Goal: Transaction & Acquisition: Purchase product/service

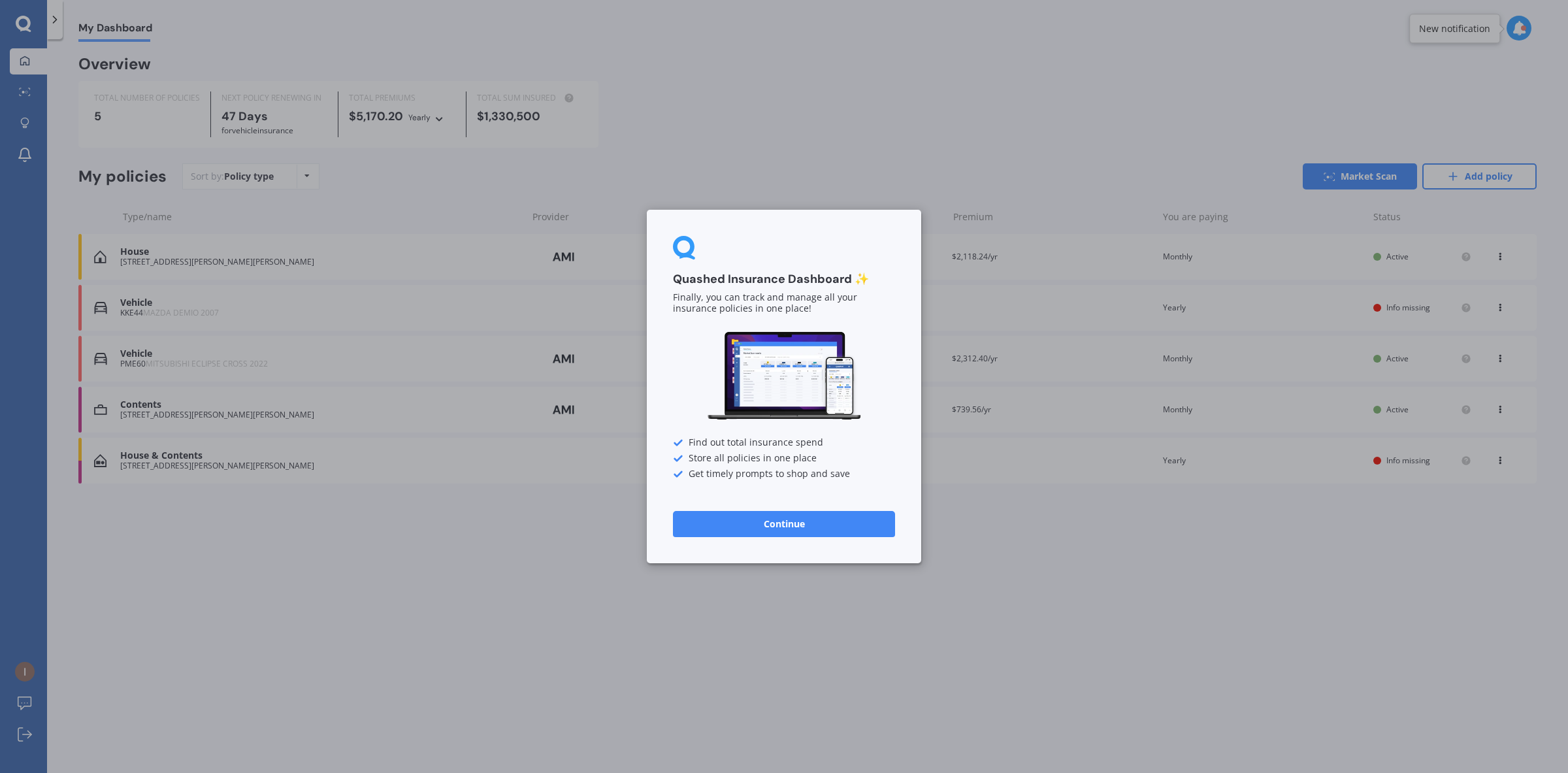
click at [732, 524] on button "Continue" at bounding box center [784, 525] width 222 height 26
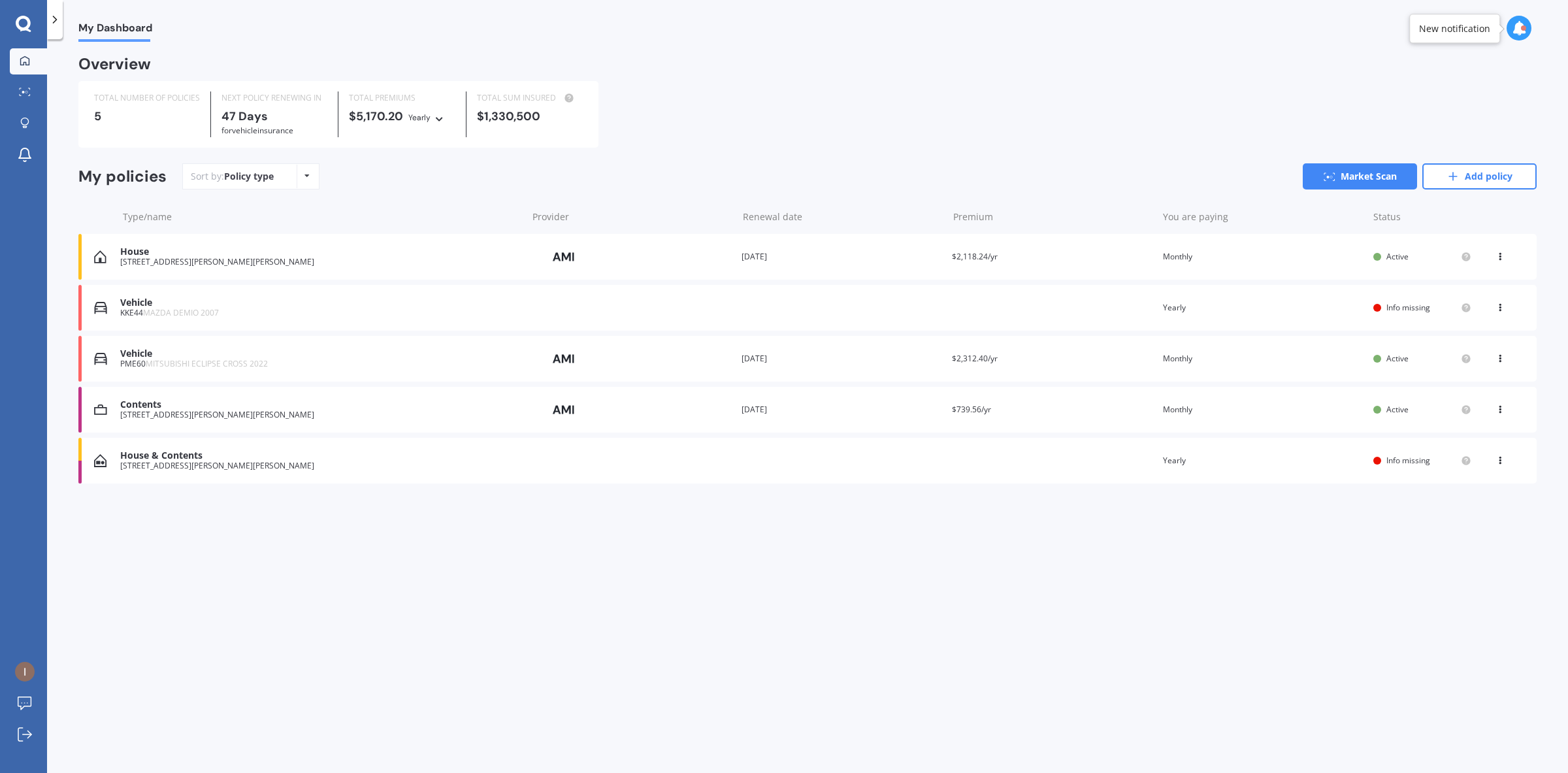
click at [141, 503] on div "Overview TOTAL NUMBER OF POLICIES 5 NEXT POLICY RENEWING IN 47 Days for Vehicle…" at bounding box center [808, 286] width 1458 height 458
click at [376, 315] on div "KKE44 MAZDA DEMIO 2007" at bounding box center [320, 313] width 401 height 9
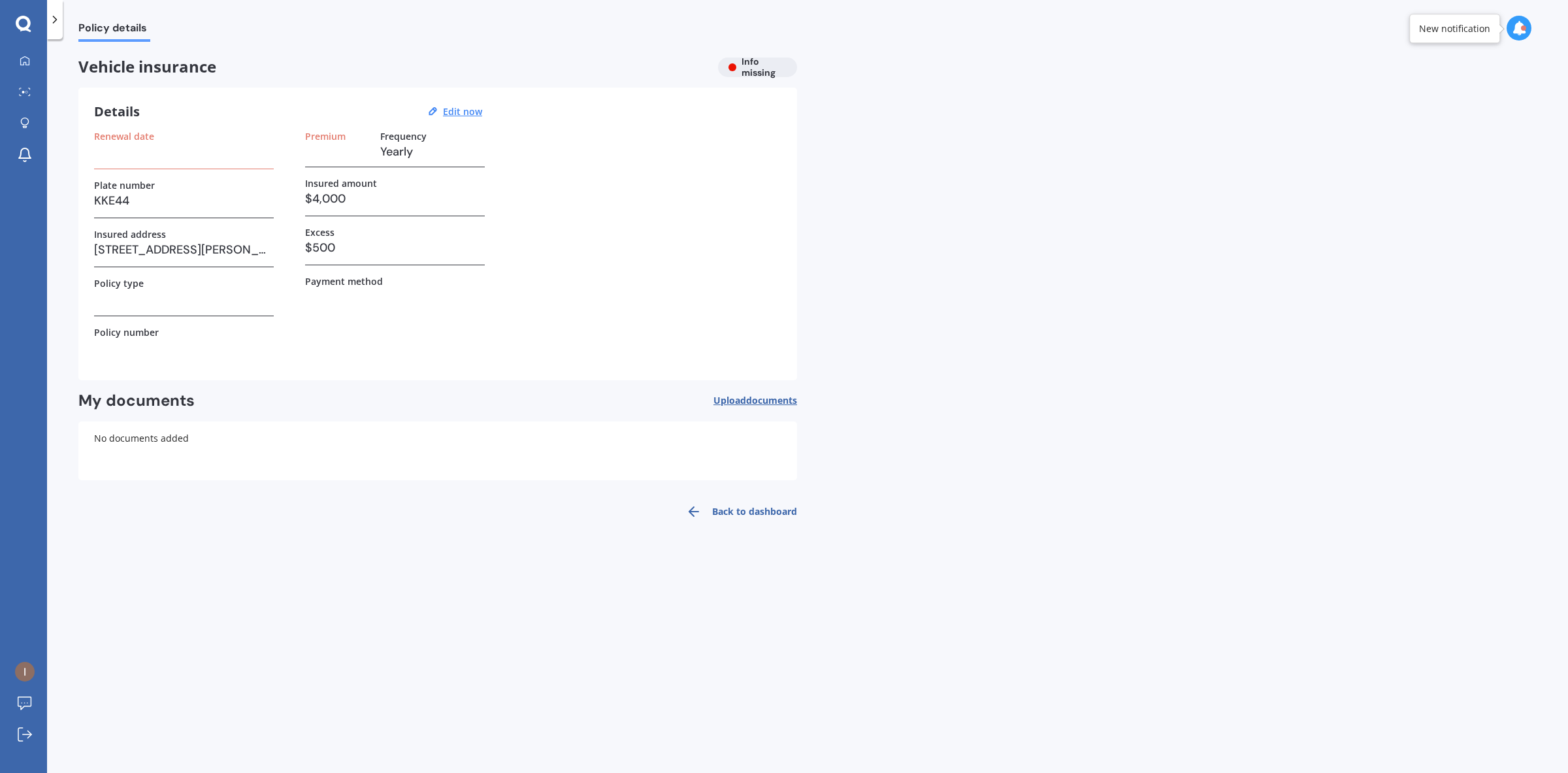
click at [760, 397] on span "documents" at bounding box center [772, 400] width 51 height 12
click at [31, 50] on link "My Dashboard" at bounding box center [28, 61] width 37 height 26
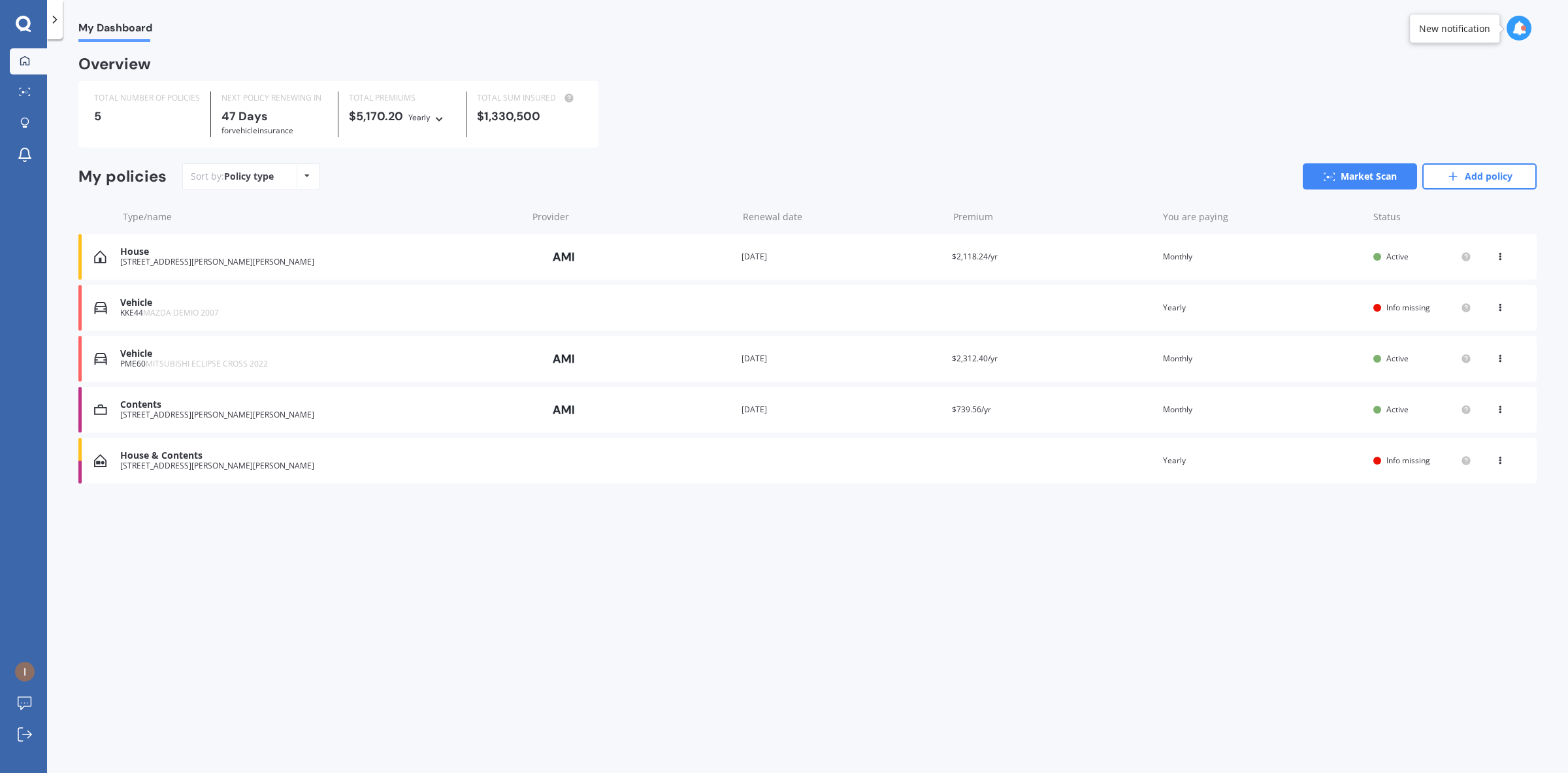
click at [152, 446] on div "House & Contents 2/161 Colwill Road, Massey, Auckland 0614 Renewal date Premium…" at bounding box center [808, 460] width 1458 height 46
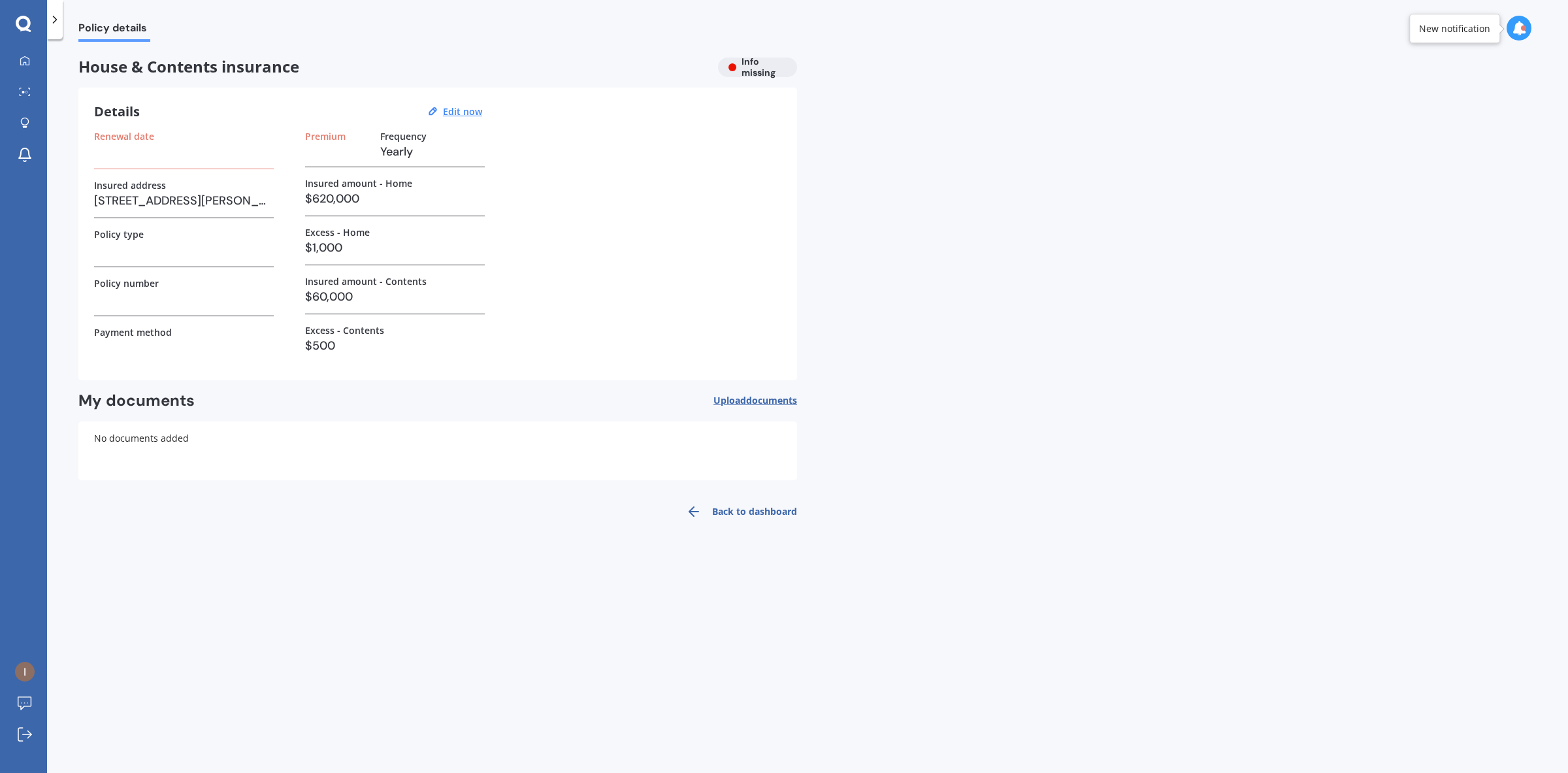
click at [719, 505] on link "Back to dashboard" at bounding box center [737, 511] width 119 height 31
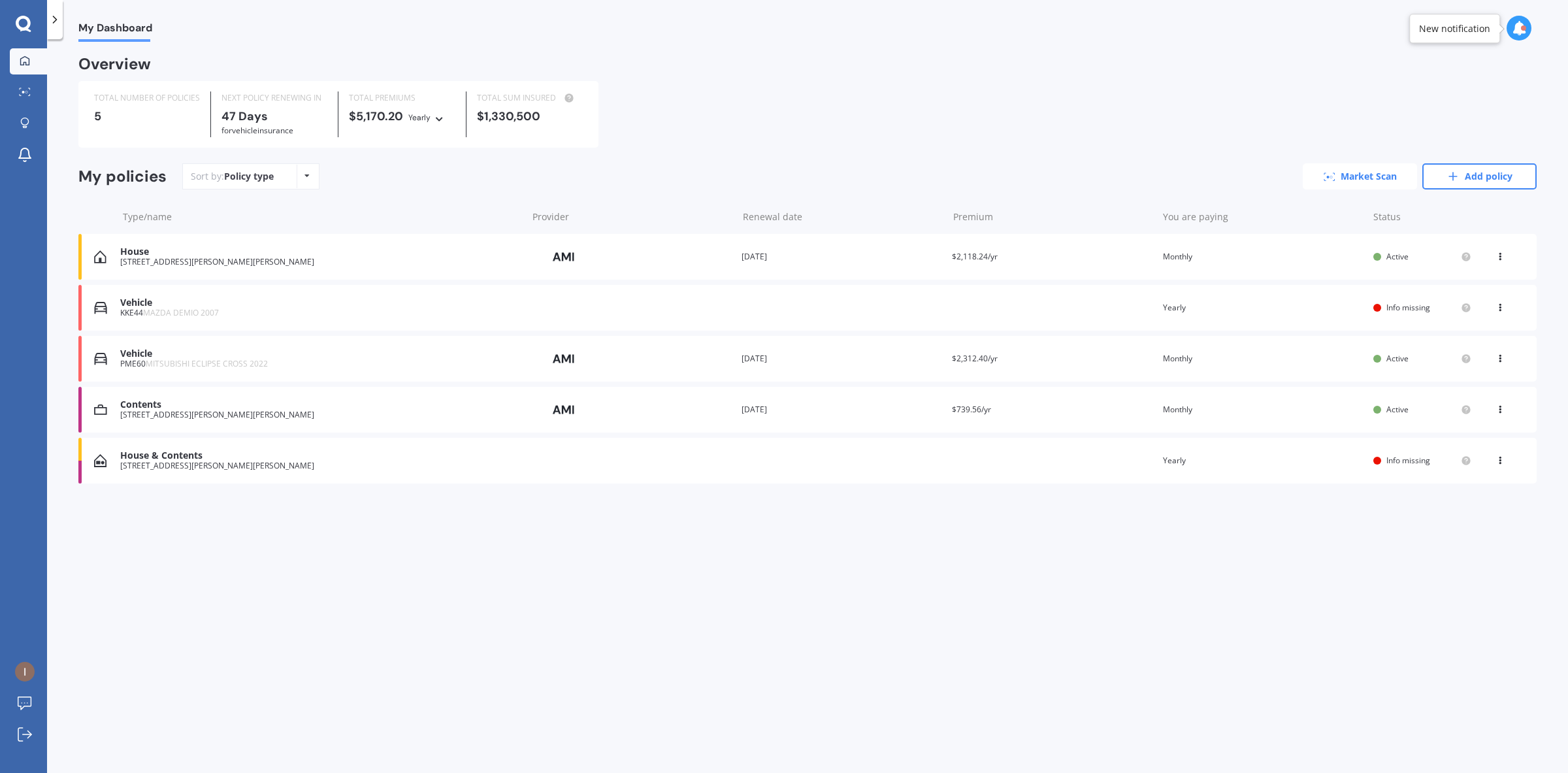
click at [1350, 178] on link "Market Scan" at bounding box center [1360, 176] width 114 height 26
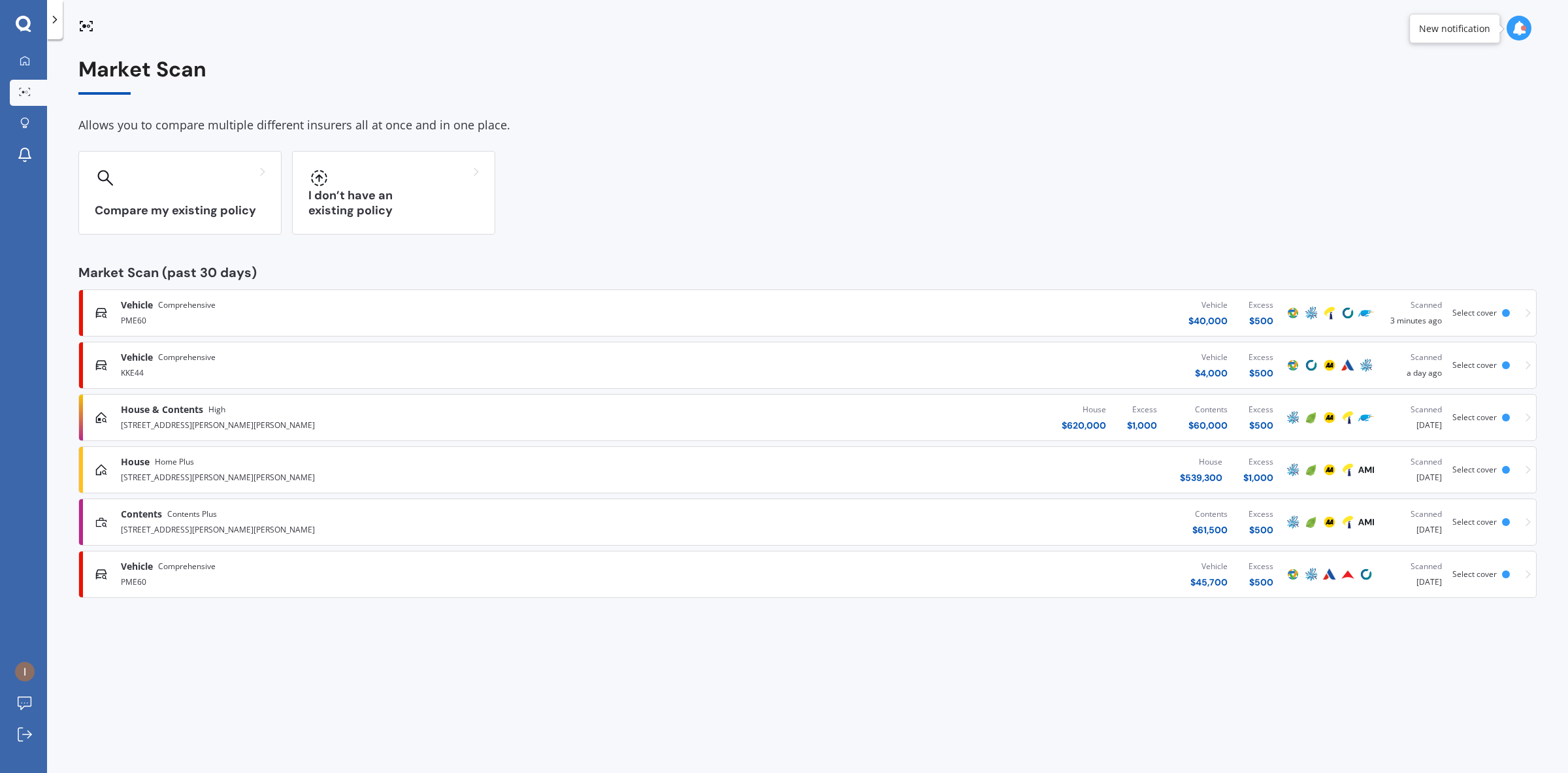
click at [211, 526] on div "[STREET_ADDRESS][PERSON_NAME][PERSON_NAME]" at bounding box center [405, 529] width 569 height 16
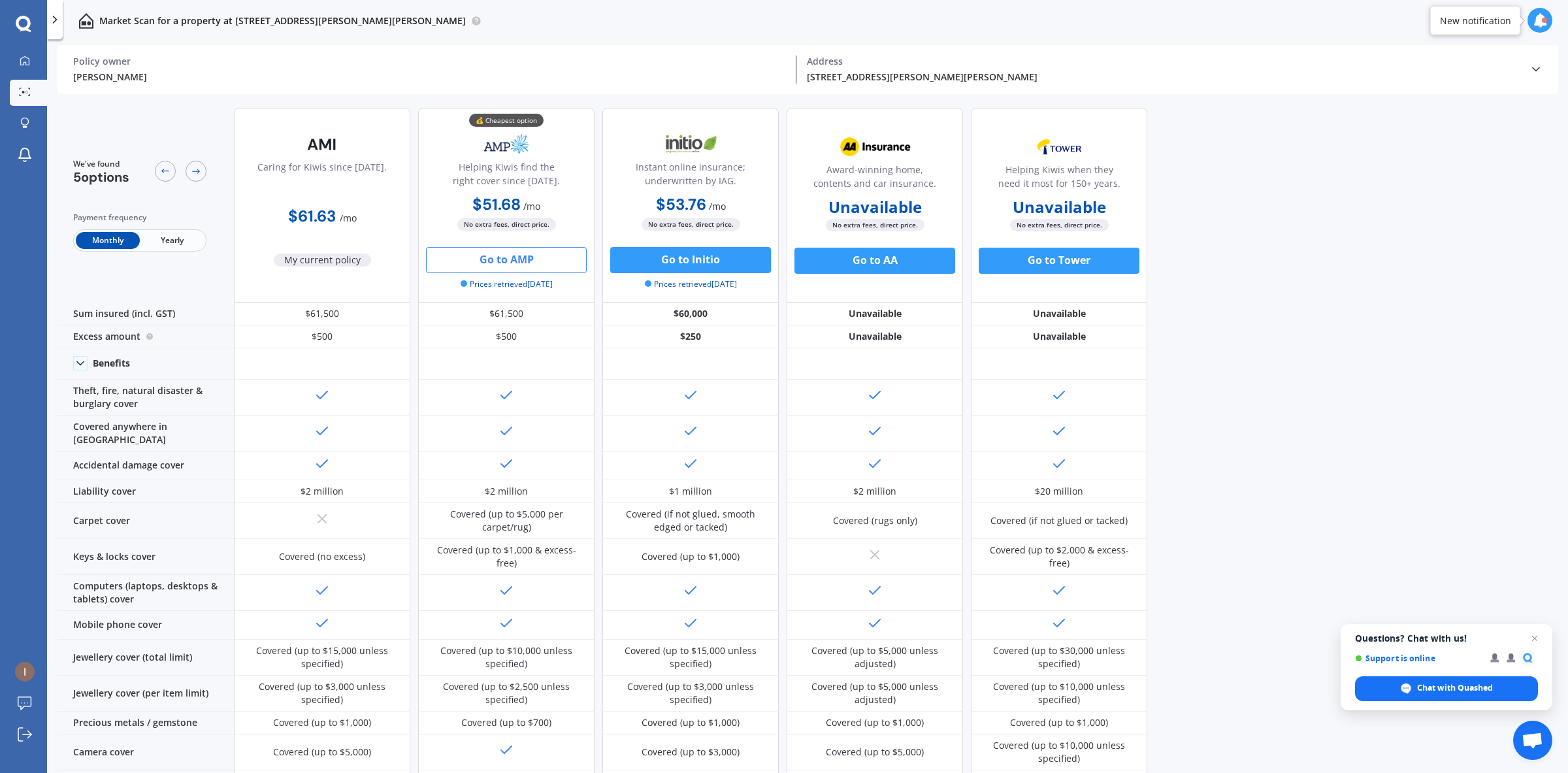
click at [490, 257] on button "Go to AMP" at bounding box center [506, 260] width 161 height 26
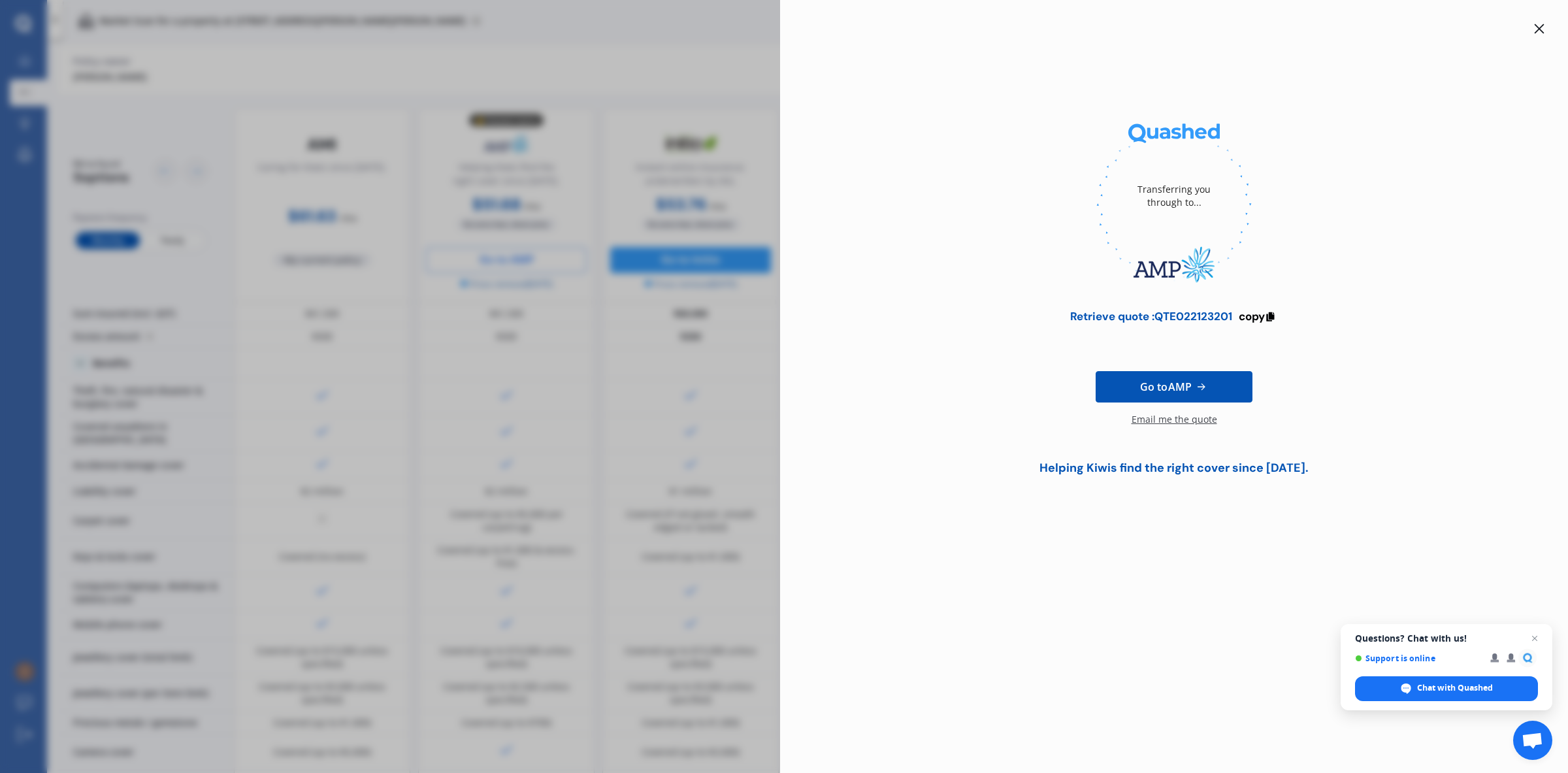
click at [1545, 36] on div at bounding box center [1540, 29] width 16 height 16
click at [1543, 31] on div at bounding box center [1540, 20] width 25 height 25
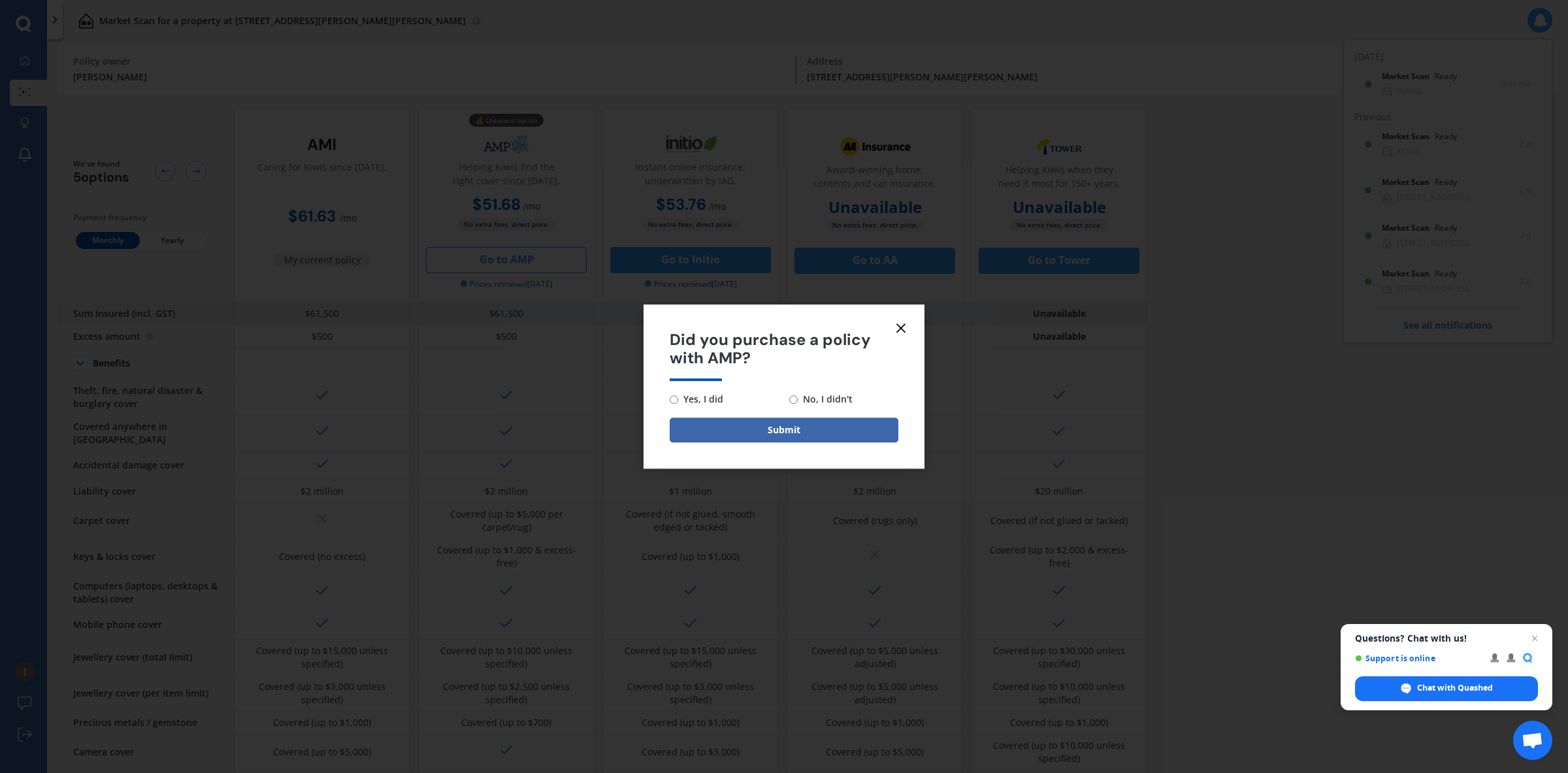
click at [896, 323] on icon at bounding box center [901, 329] width 16 height 16
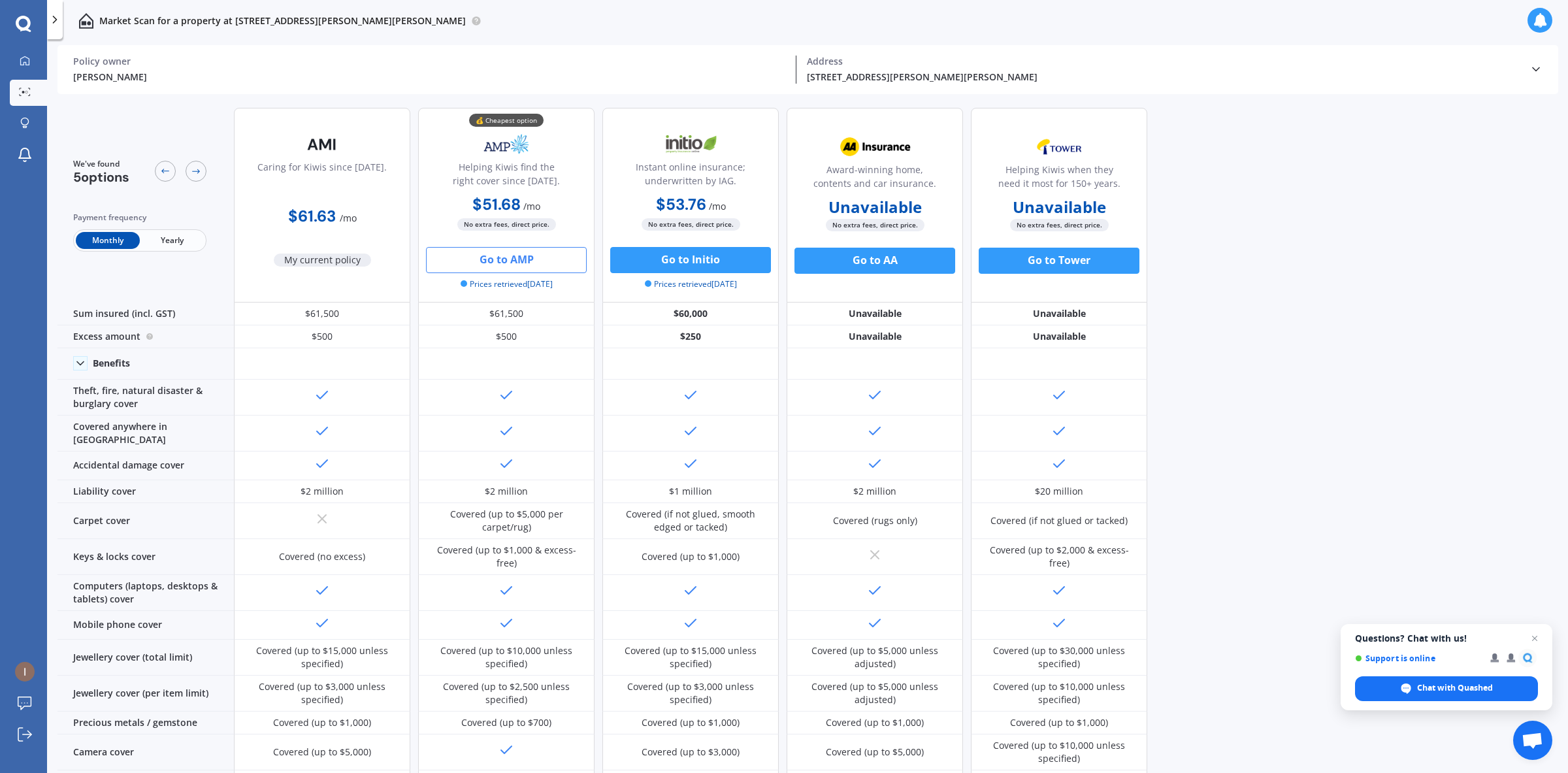
click at [162, 20] on p "Market Scan for a property at [STREET_ADDRESS][PERSON_NAME][PERSON_NAME]" at bounding box center [282, 21] width 366 height 13
click at [135, 17] on p "Market Scan for a property at [STREET_ADDRESS][PERSON_NAME][PERSON_NAME]" at bounding box center [282, 21] width 366 height 13
click at [471, 22] on icon at bounding box center [476, 21] width 10 height 10
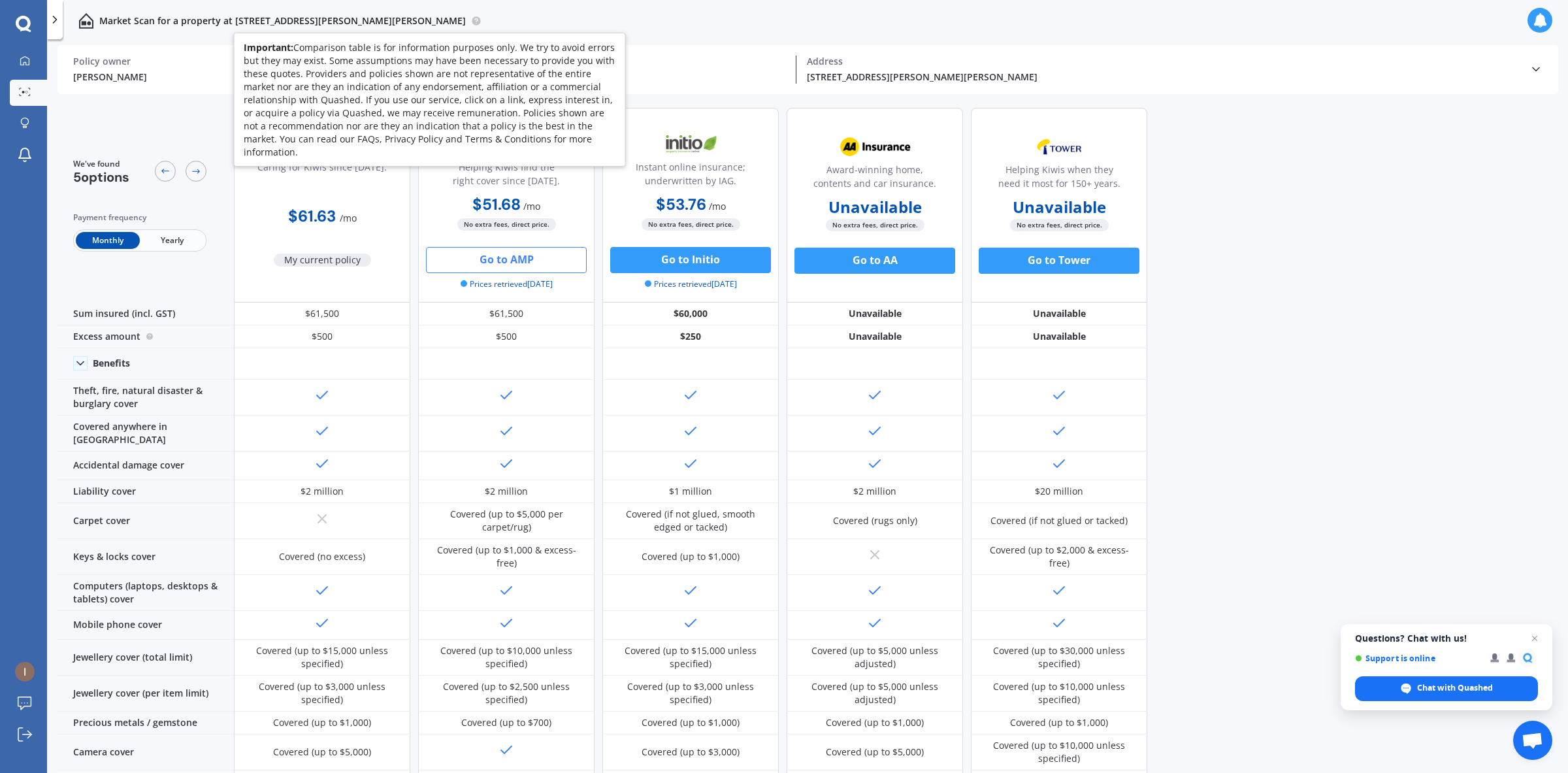
click at [471, 20] on icon at bounding box center [476, 21] width 10 height 10
click at [475, 20] on icon at bounding box center [476, 20] width 3 height 3
click at [472, 20] on circle at bounding box center [476, 20] width 9 height 9
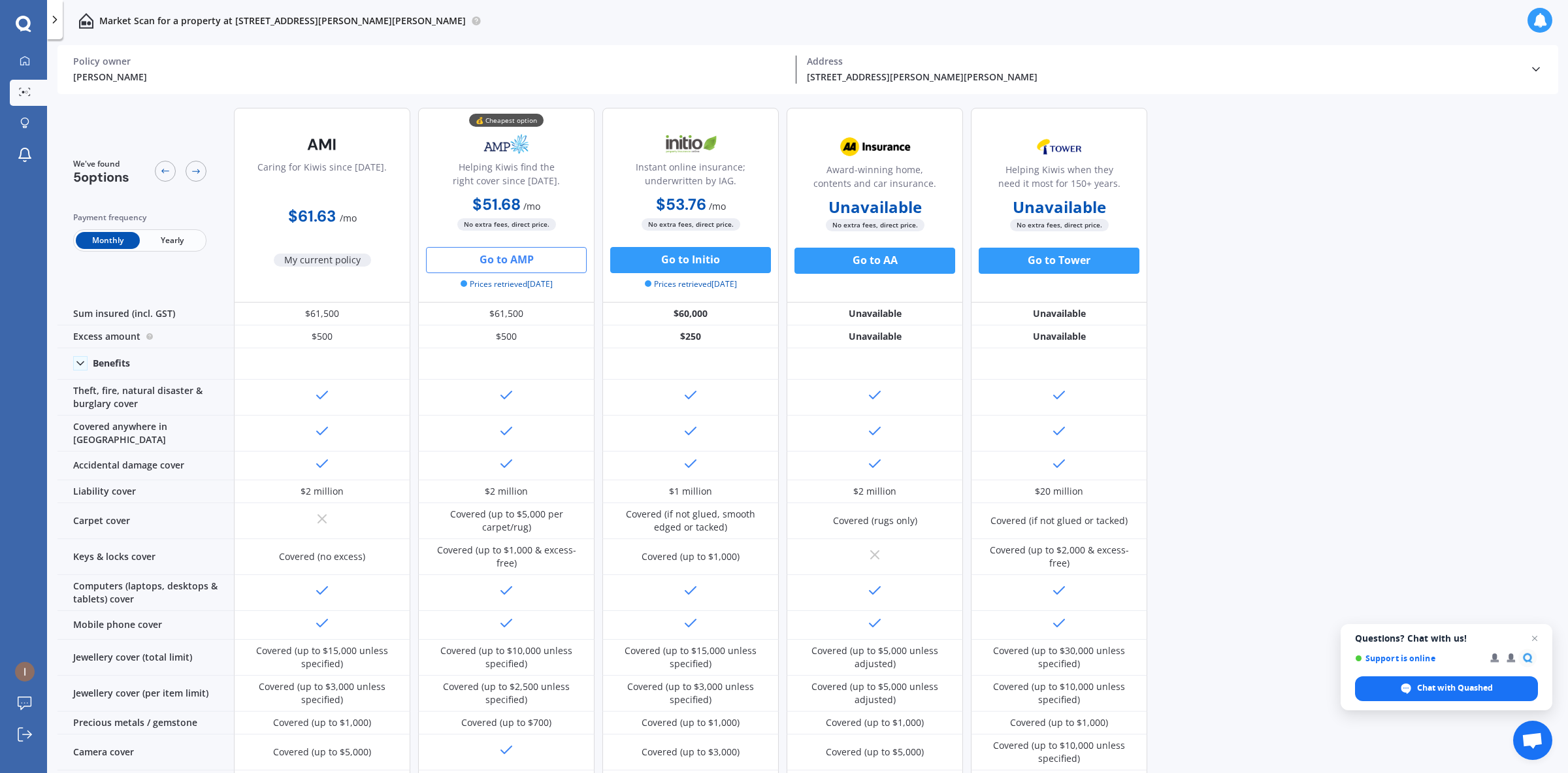
click at [545, 17] on div "Market Scan for a property at [STREET_ADDRESS][PERSON_NAME][PERSON_NAME]" at bounding box center [808, 20] width 1521 height 42
click at [1539, 73] on icon at bounding box center [1536, 69] width 13 height 13
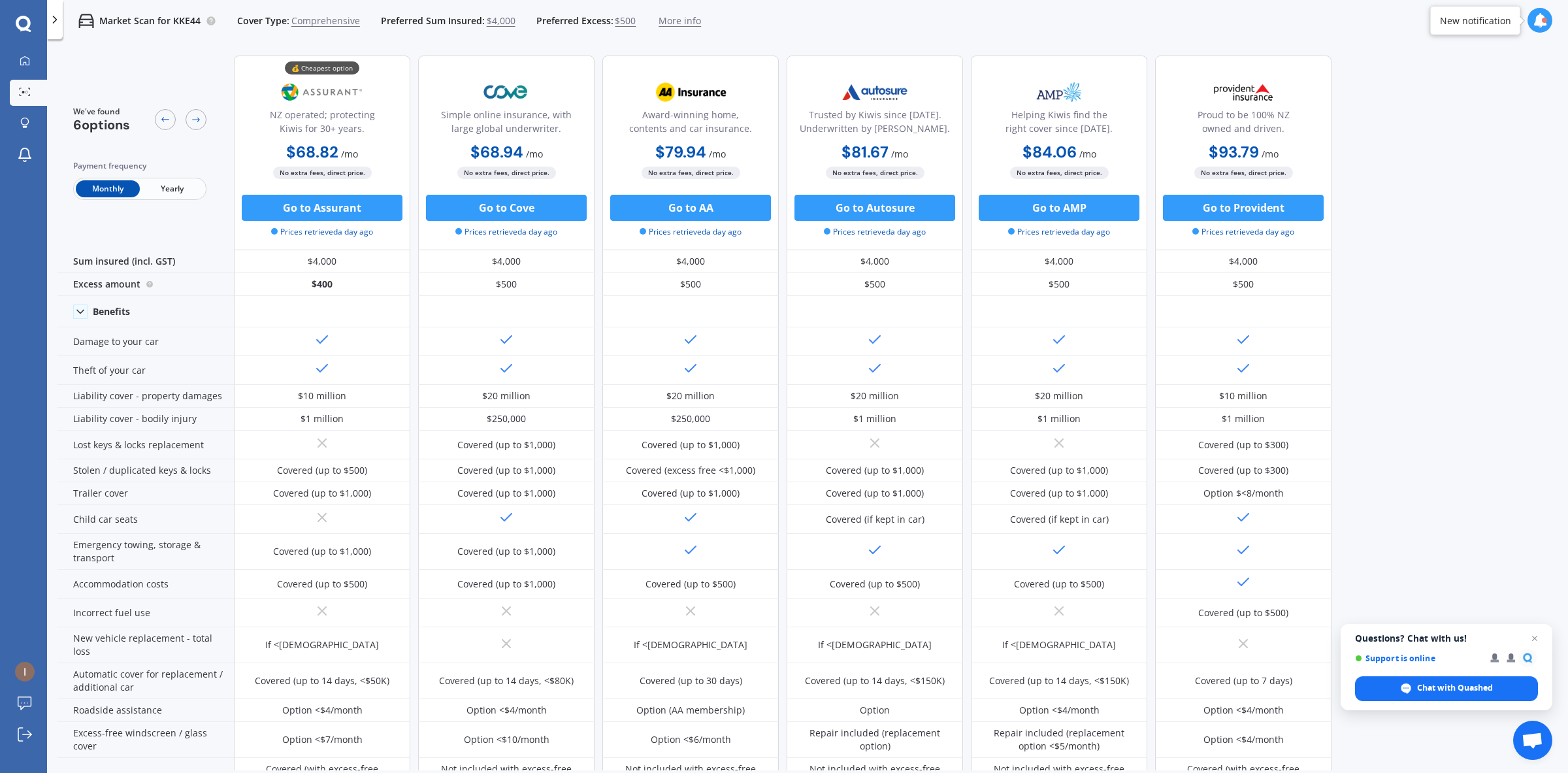
click at [160, 187] on span "Yearly" at bounding box center [172, 189] width 64 height 17
click at [108, 194] on span "Monthly" at bounding box center [108, 189] width 64 height 17
click at [315, 23] on span "Comprehensive" at bounding box center [326, 21] width 68 height 13
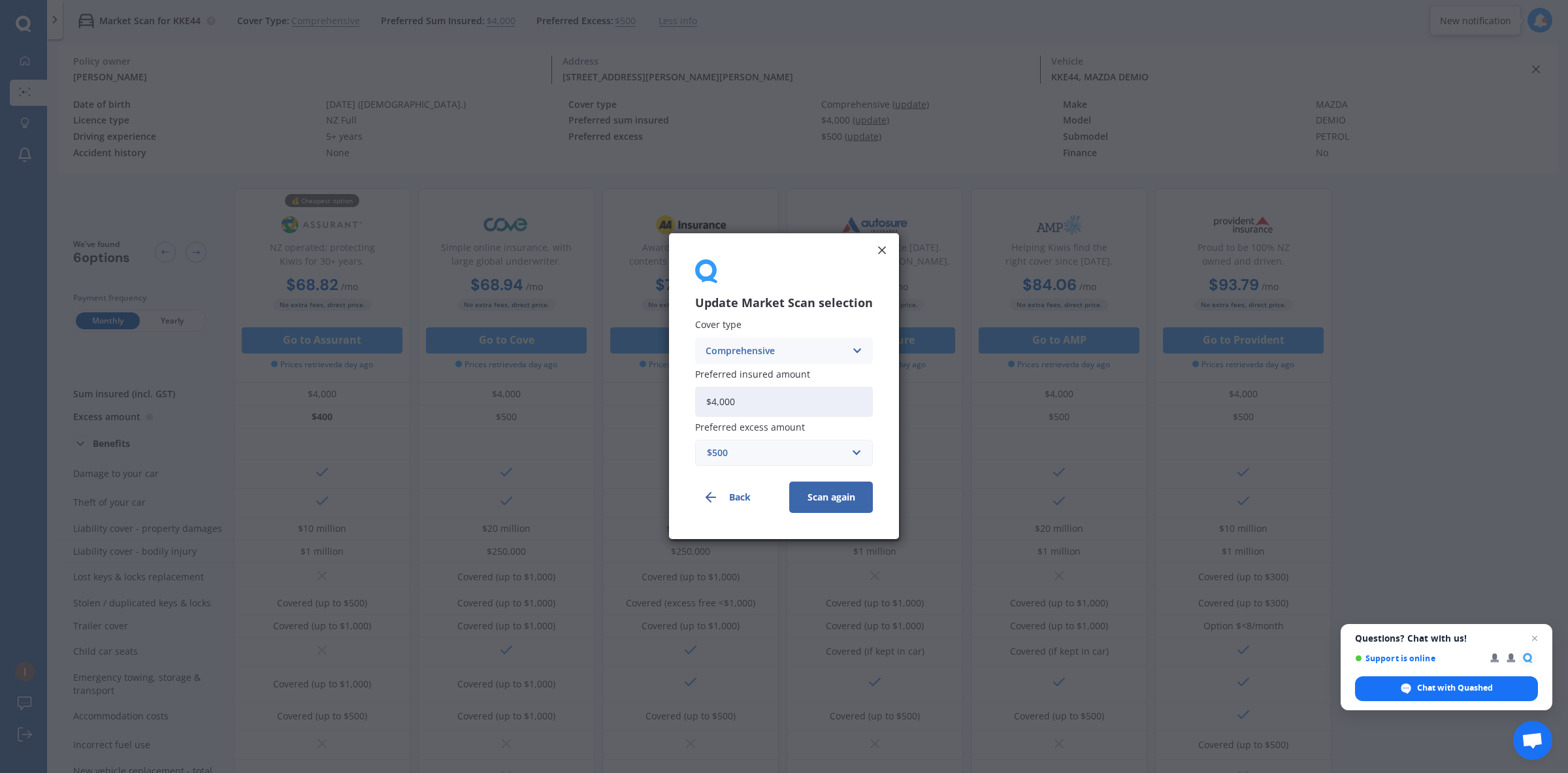
click at [795, 344] on div "Comprehensive" at bounding box center [776, 351] width 140 height 15
click at [875, 247] on icon at bounding box center [882, 251] width 13 height 13
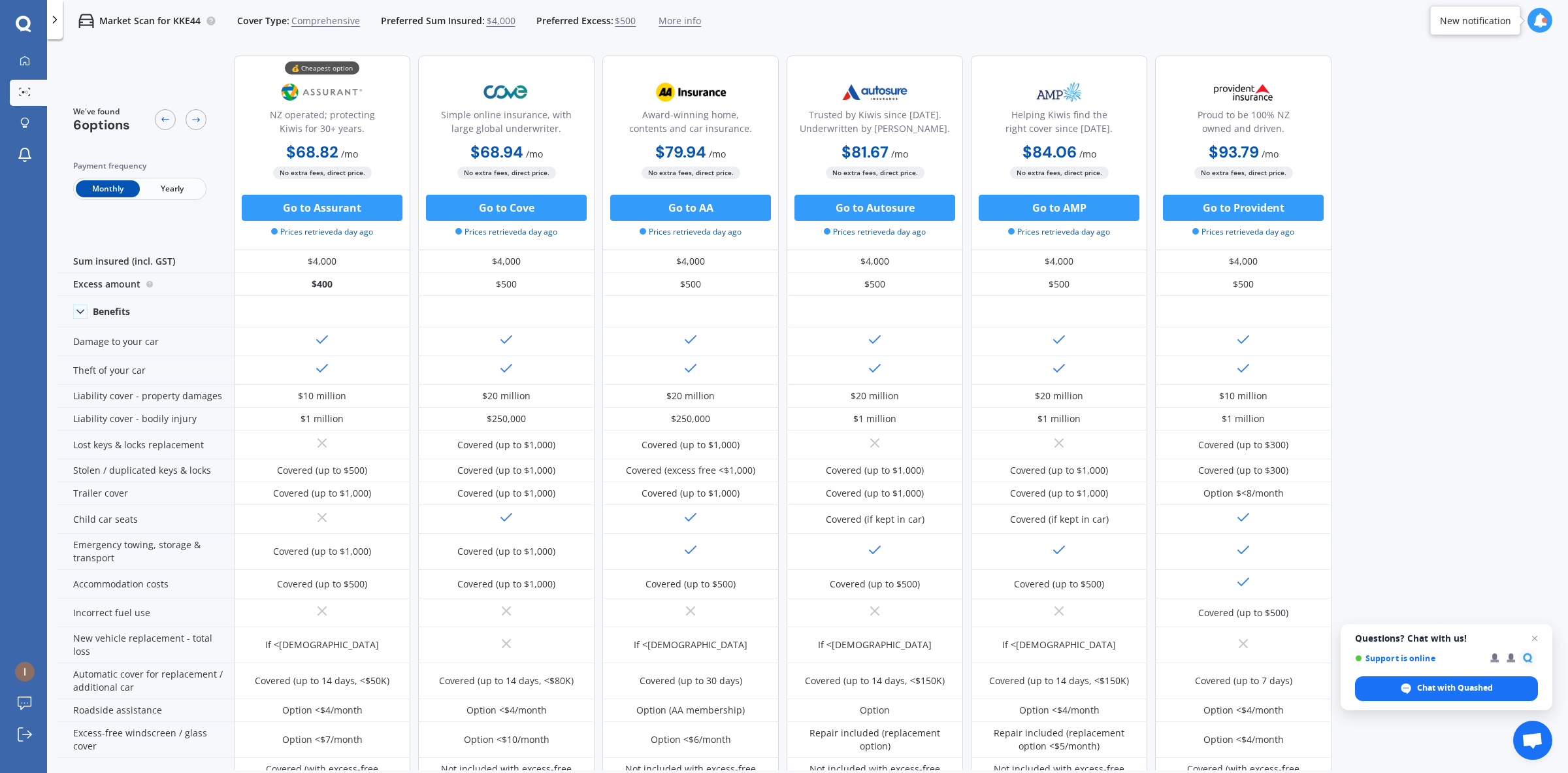
click at [1380, 144] on div "We've found 6 options Payment frequency Monthly Yearly 💰 Cheapest option NZ ope…" at bounding box center [813, 408] width 1510 height 726
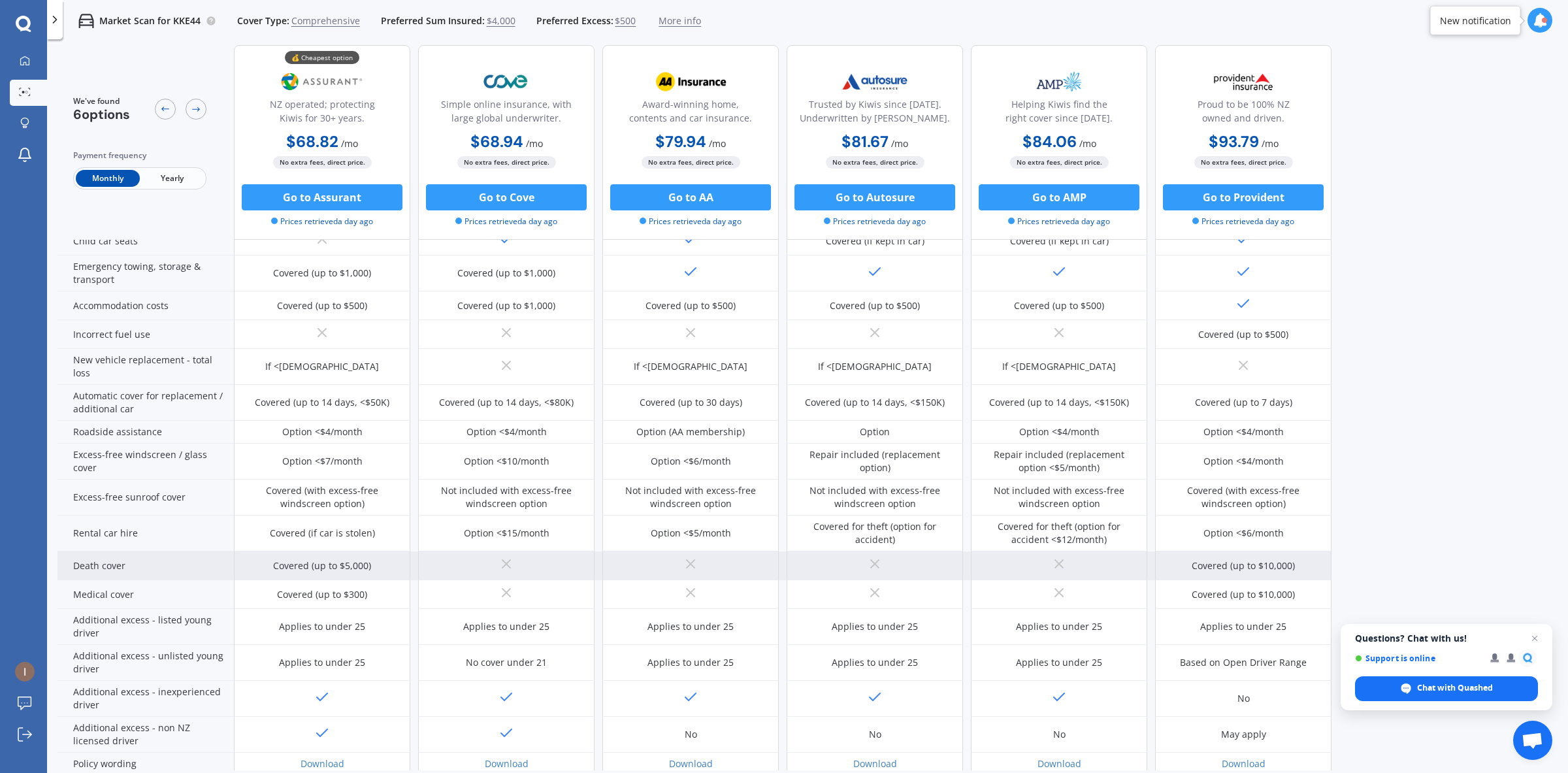
scroll to position [347, 0]
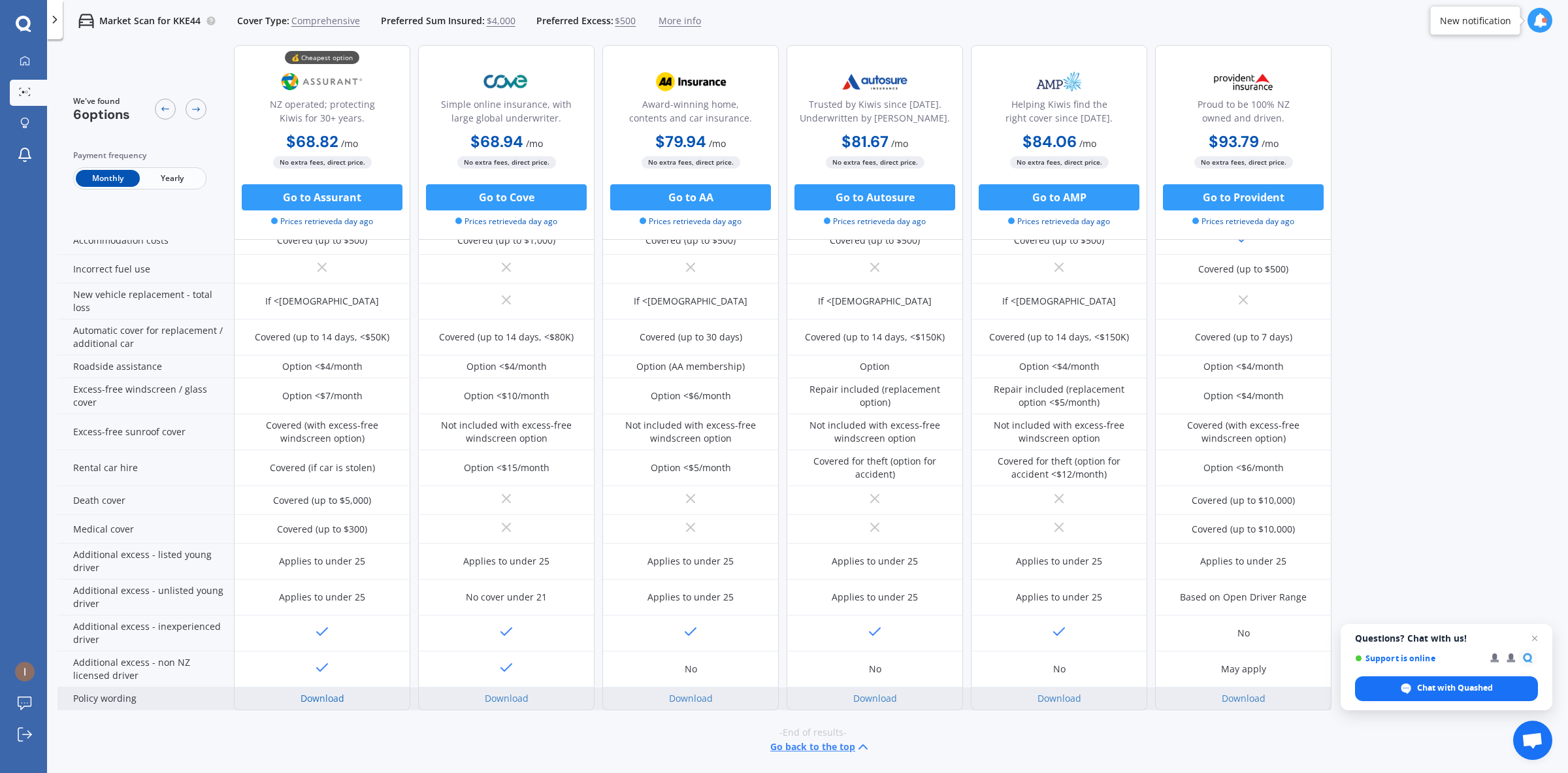
click at [330, 698] on link "Download" at bounding box center [323, 698] width 44 height 12
click at [505, 704] on link "Download" at bounding box center [507, 698] width 44 height 12
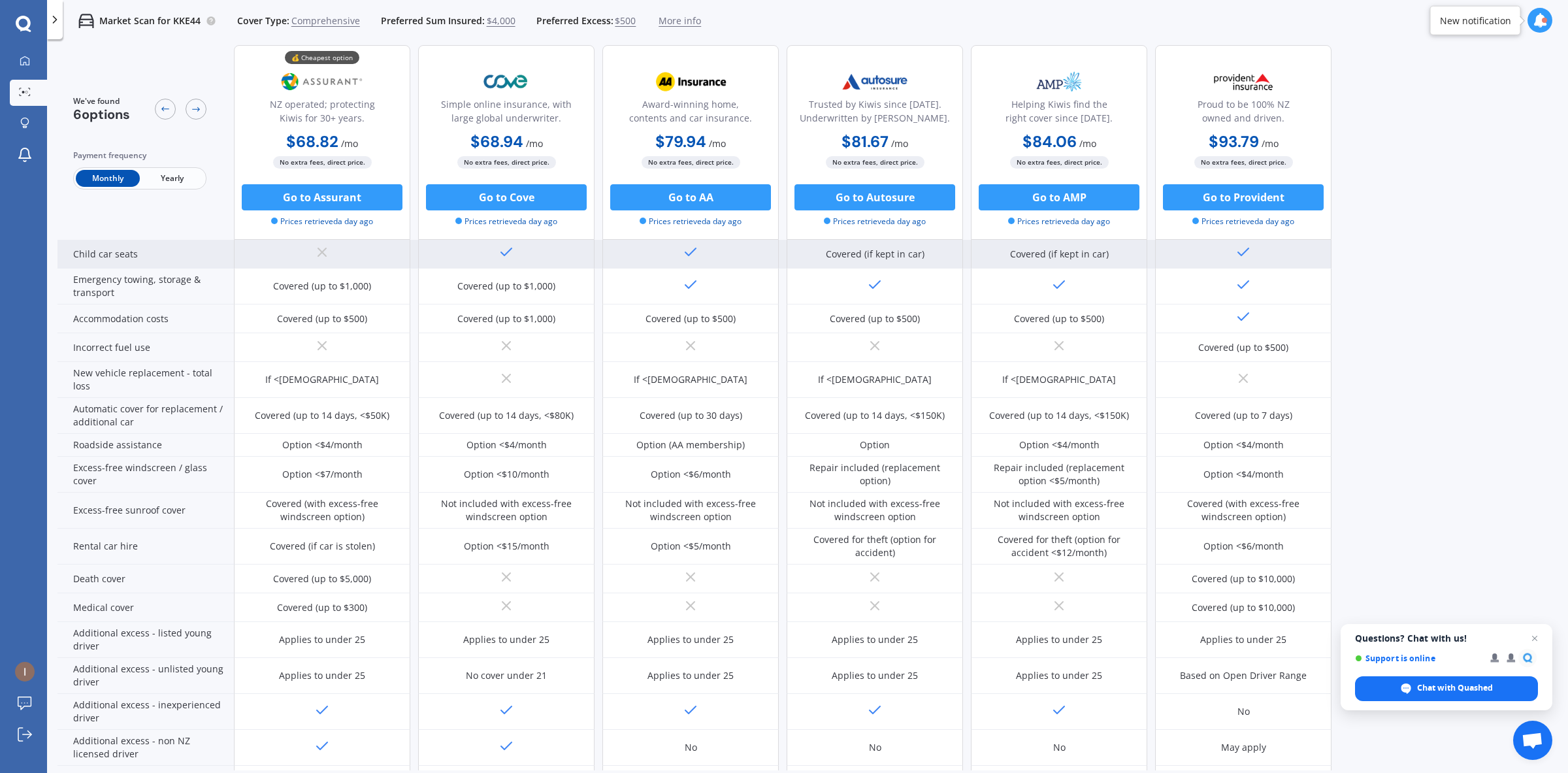
scroll to position [0, 0]
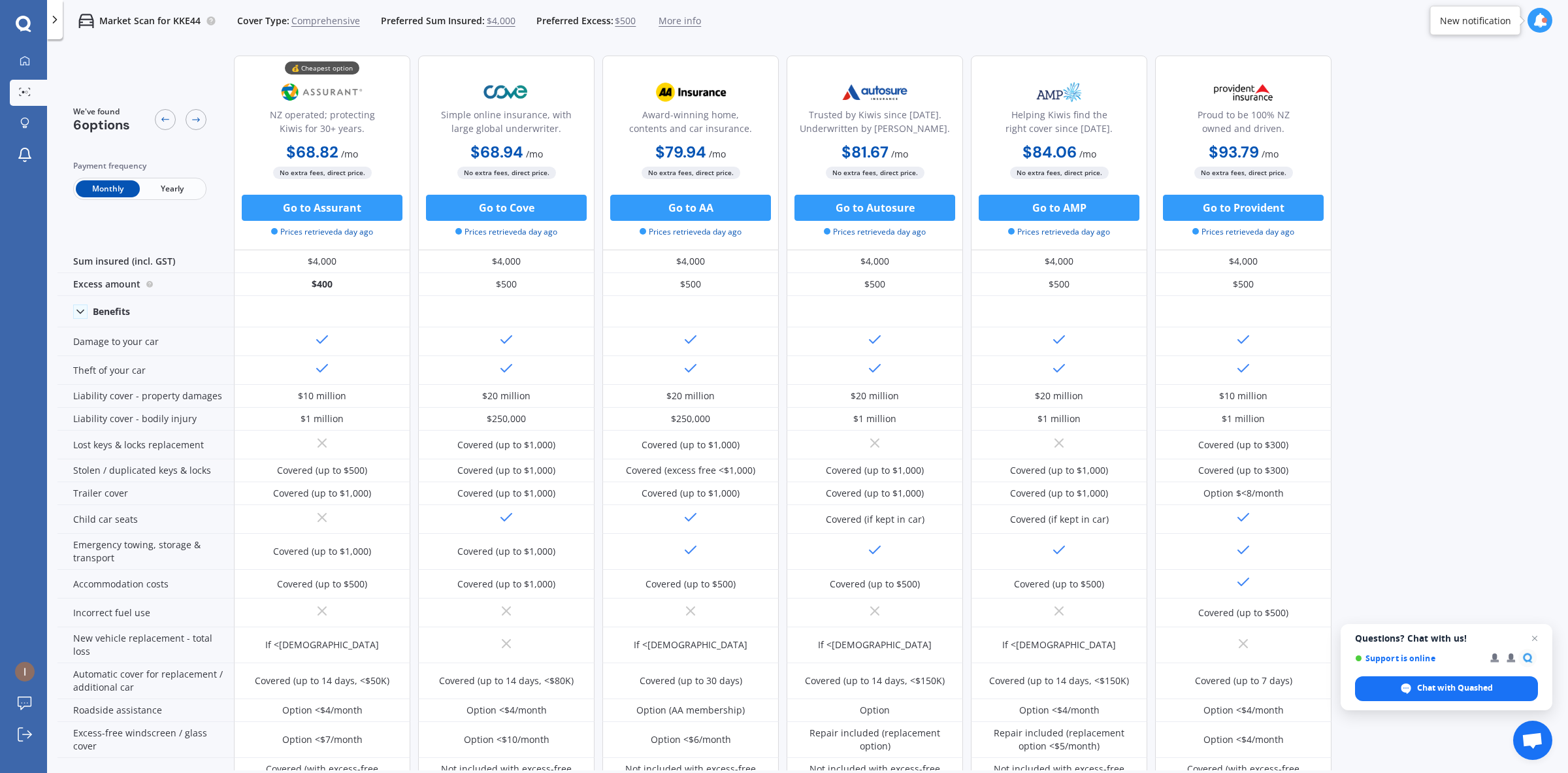
click at [1373, 211] on div "We've found 6 options Payment frequency Monthly Yearly 💰 Cheapest option NZ ope…" at bounding box center [813, 408] width 1510 height 726
click at [52, 23] on icon at bounding box center [55, 20] width 13 height 13
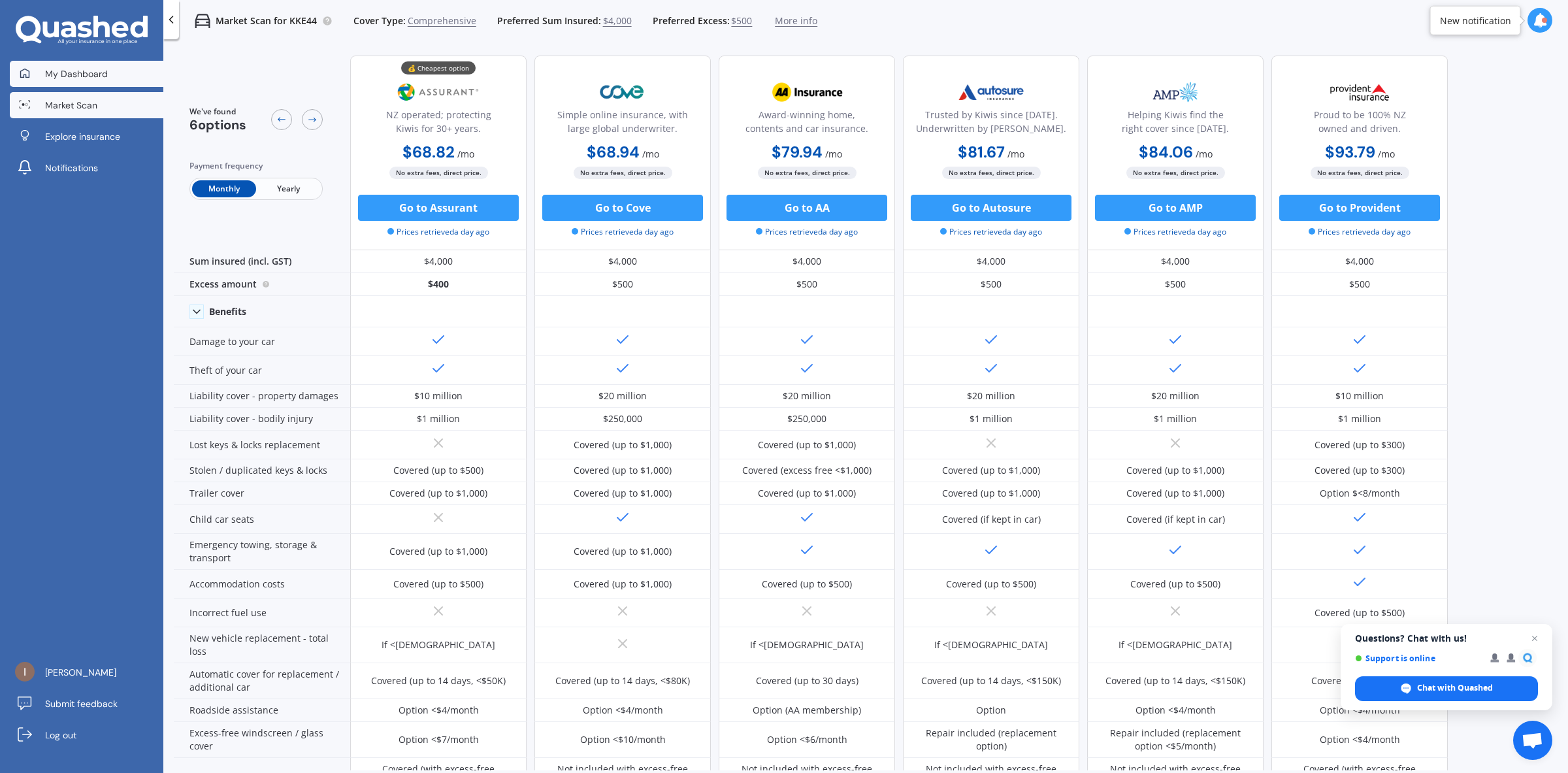
click at [63, 77] on span "My Dashboard" at bounding box center [76, 74] width 63 height 13
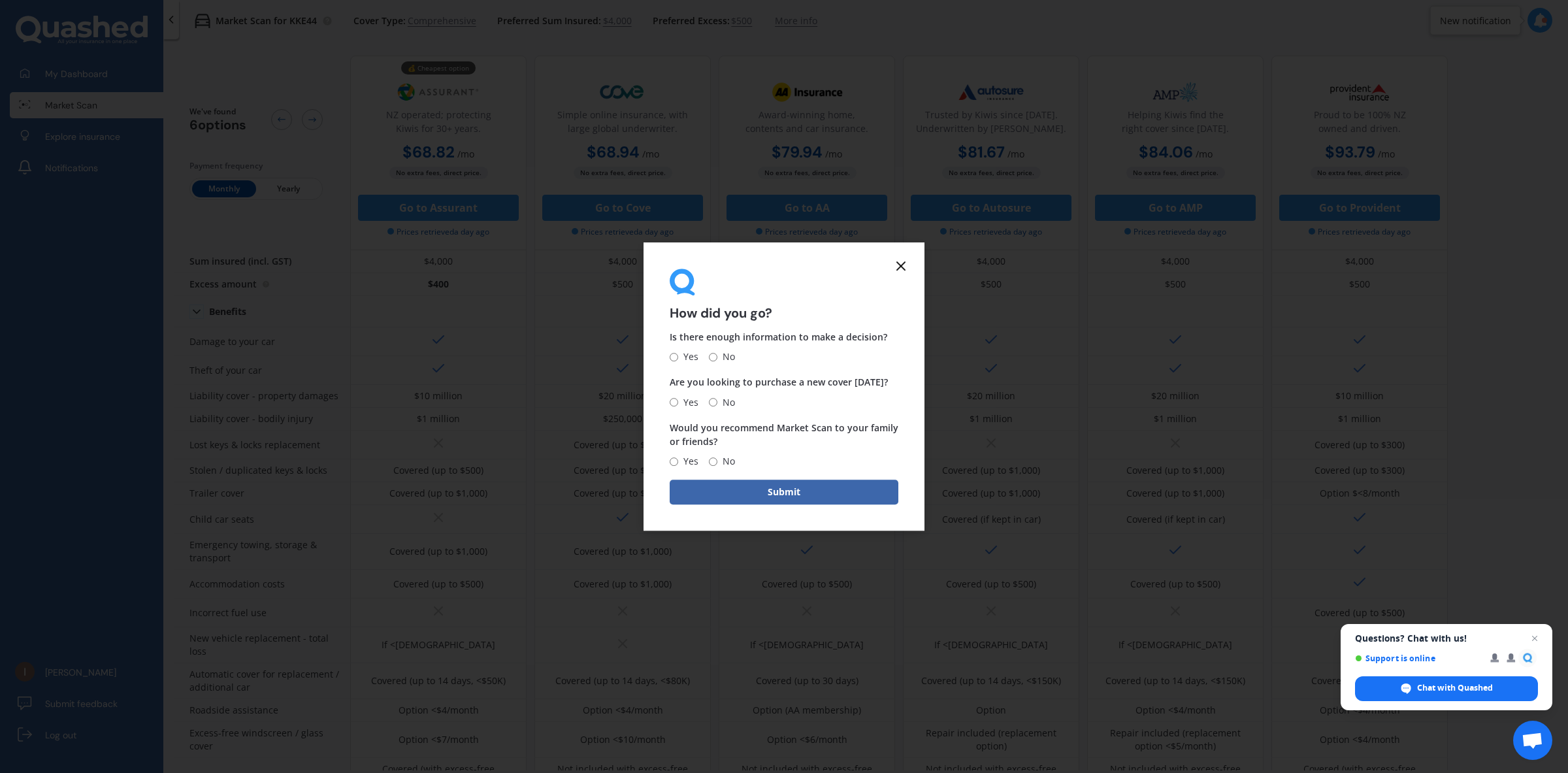
click at [903, 268] on line at bounding box center [901, 266] width 8 height 8
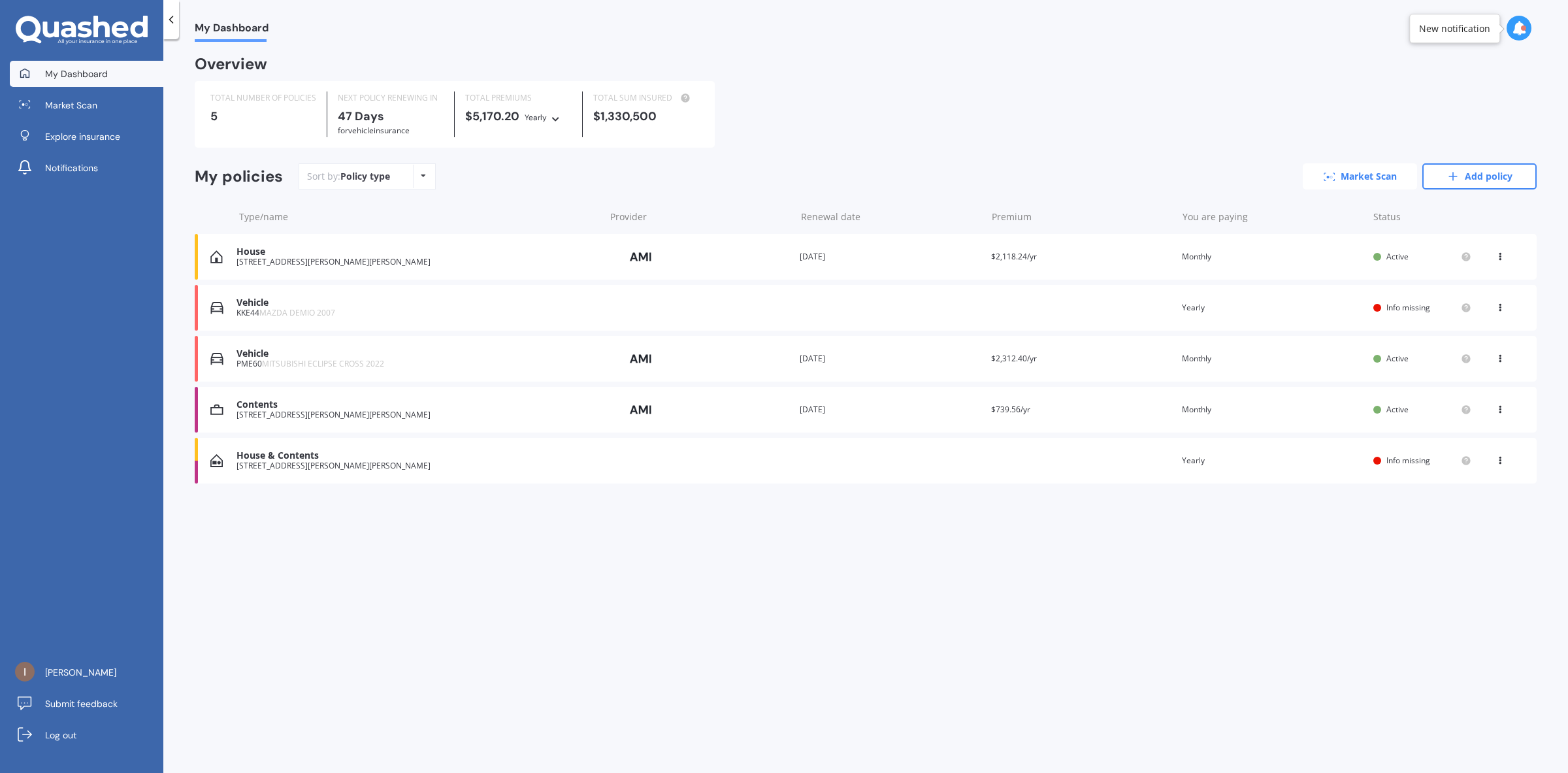
click at [1376, 189] on link "Market Scan" at bounding box center [1360, 176] width 114 height 26
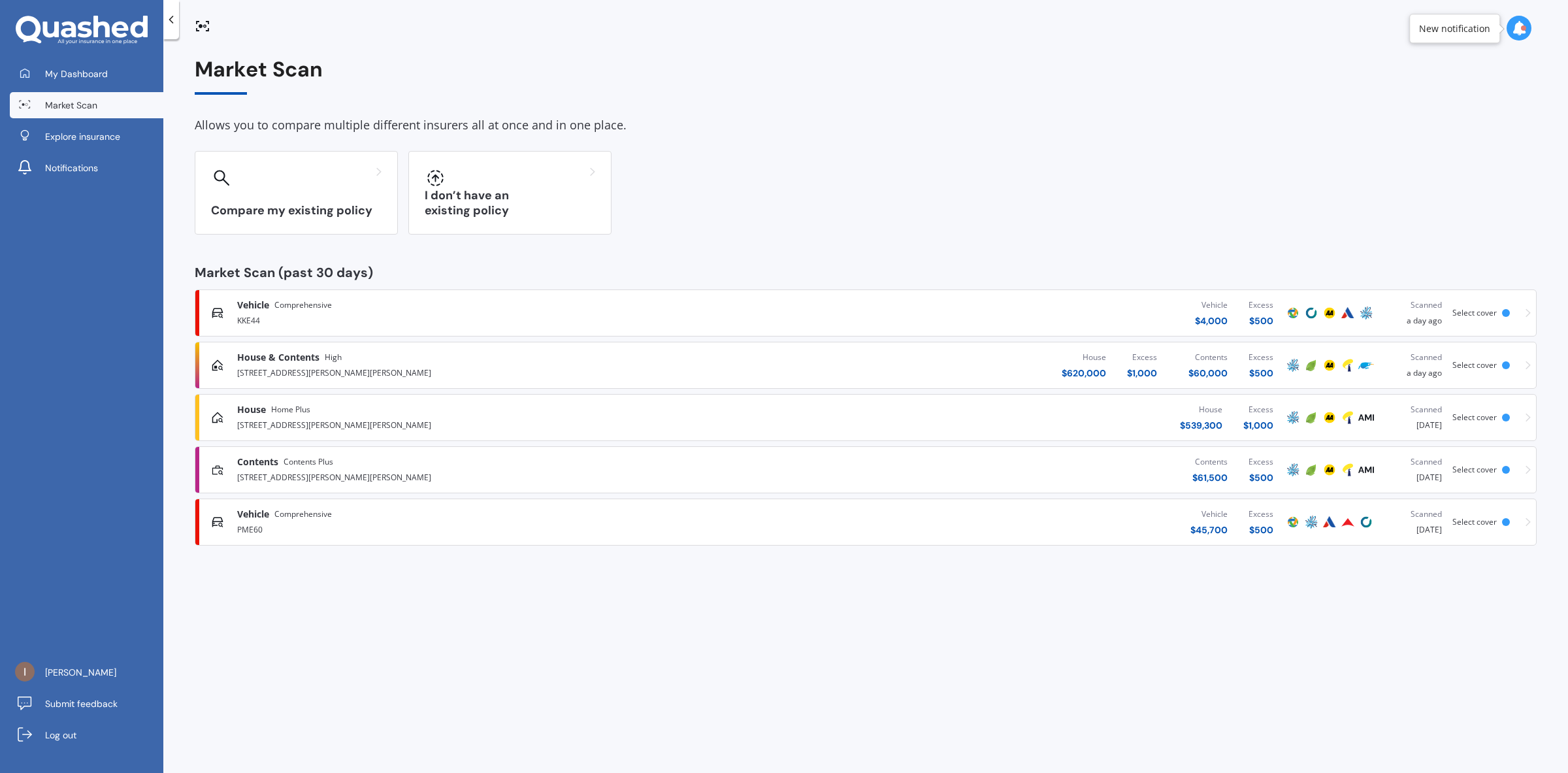
click at [396, 504] on div "Vehicle Comprehensive PME60 Vehicle $ 45,700 Excess $ 500 Scanned 2 days ago Se…" at bounding box center [865, 522] width 1331 height 39
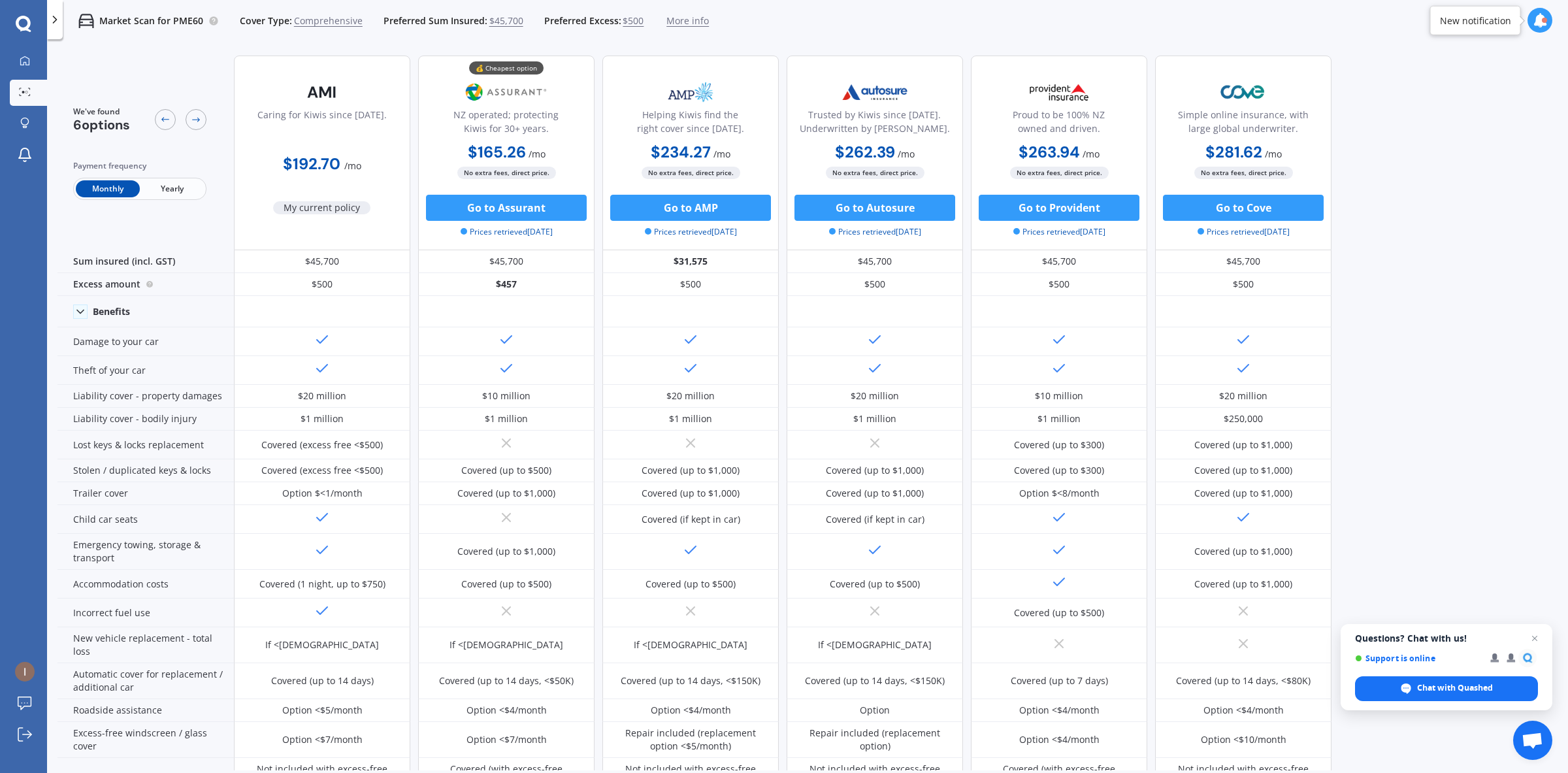
click at [683, 26] on span "More info" at bounding box center [688, 21] width 42 height 13
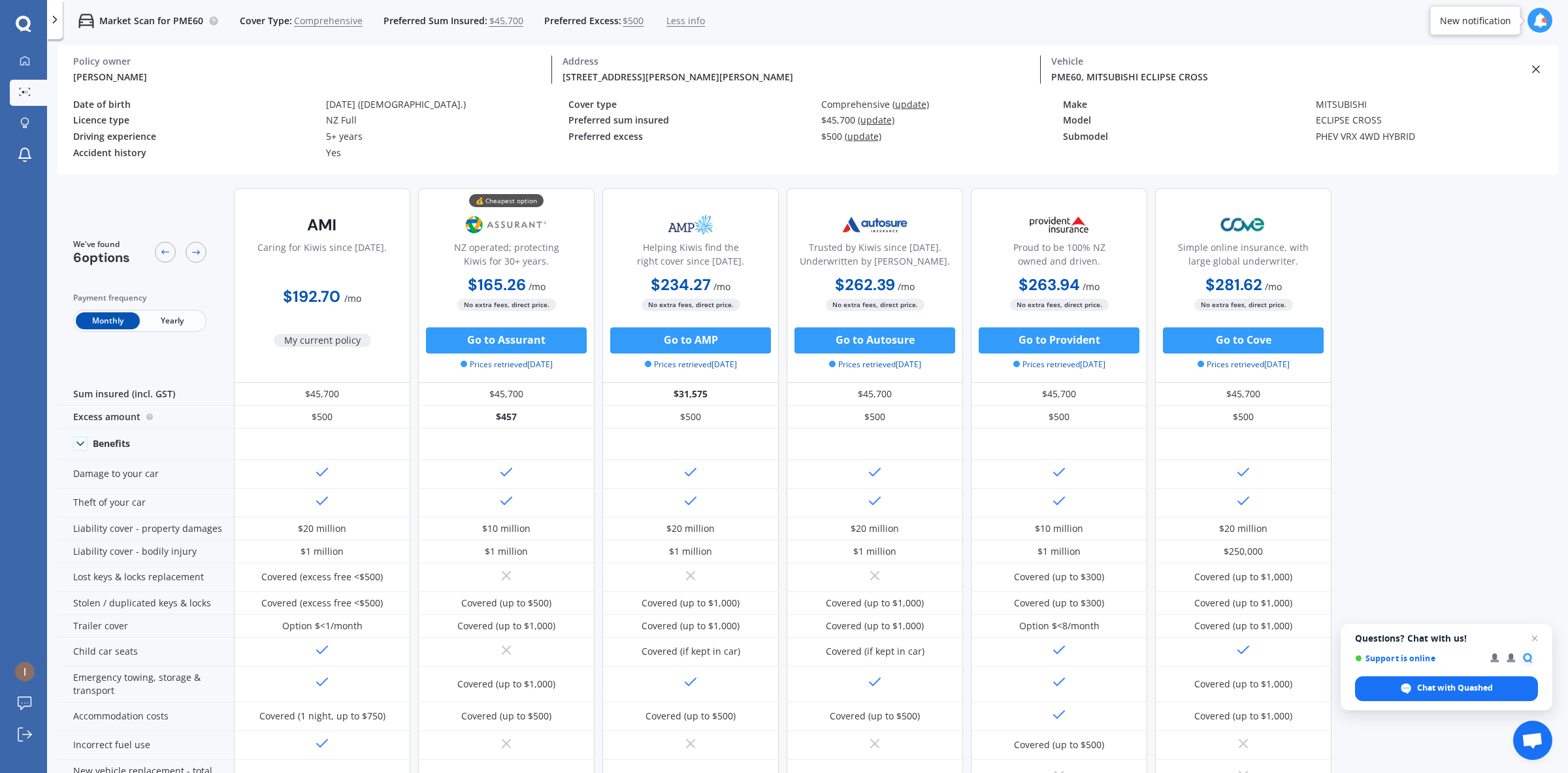
click at [492, 20] on span "$45,700" at bounding box center [506, 21] width 34 height 13
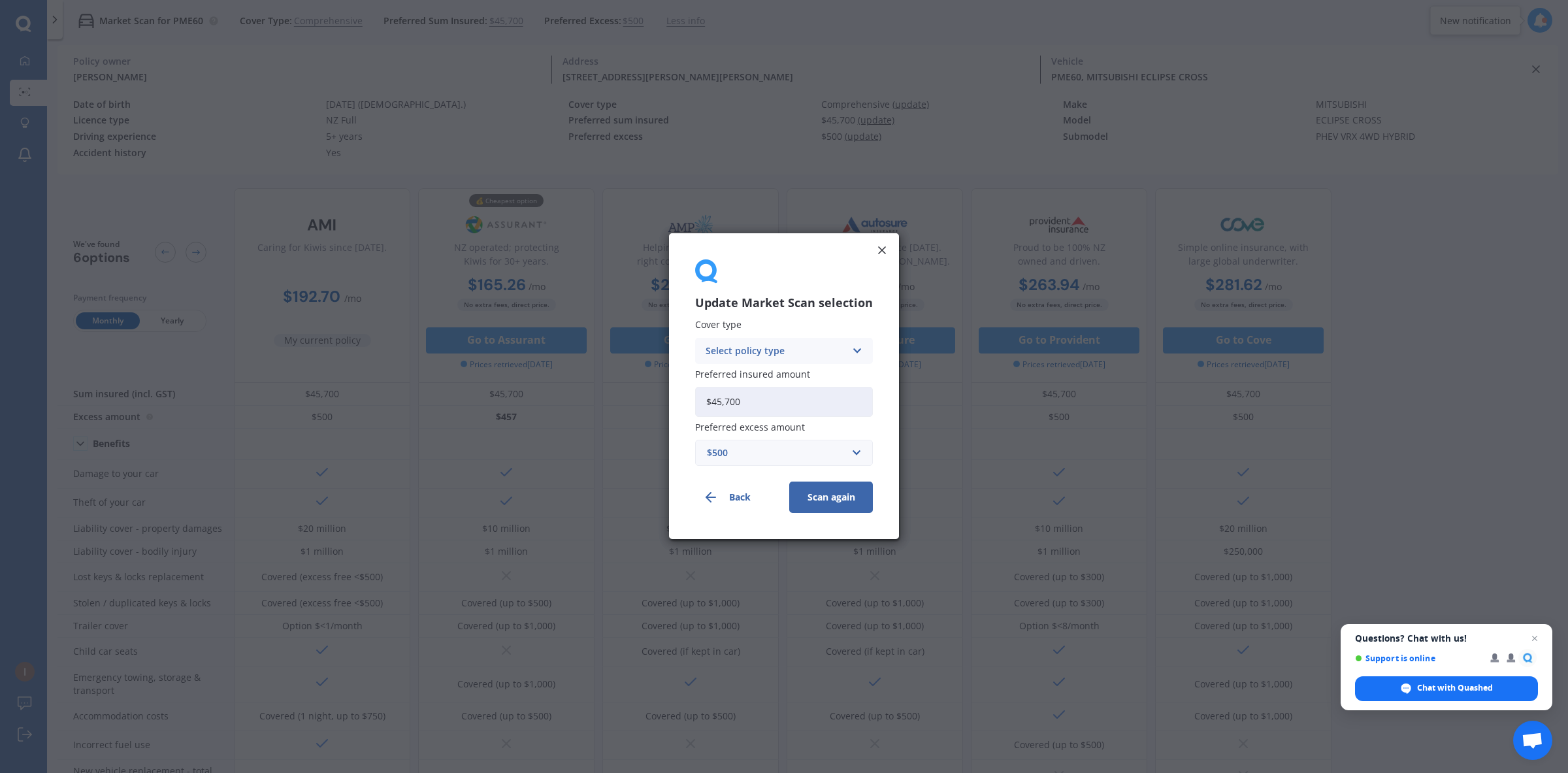
click at [815, 396] on input "$45,700" at bounding box center [784, 401] width 178 height 30
drag, startPoint x: 752, startPoint y: 410, endPoint x: 720, endPoint y: 410, distance: 32.0
click at [720, 410] on input "$45,700" at bounding box center [784, 401] width 178 height 30
type input "$40,000"
click at [848, 509] on button "Scan again" at bounding box center [831, 498] width 84 height 31
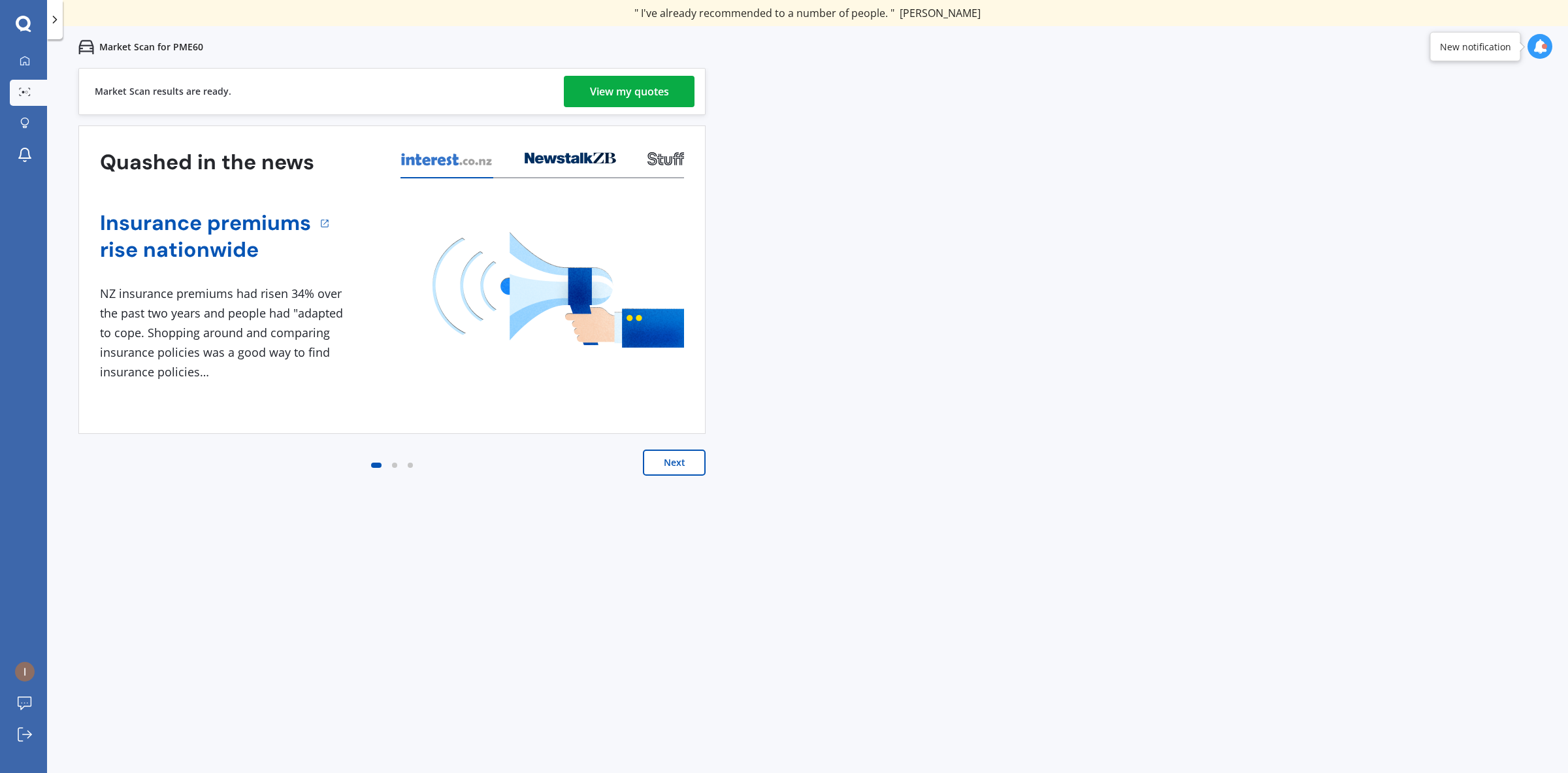
click at [642, 106] on div "View my quotes" at bounding box center [629, 91] width 79 height 31
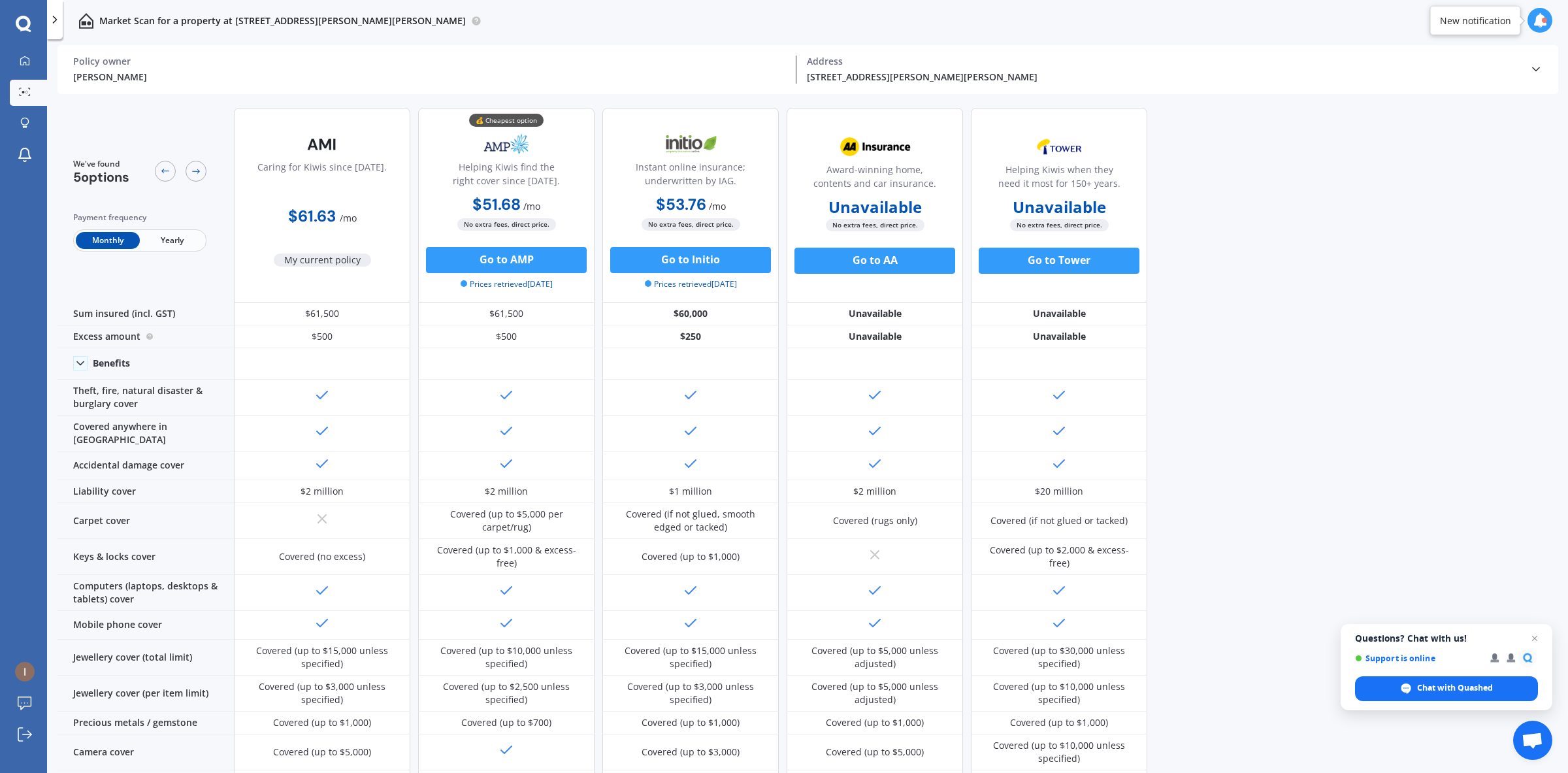
click at [170, 237] on span "Yearly" at bounding box center [172, 240] width 64 height 17
click at [99, 233] on span "Monthly" at bounding box center [108, 240] width 64 height 17
click at [189, 231] on div "Monthly Yearly" at bounding box center [139, 240] width 133 height 23
click at [147, 232] on span "Yearly" at bounding box center [172, 240] width 64 height 17
click at [1210, 334] on div "We've found 5 options Payment frequency Monthly Yearly Caring for Kiwis since 1…" at bounding box center [813, 437] width 1510 height 679
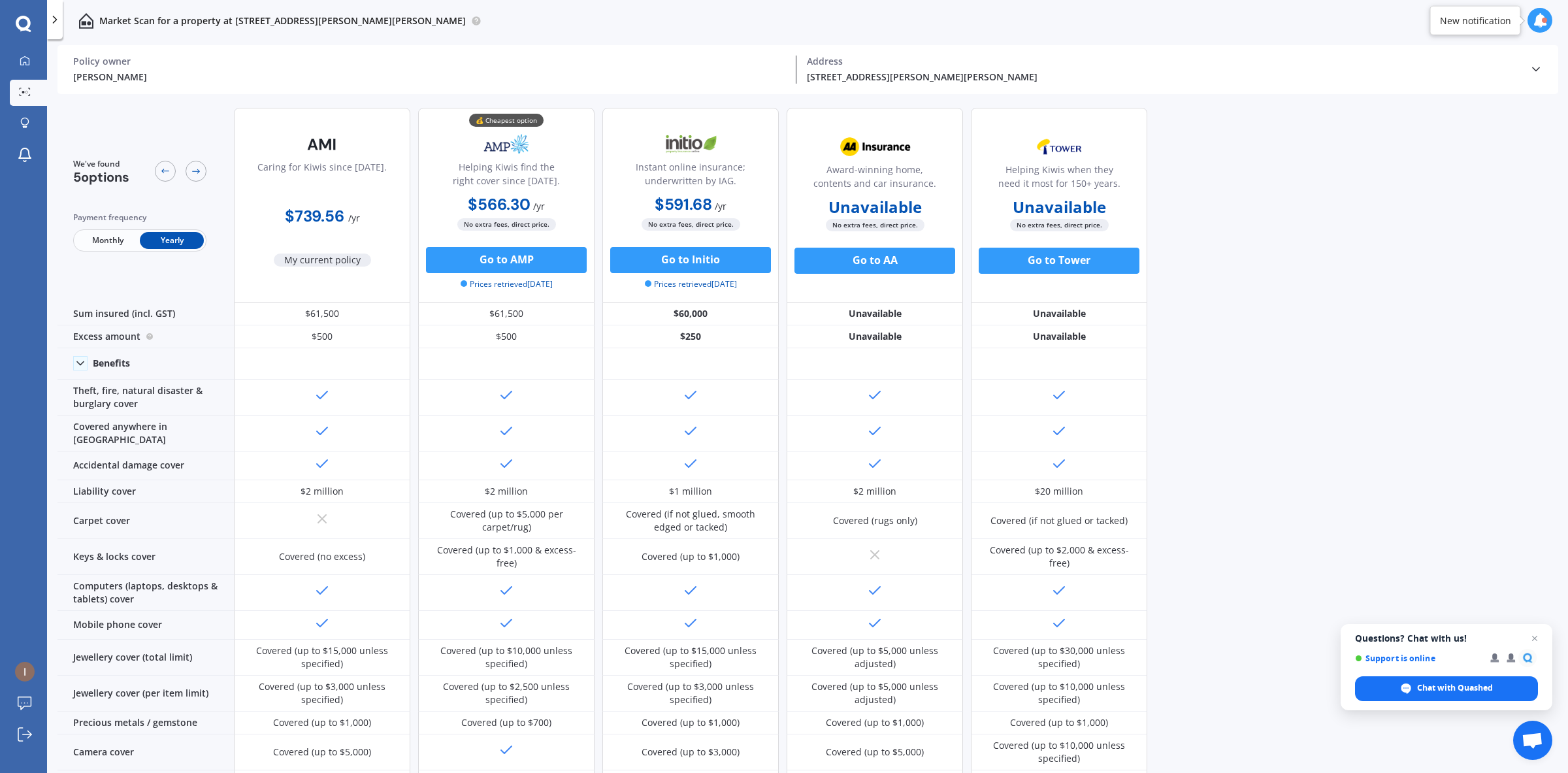
click at [109, 242] on span "Monthly" at bounding box center [108, 240] width 64 height 17
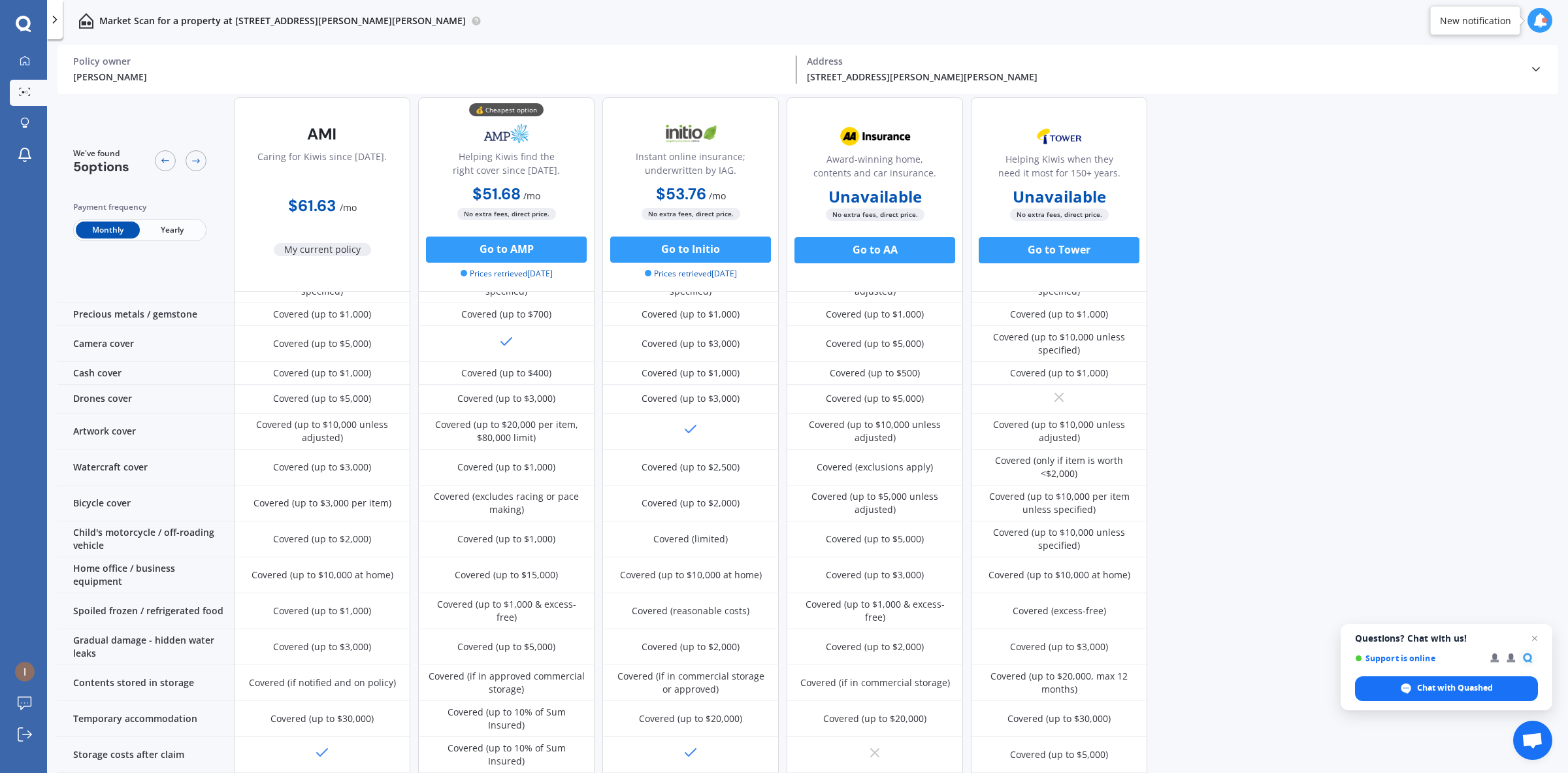
scroll to position [698, 0]
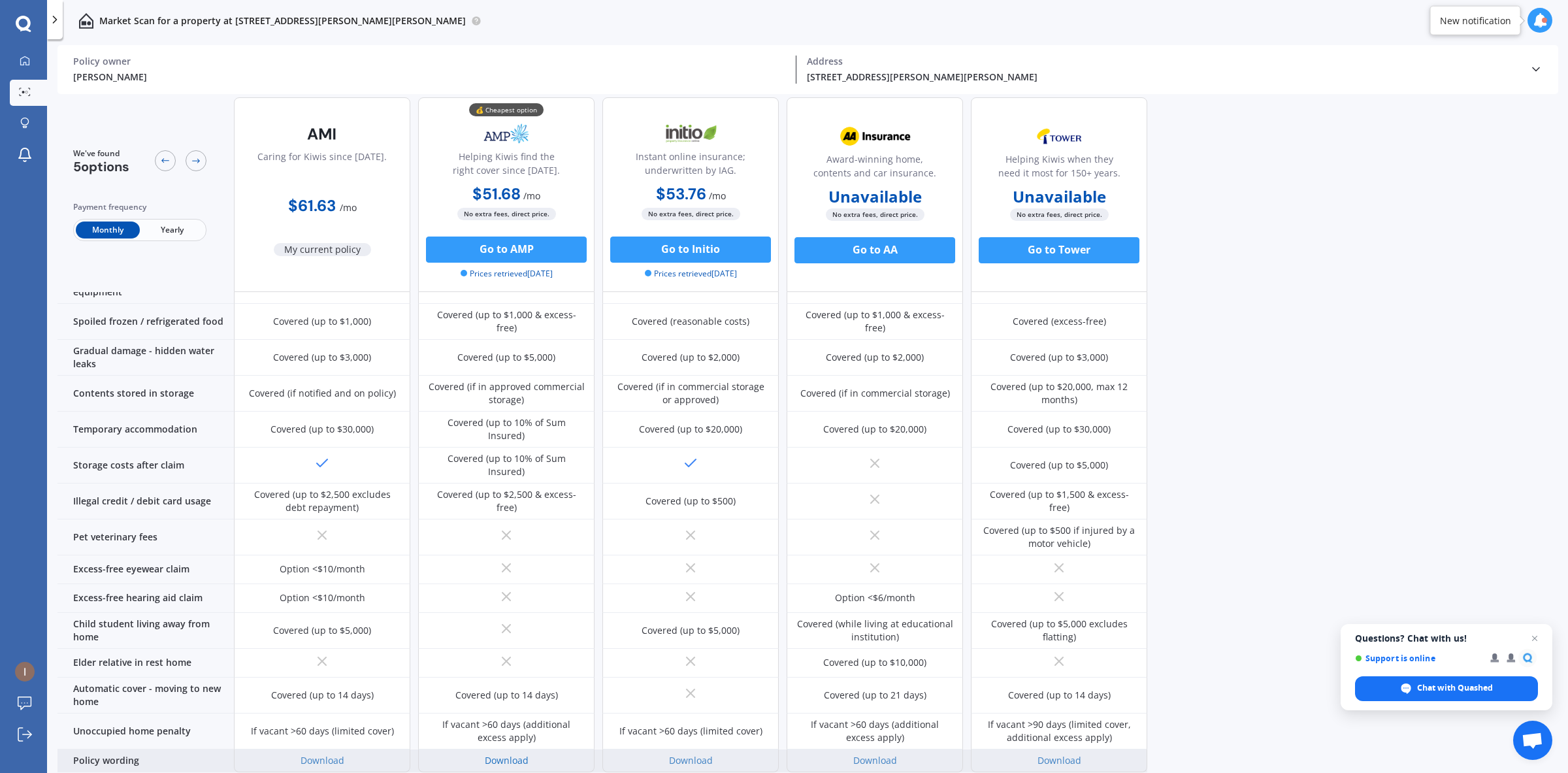
click at [502, 754] on link "Download" at bounding box center [507, 760] width 44 height 12
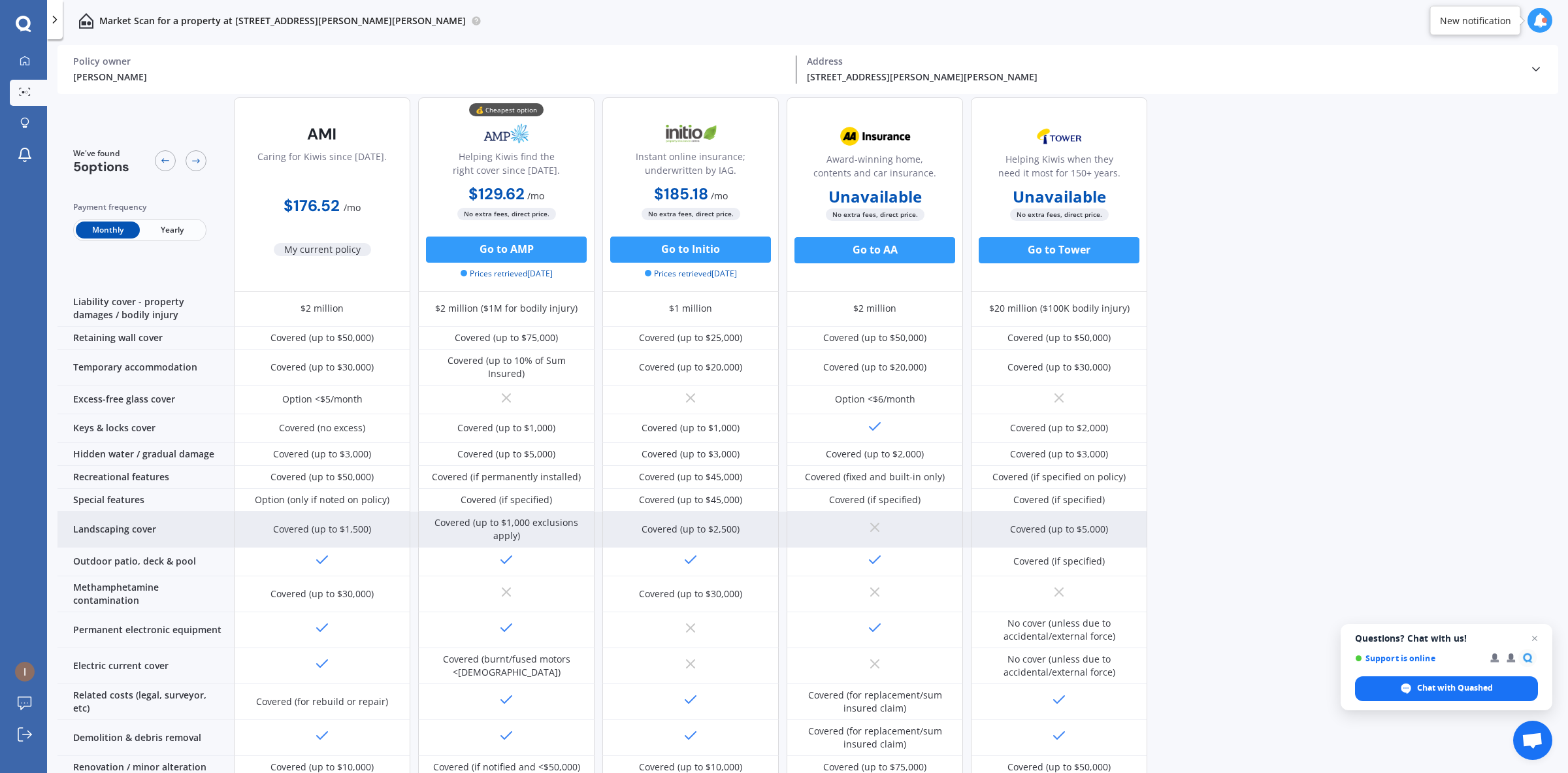
scroll to position [327, 0]
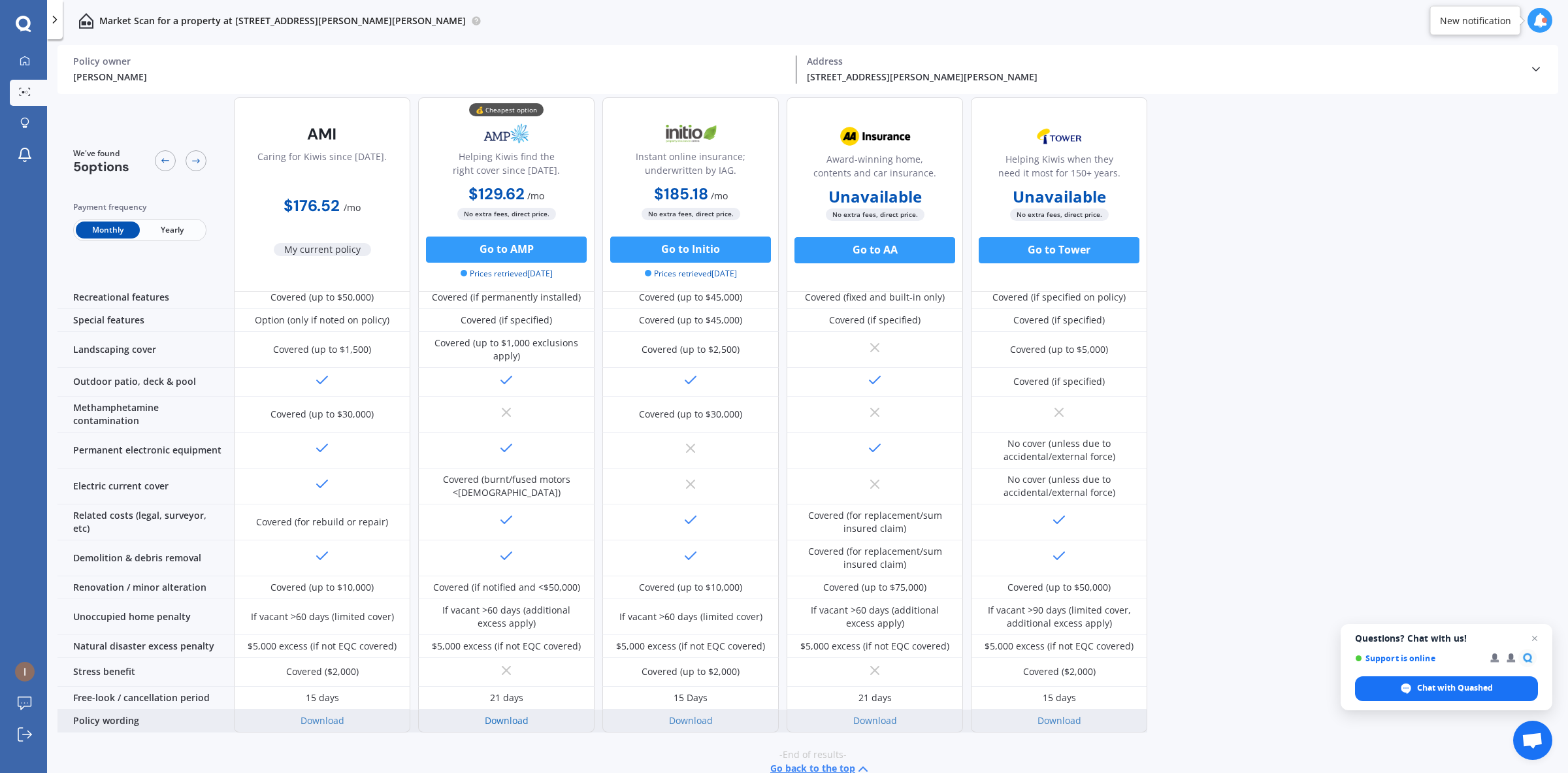
click at [511, 715] on link "Download" at bounding box center [507, 721] width 44 height 12
click at [320, 710] on div "Download" at bounding box center [322, 721] width 176 height 23
click at [320, 715] on link "Download" at bounding box center [323, 721] width 44 height 12
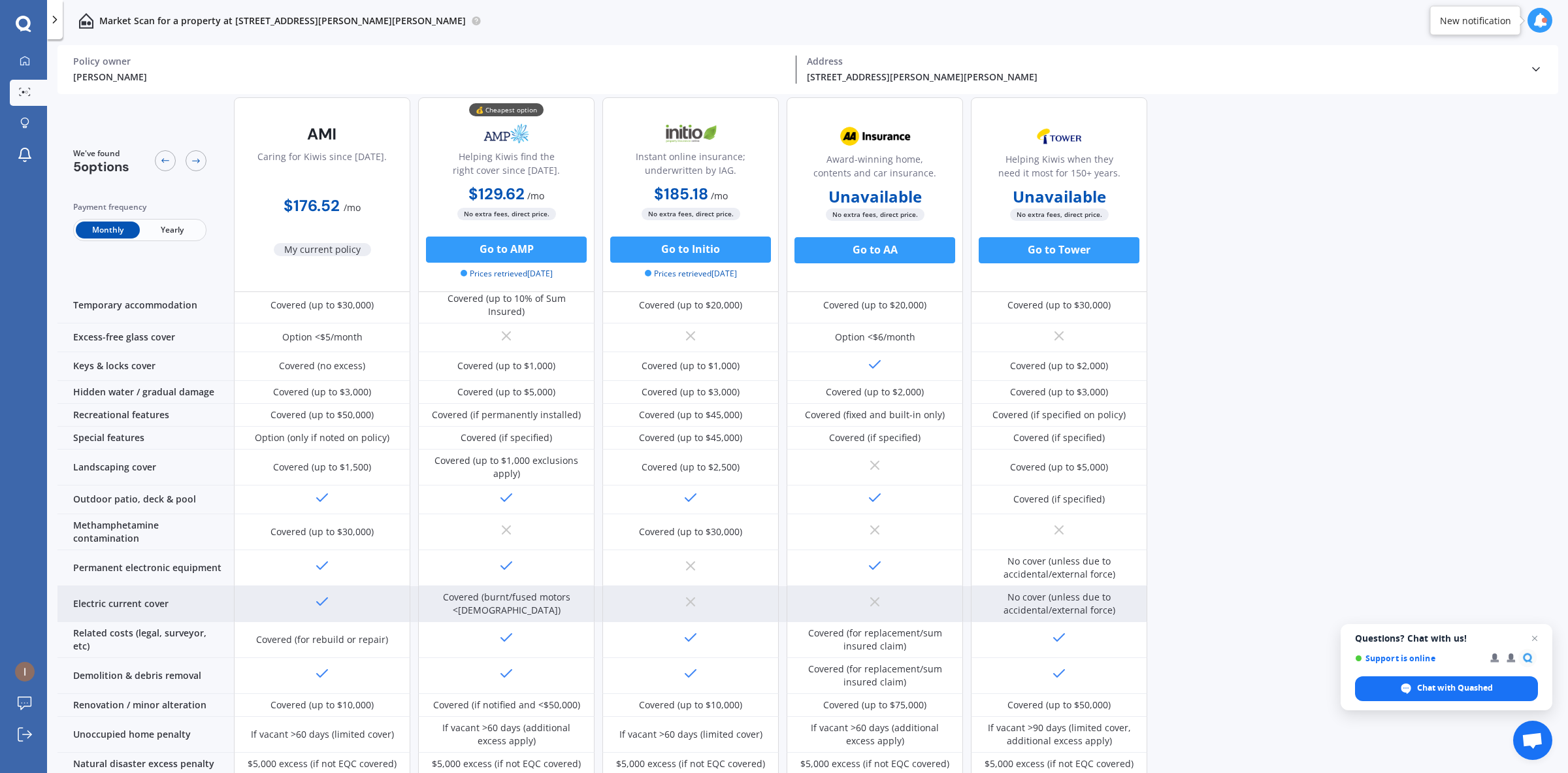
scroll to position [82, 0]
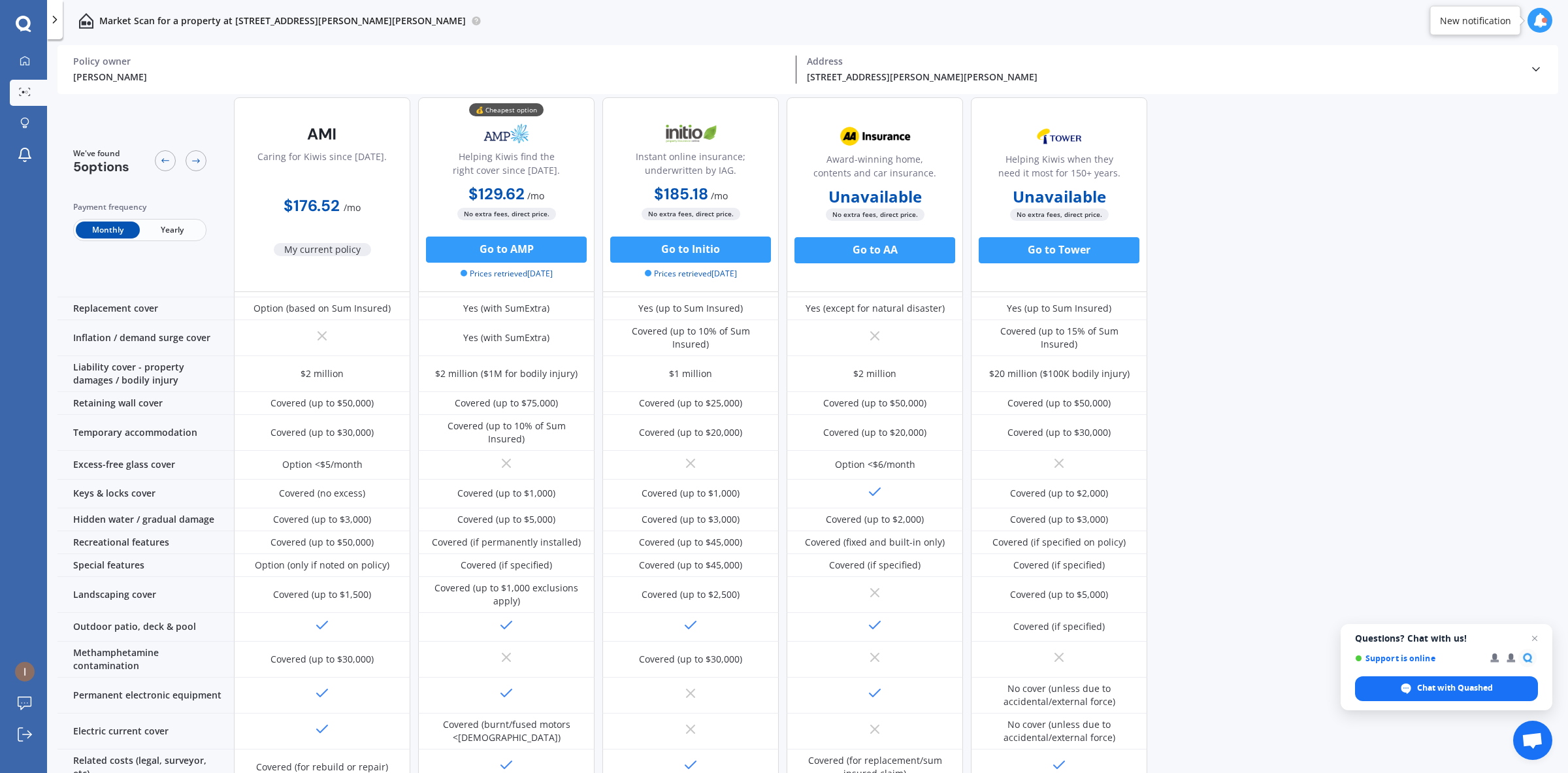
click at [178, 226] on span "Yearly" at bounding box center [172, 229] width 64 height 17
click at [115, 243] on div "We've found 5 options Payment frequency Monthly Yearly" at bounding box center [146, 195] width 176 height 195
click at [111, 235] on span "Monthly" at bounding box center [108, 229] width 64 height 17
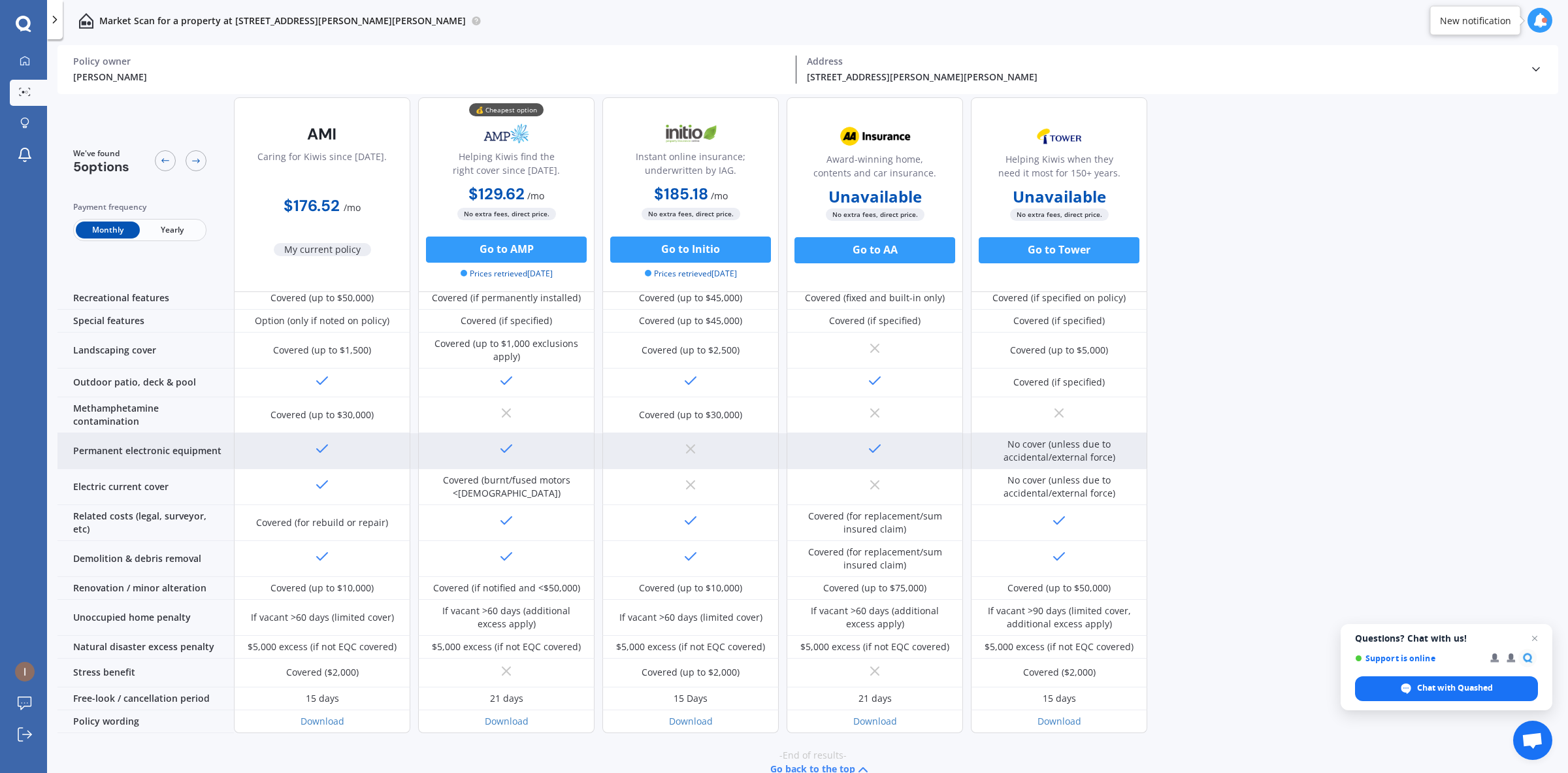
scroll to position [327, 0]
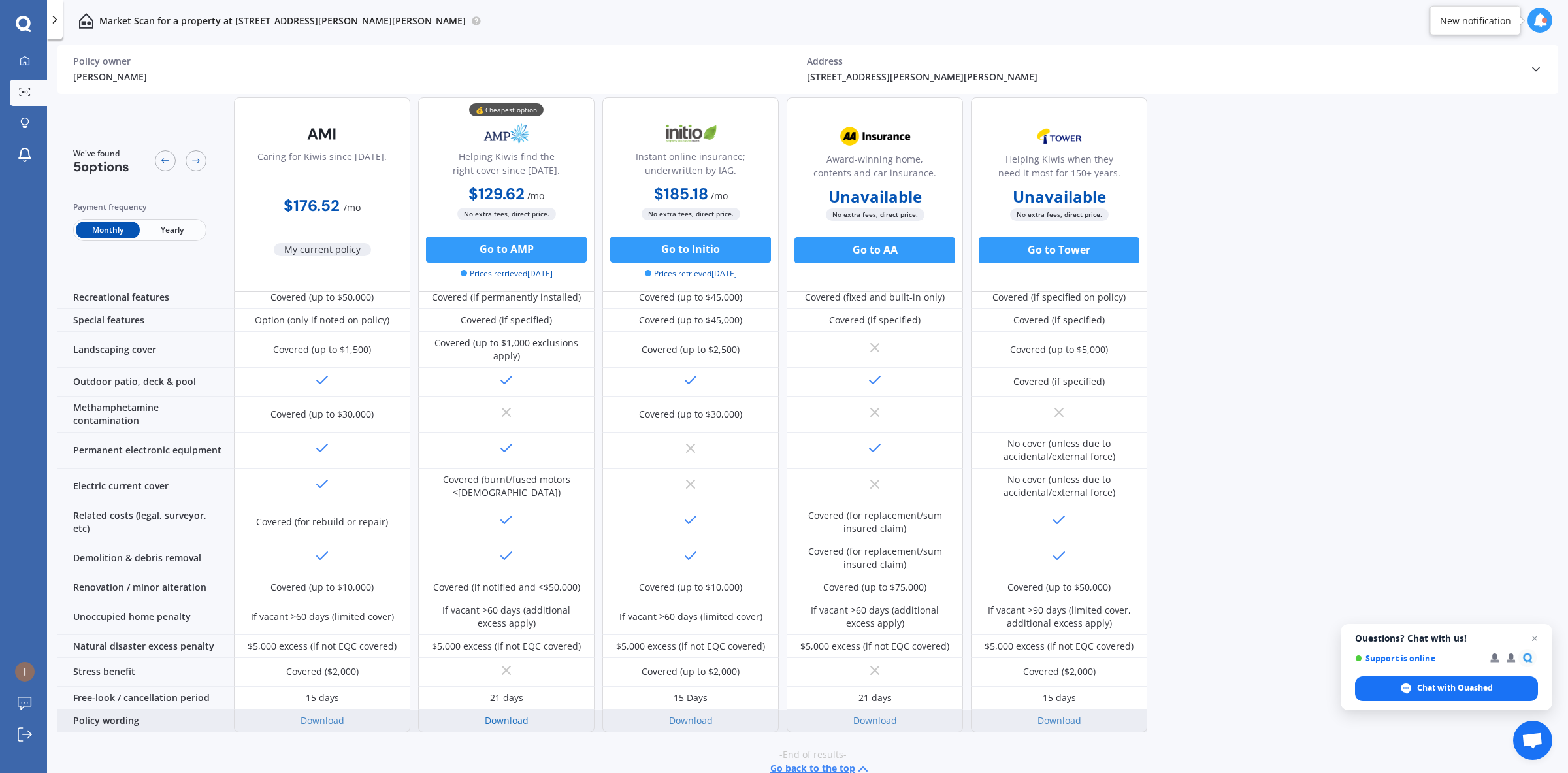
click at [495, 715] on link "Download" at bounding box center [507, 721] width 44 height 12
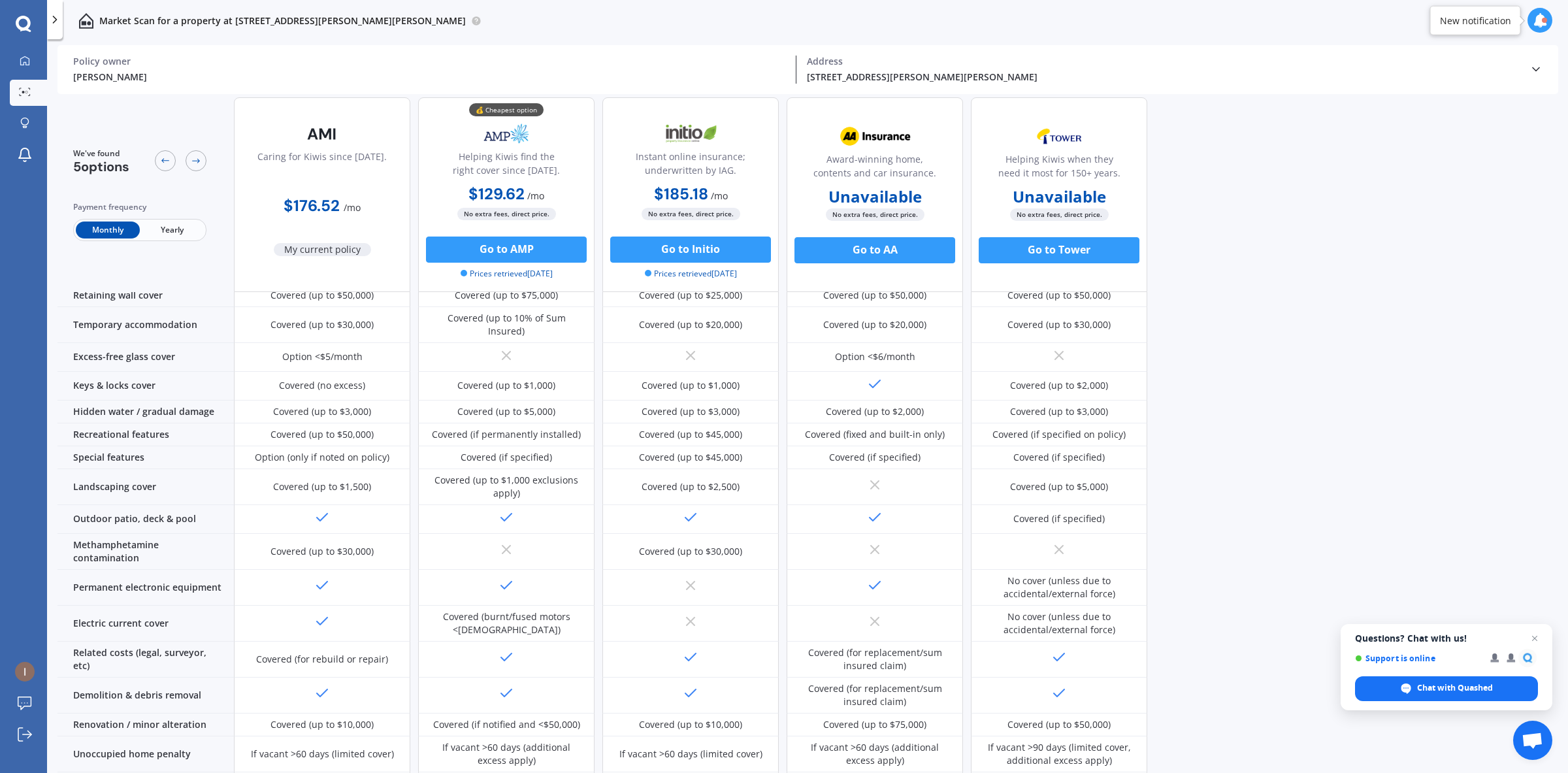
scroll to position [1, 0]
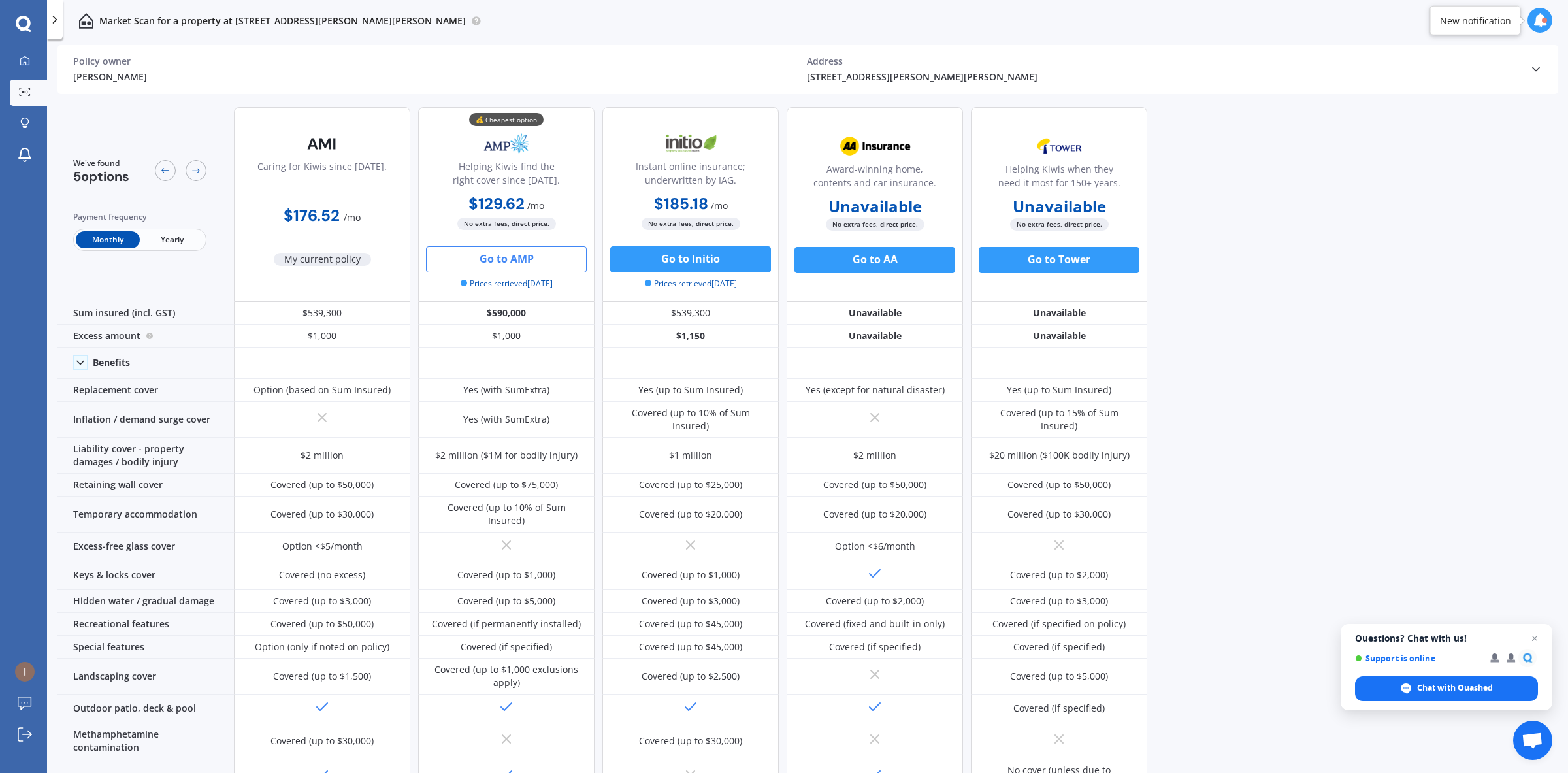
click at [533, 260] on button "Go to AMP" at bounding box center [506, 259] width 161 height 26
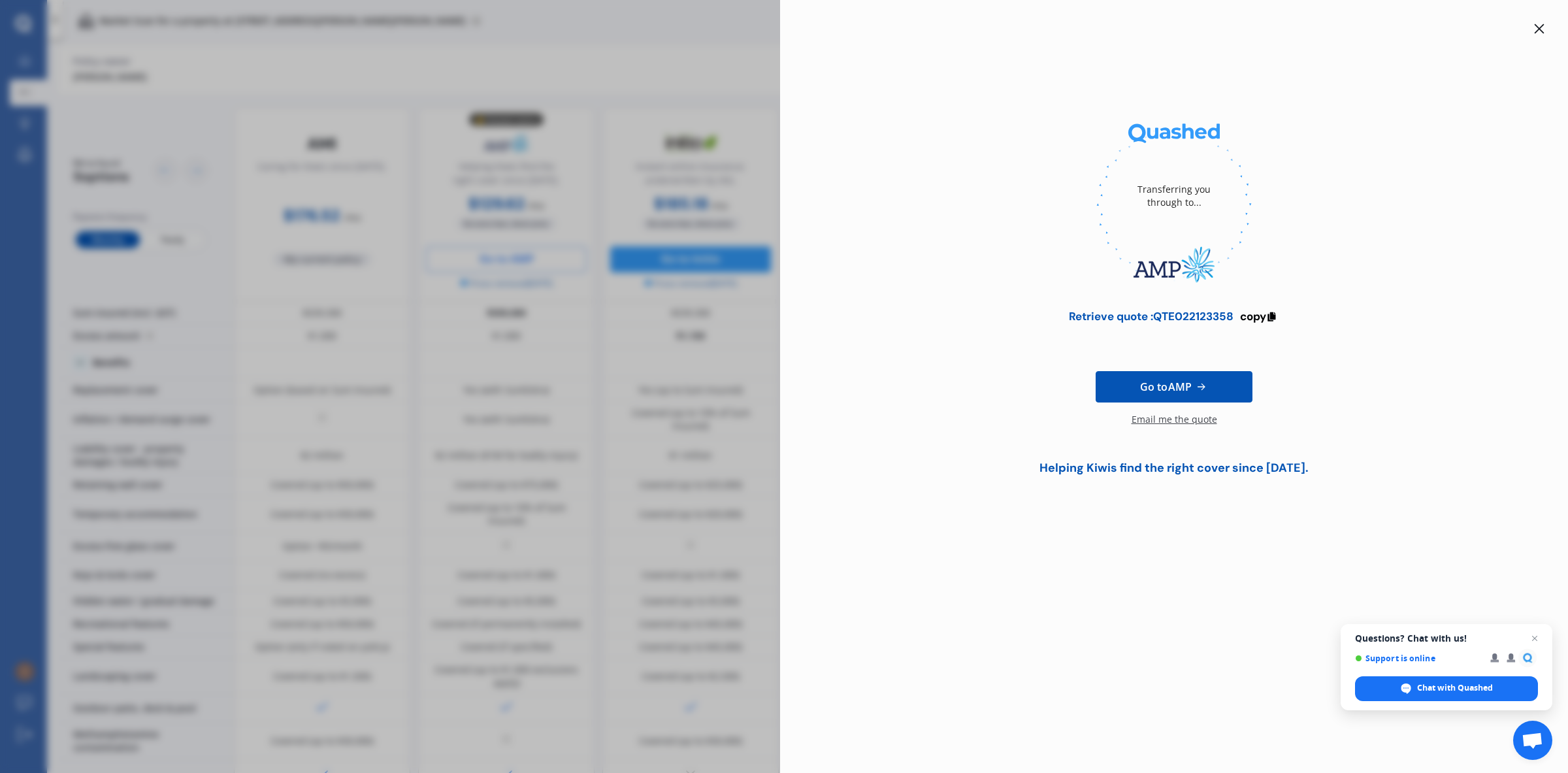
click at [1547, 36] on div at bounding box center [1540, 29] width 16 height 16
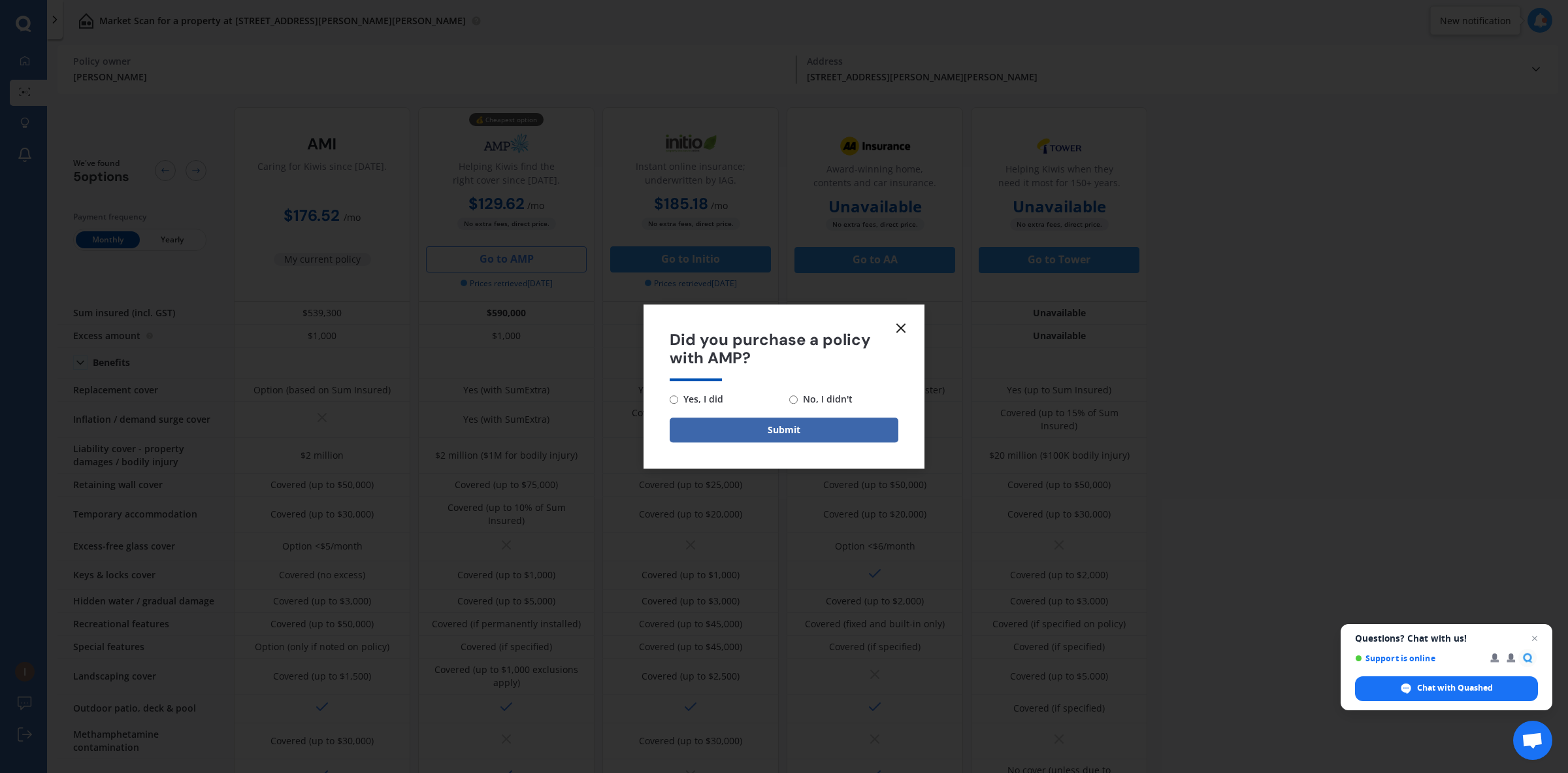
click at [899, 330] on line at bounding box center [901, 328] width 8 height 8
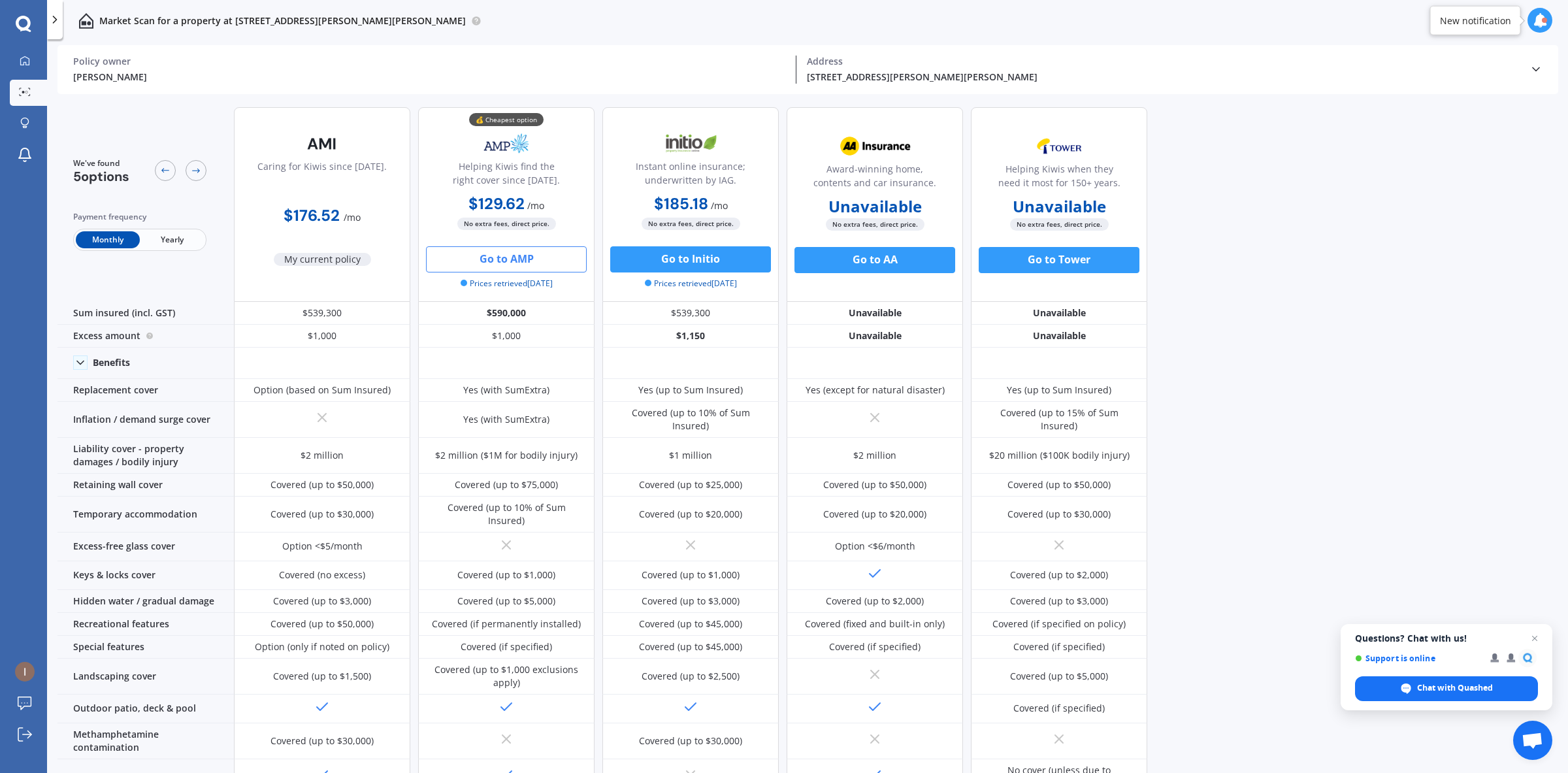
scroll to position [0, 0]
click at [1530, 67] on icon at bounding box center [1536, 69] width 13 height 13
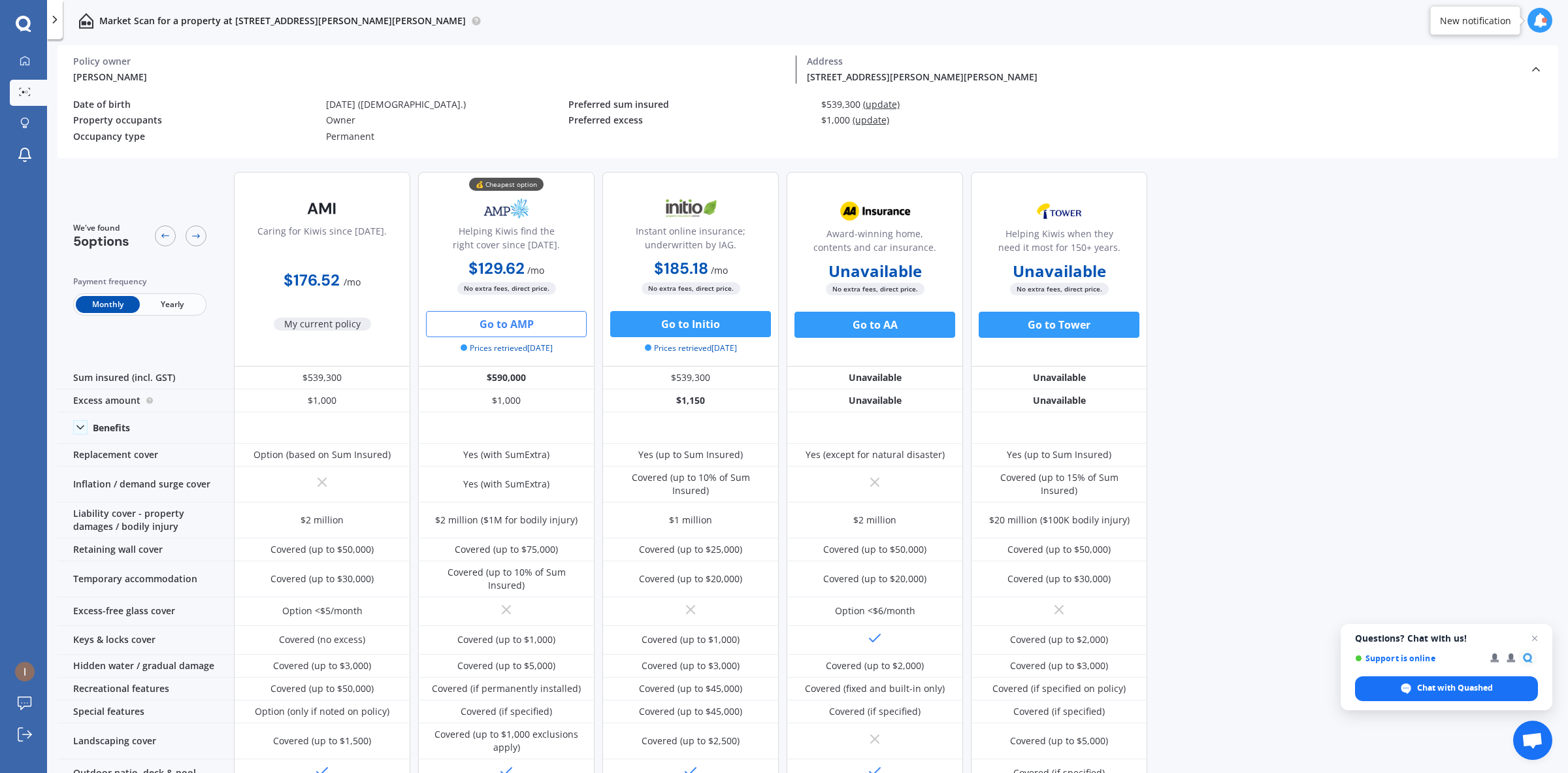
click at [207, 17] on p "Market Scan for a property at [STREET_ADDRESS][PERSON_NAME][PERSON_NAME]" at bounding box center [282, 21] width 366 height 13
click at [436, 17] on div "Market Scan for a property at [STREET_ADDRESS][PERSON_NAME][PERSON_NAME]" at bounding box center [808, 20] width 1521 height 42
click at [344, 116] on div "Owner" at bounding box center [447, 120] width 243 height 11
click at [154, 27] on p "Market Scan for a property at [STREET_ADDRESS][PERSON_NAME][PERSON_NAME]" at bounding box center [282, 21] width 366 height 13
click at [889, 109] on span "(update)" at bounding box center [881, 104] width 36 height 12
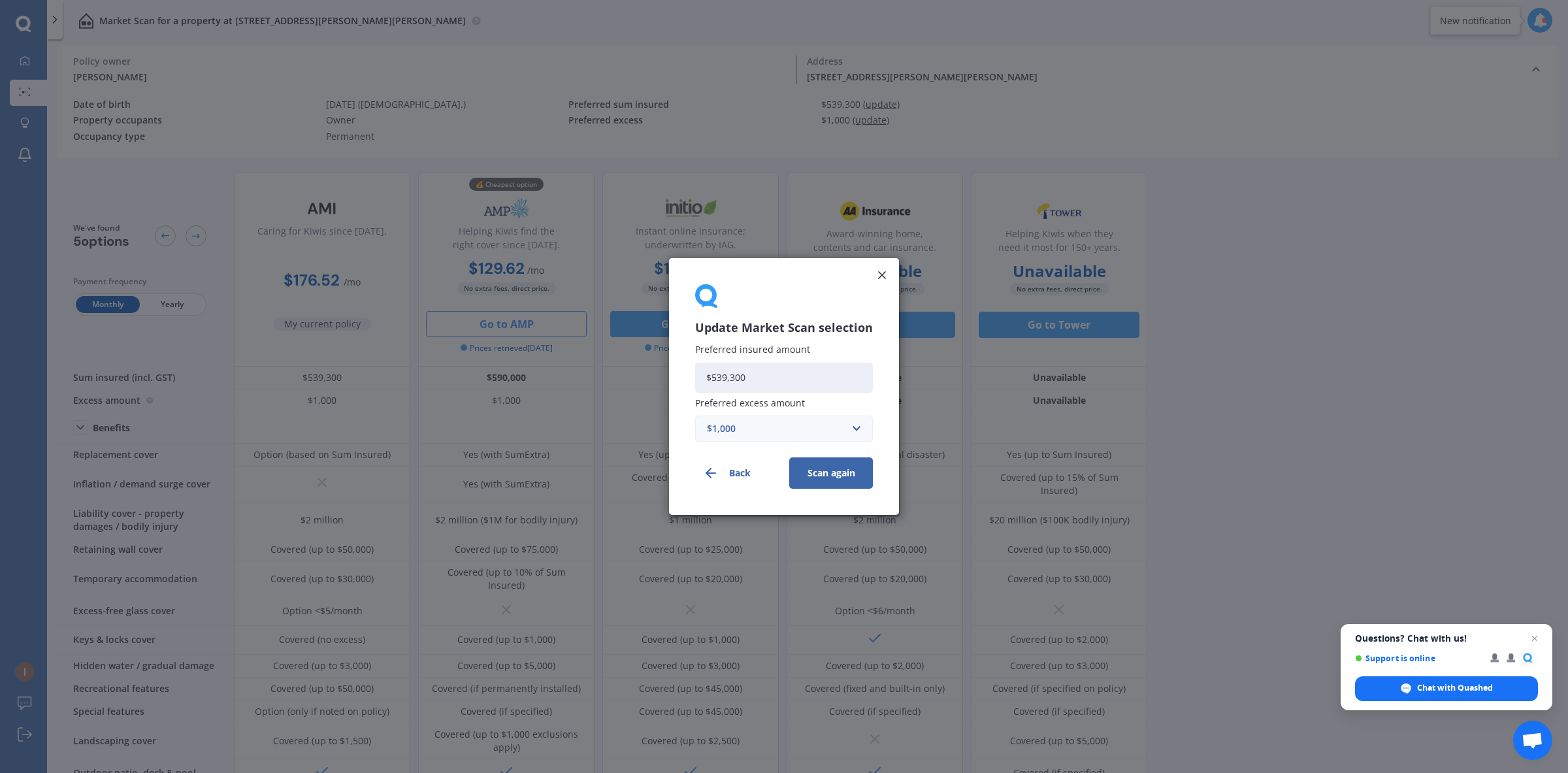
click at [765, 385] on input "$539,300" at bounding box center [784, 377] width 178 height 30
type input "$5"
type input "$700,000"
click at [817, 467] on button "Scan again" at bounding box center [831, 473] width 84 height 31
click at [1320, 361] on div "Update Market Scan selection Preferred insured amount $700,000 Preferred excess…" at bounding box center [784, 386] width 1568 height 773
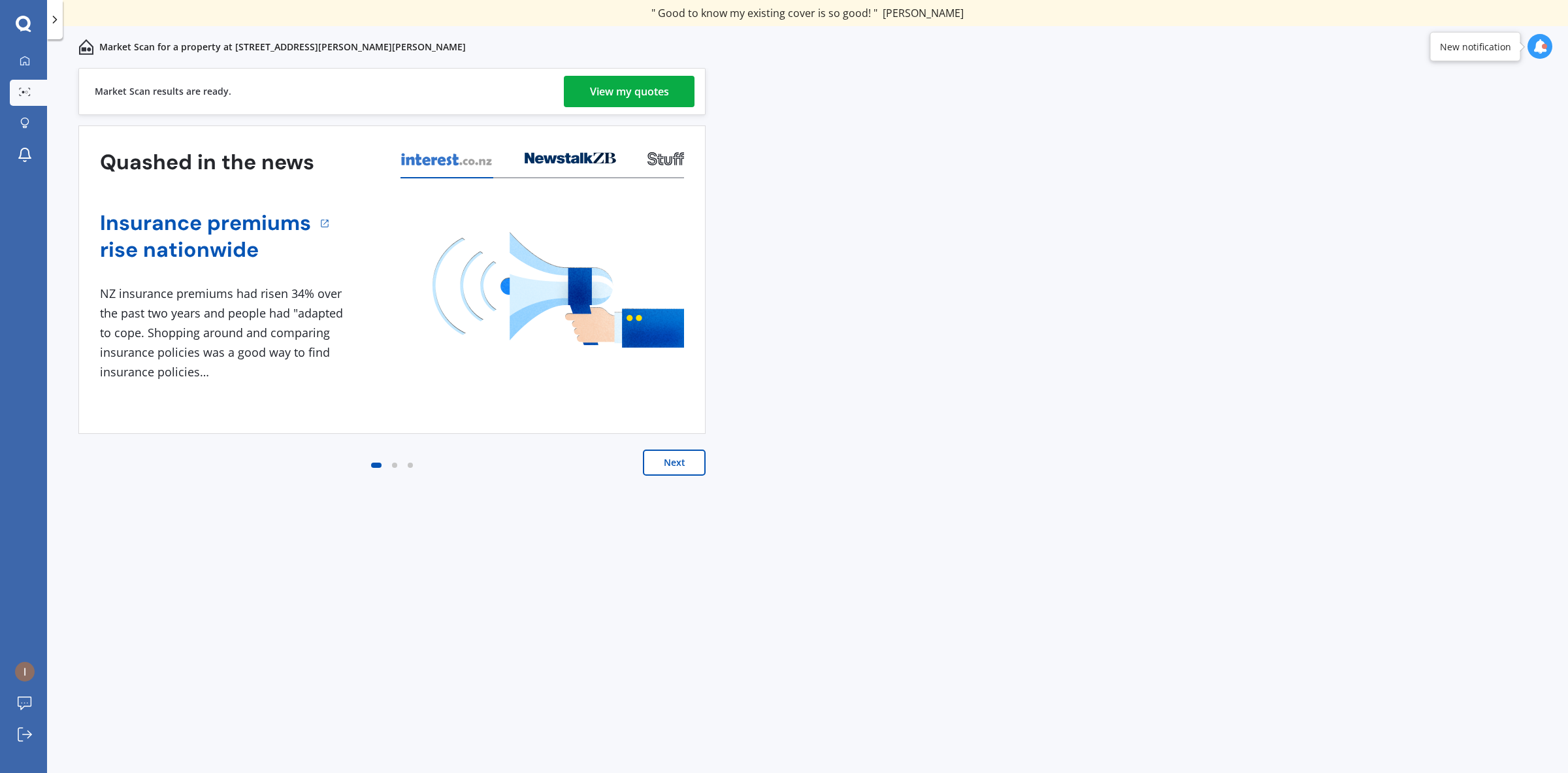
drag, startPoint x: 638, startPoint y: 80, endPoint x: 1037, endPoint y: 9, distance: 405.3
click at [638, 80] on div "View my quotes" at bounding box center [629, 91] width 79 height 31
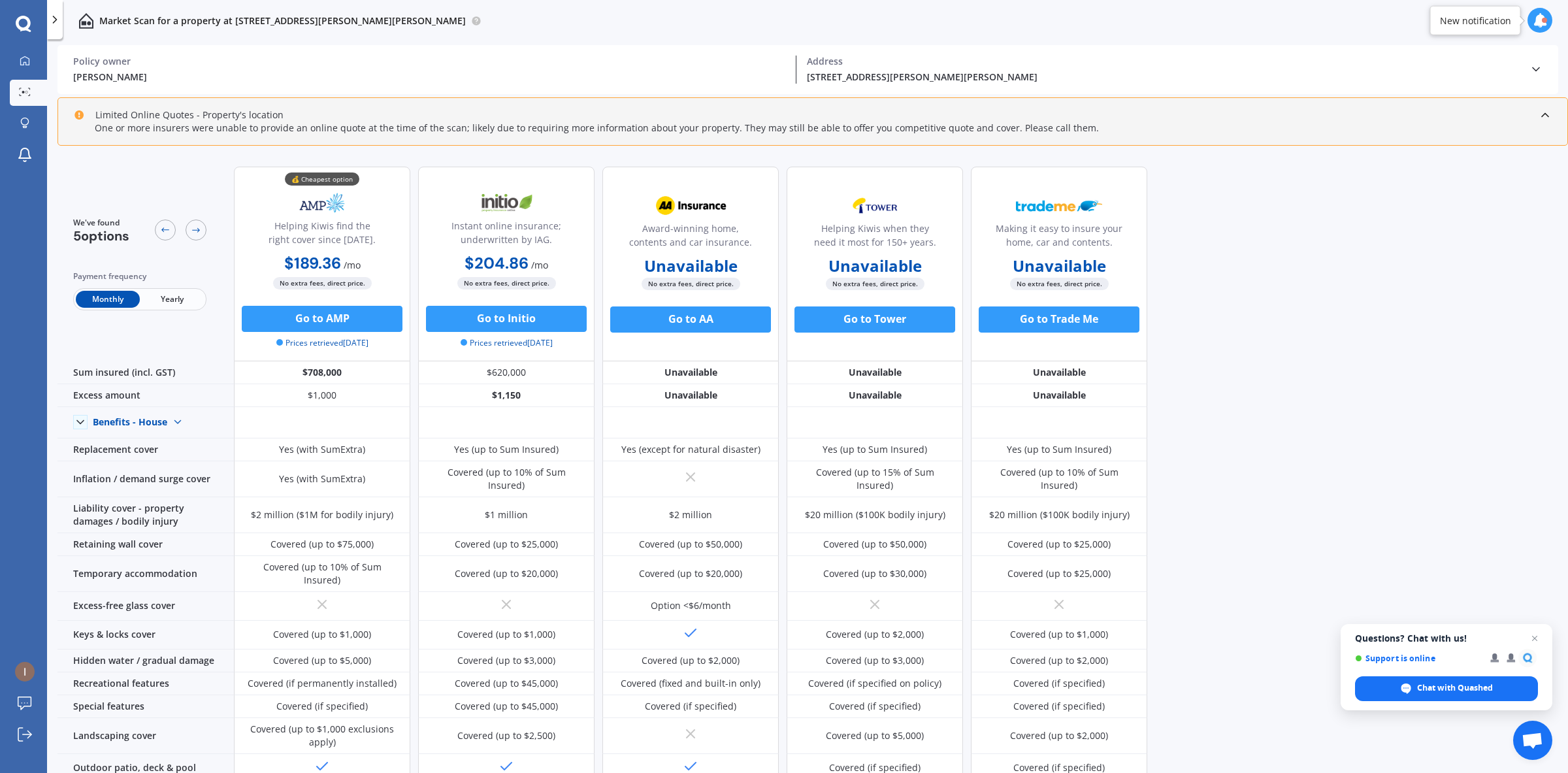
click at [168, 296] on span "Yearly" at bounding box center [172, 299] width 64 height 17
drag, startPoint x: 1212, startPoint y: 275, endPoint x: 600, endPoint y: 220, distance: 614.5
click at [1212, 275] on div "We've found 5 options Payment frequency Monthly Yearly 💰 Cheapest option Helpin…" at bounding box center [813, 466] width 1510 height 620
click at [124, 291] on span "Monthly" at bounding box center [108, 299] width 64 height 17
click at [1521, 73] on div "[STREET_ADDRESS][PERSON_NAME][PERSON_NAME] Address" at bounding box center [1163, 69] width 733 height 28
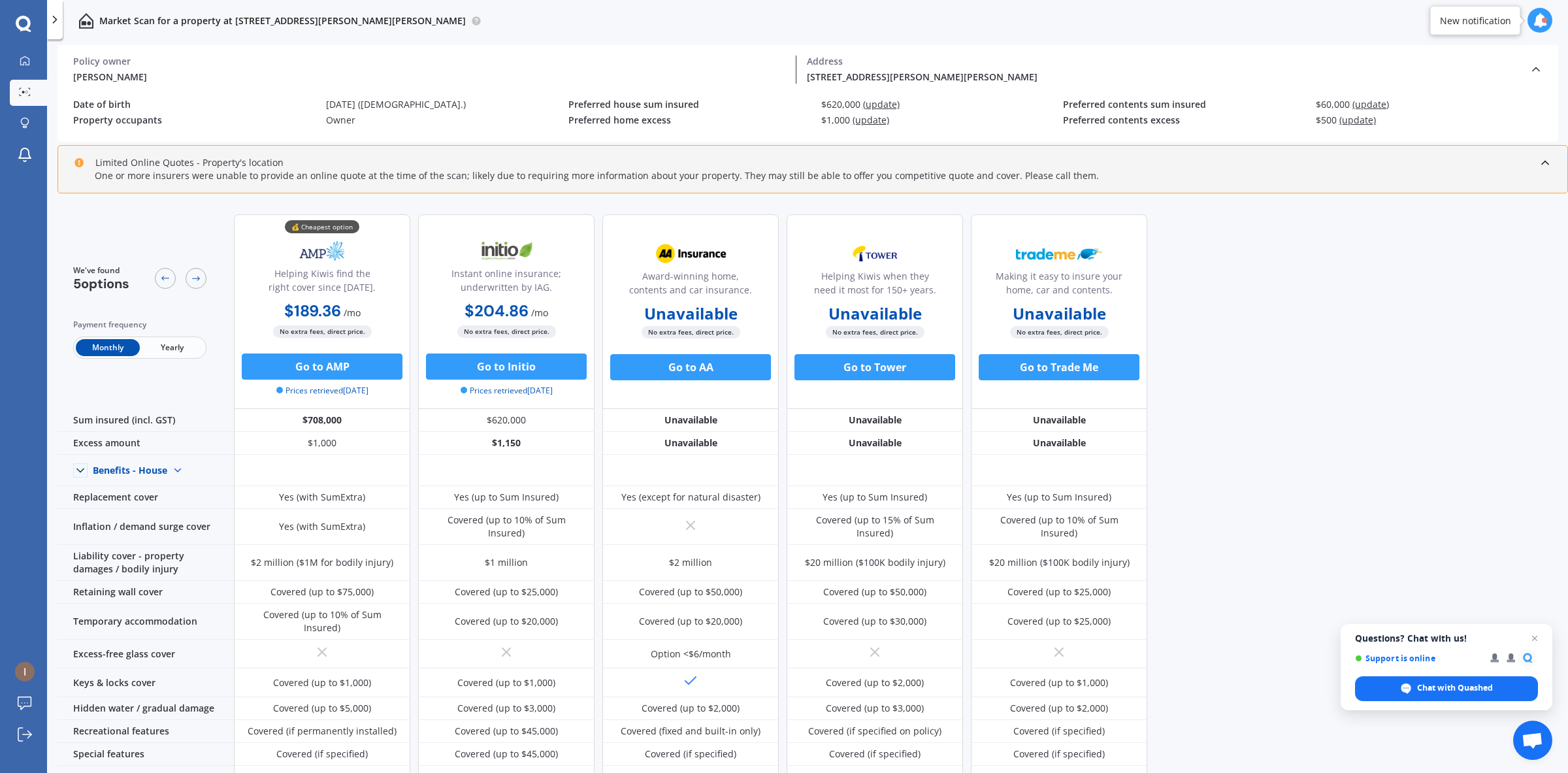
click at [769, 119] on div "Preferred home excess" at bounding box center [690, 120] width 243 height 11
click at [631, 83] on div "[PERSON_NAME] Policy owner [STREET_ADDRESS][PERSON_NAME][PERSON_NAME] Address" at bounding box center [808, 69] width 1470 height 49
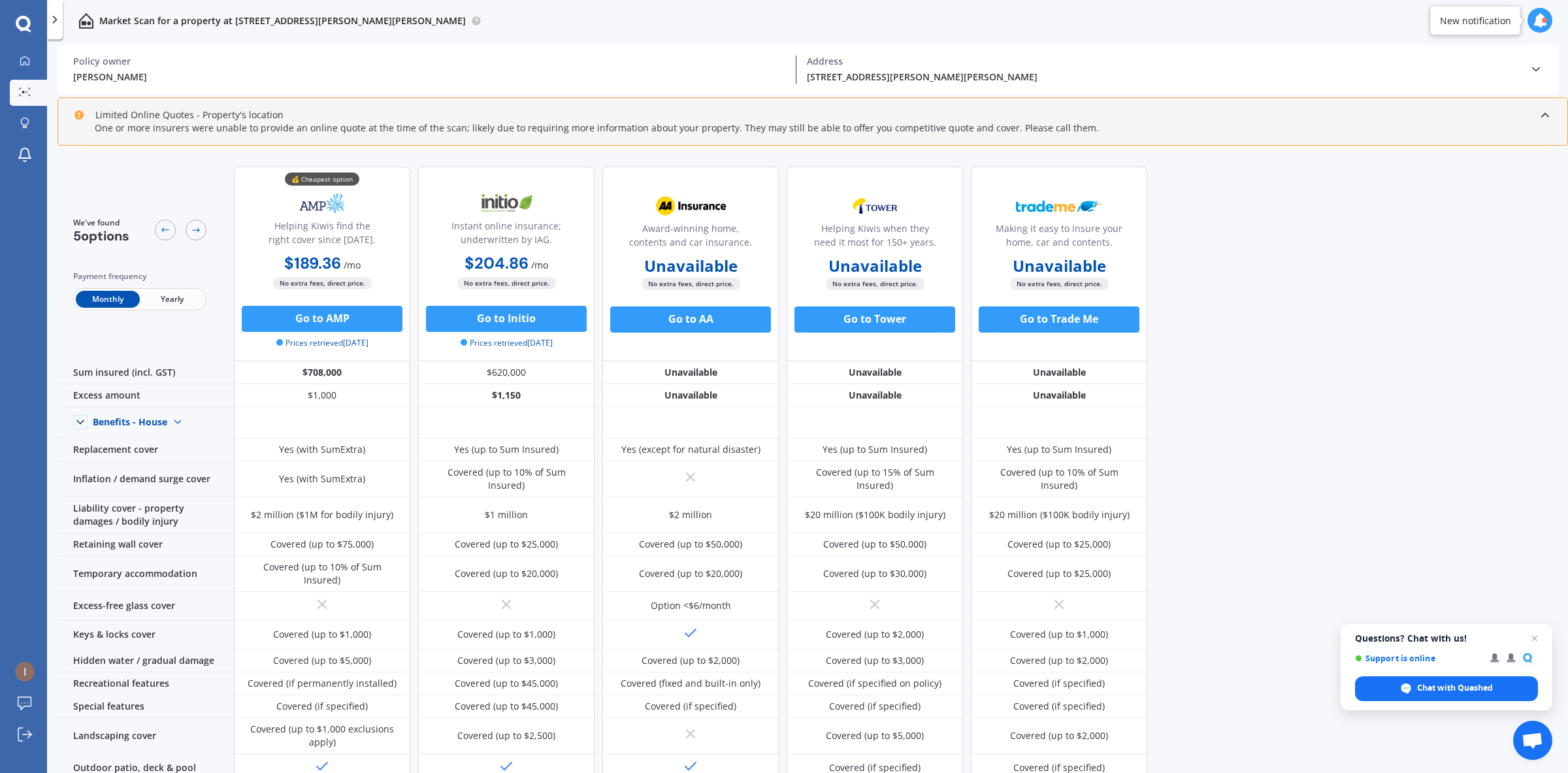
click at [416, 9] on div "Market Scan for a property at [STREET_ADDRESS][PERSON_NAME][PERSON_NAME]" at bounding box center [272, 20] width 419 height 42
click at [431, 27] on div "Market Scan for a property at [STREET_ADDRESS][PERSON_NAME][PERSON_NAME]" at bounding box center [272, 20] width 419 height 42
click at [472, 23] on circle at bounding box center [476, 20] width 9 height 9
click at [802, 47] on div "[PERSON_NAME] Policy owner [STREET_ADDRESS][PERSON_NAME][PERSON_NAME] Address" at bounding box center [808, 69] width 1470 height 49
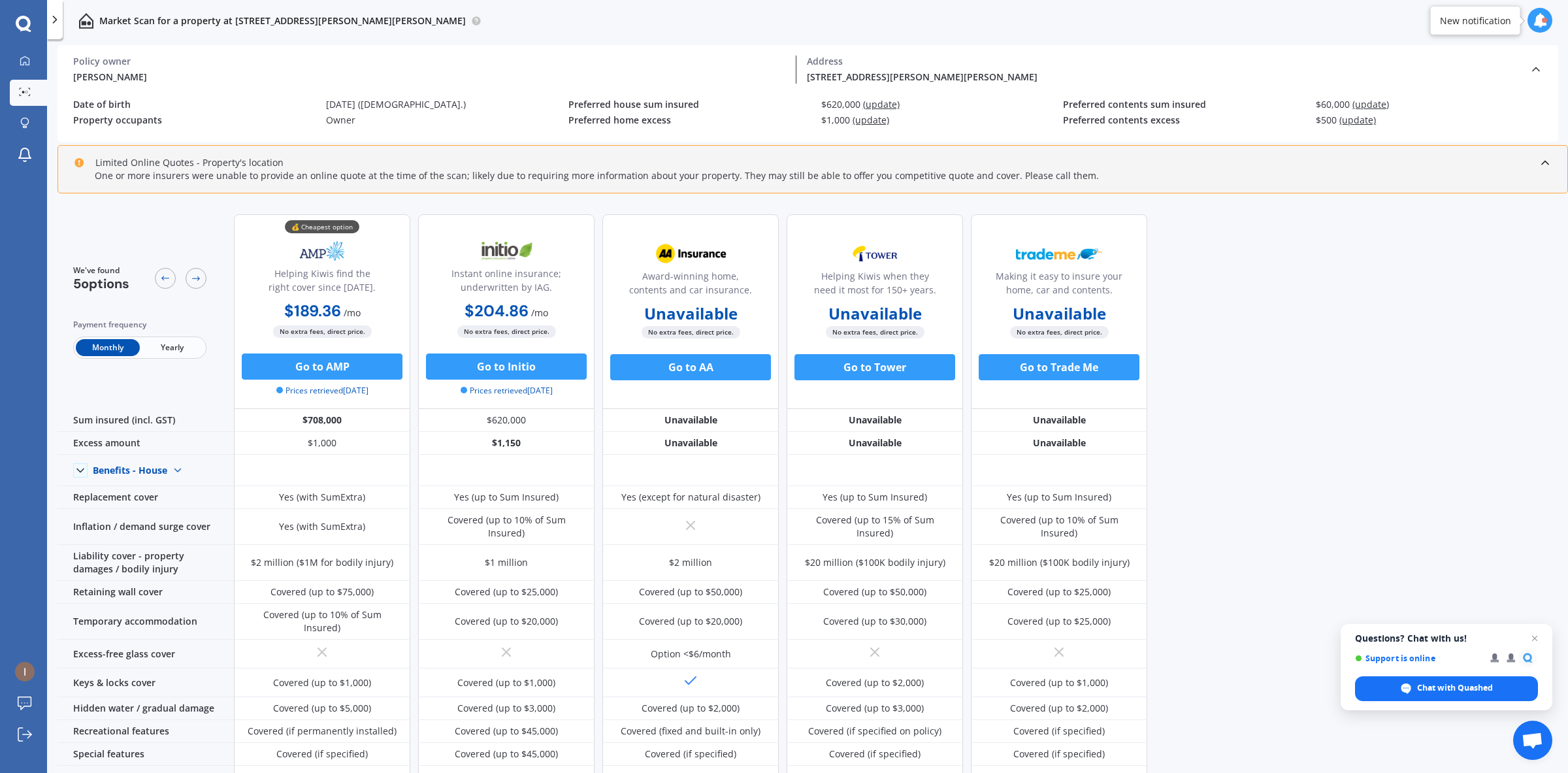
click at [887, 103] on span "(update)" at bounding box center [881, 104] width 36 height 12
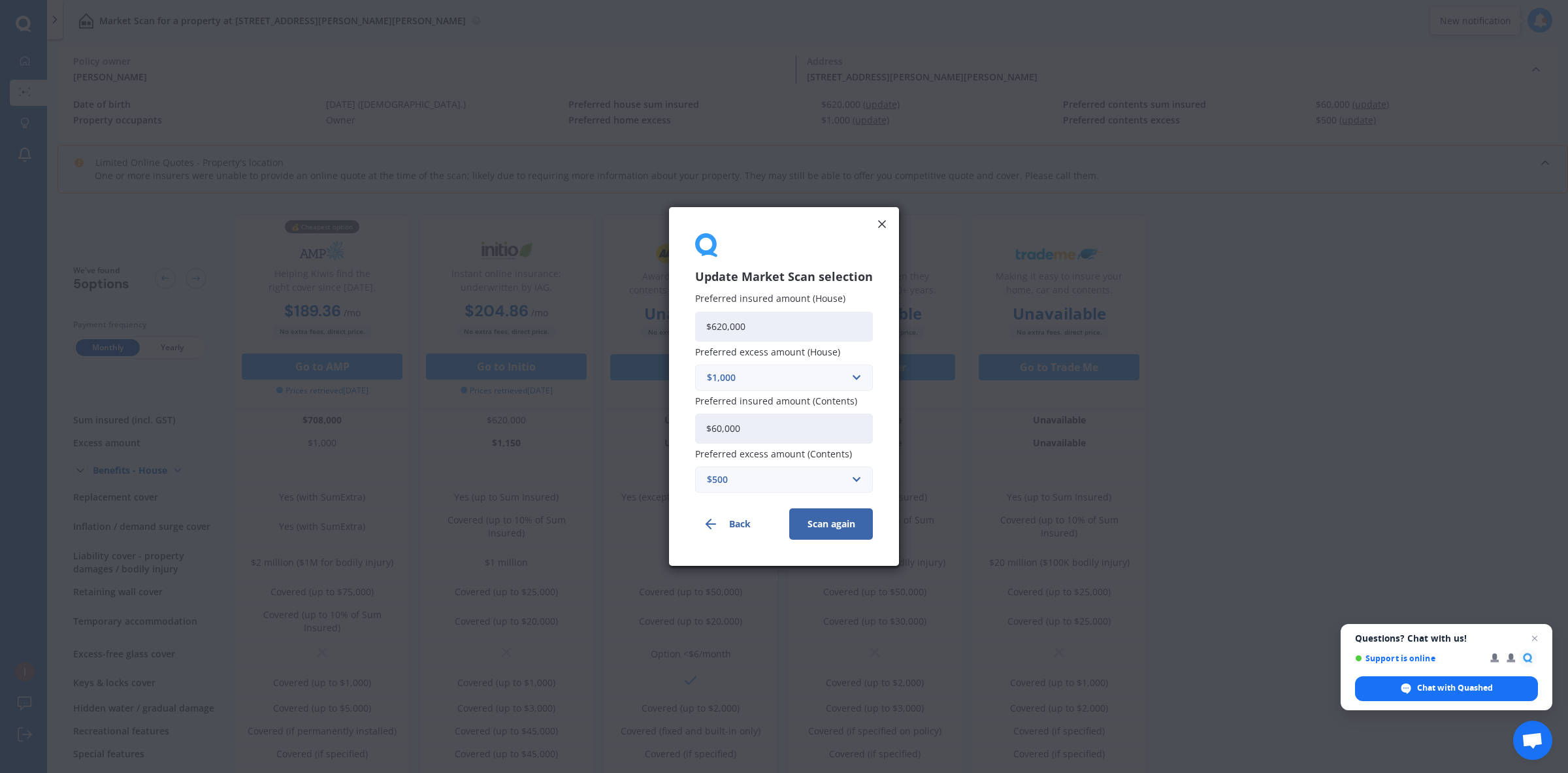
click at [788, 308] on div "Preferred insured amount (House) $620,000" at bounding box center [784, 317] width 178 height 47
drag, startPoint x: 778, startPoint y: 324, endPoint x: 693, endPoint y: 318, distance: 85.2
click at [693, 318] on div "Update Market Scan selection Preferred insured amount (House) $620,000 Preferre…" at bounding box center [784, 386] width 230 height 359
type input "$700,000"
drag, startPoint x: 812, startPoint y: 213, endPoint x: 804, endPoint y: 318, distance: 105.3
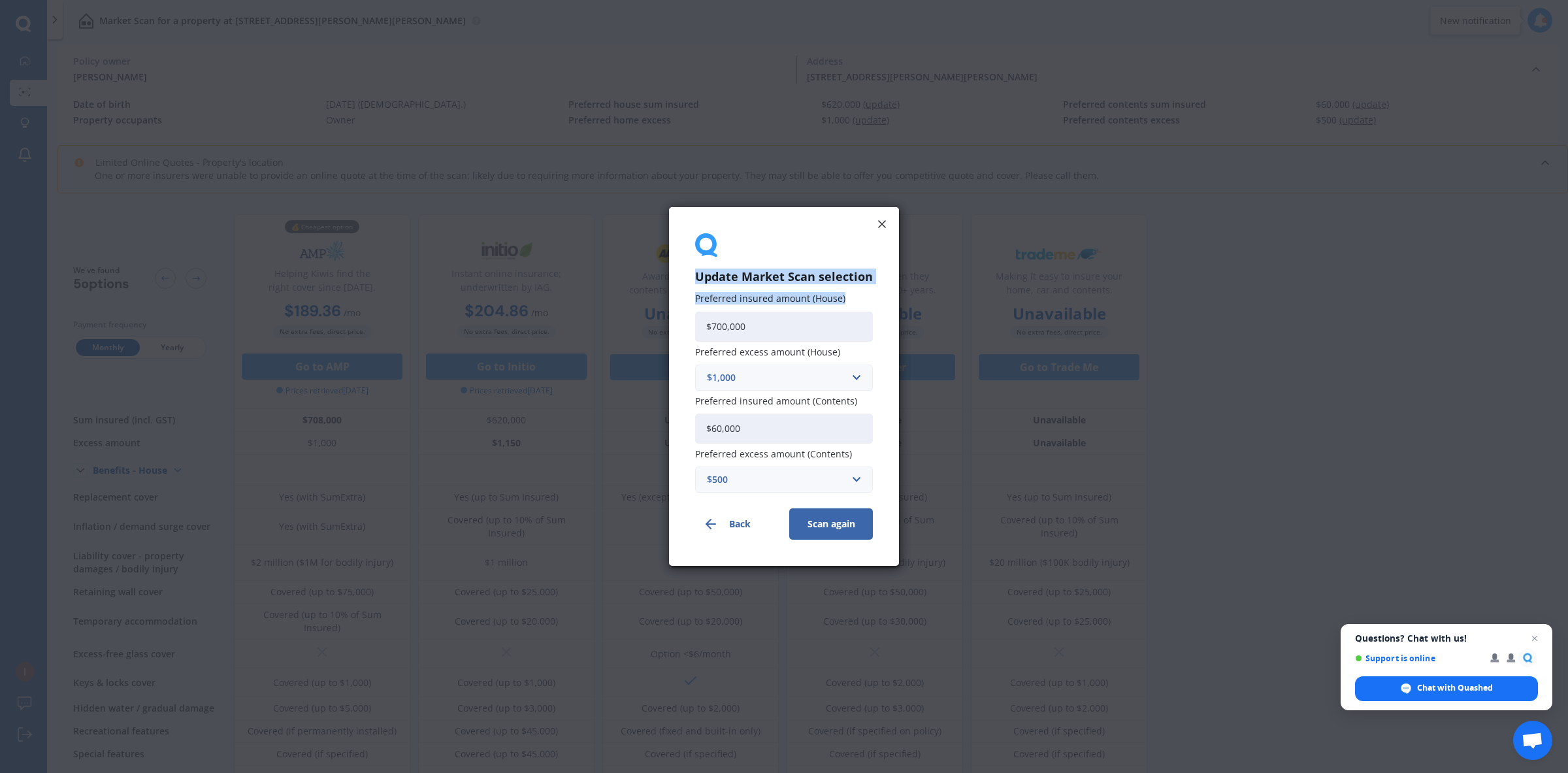
click at [804, 318] on div "Update Market Scan selection Preferred insured amount (House) $700,000 Preferre…" at bounding box center [784, 386] width 230 height 359
click at [880, 227] on icon at bounding box center [882, 224] width 13 height 13
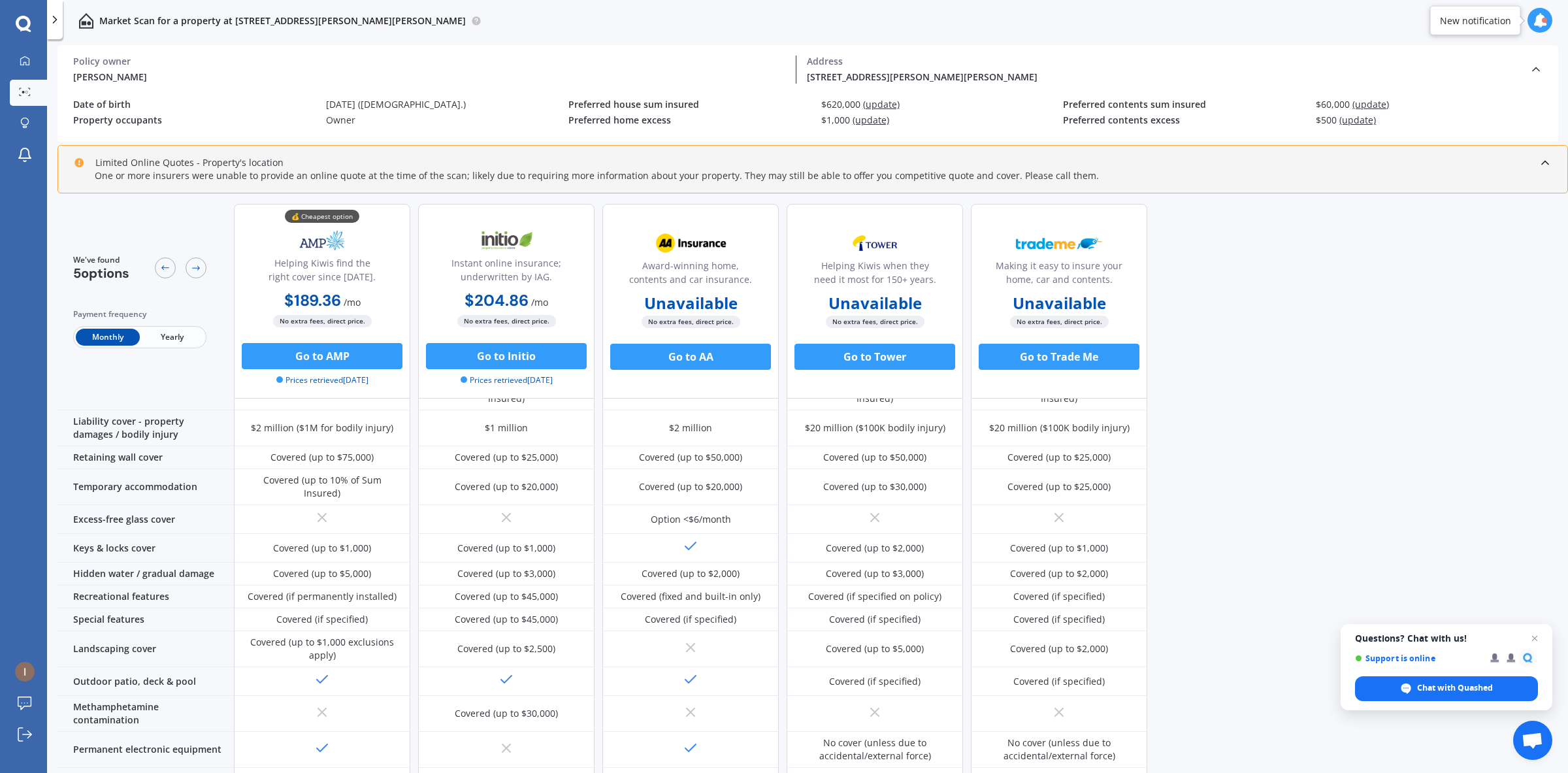
scroll to position [163, 0]
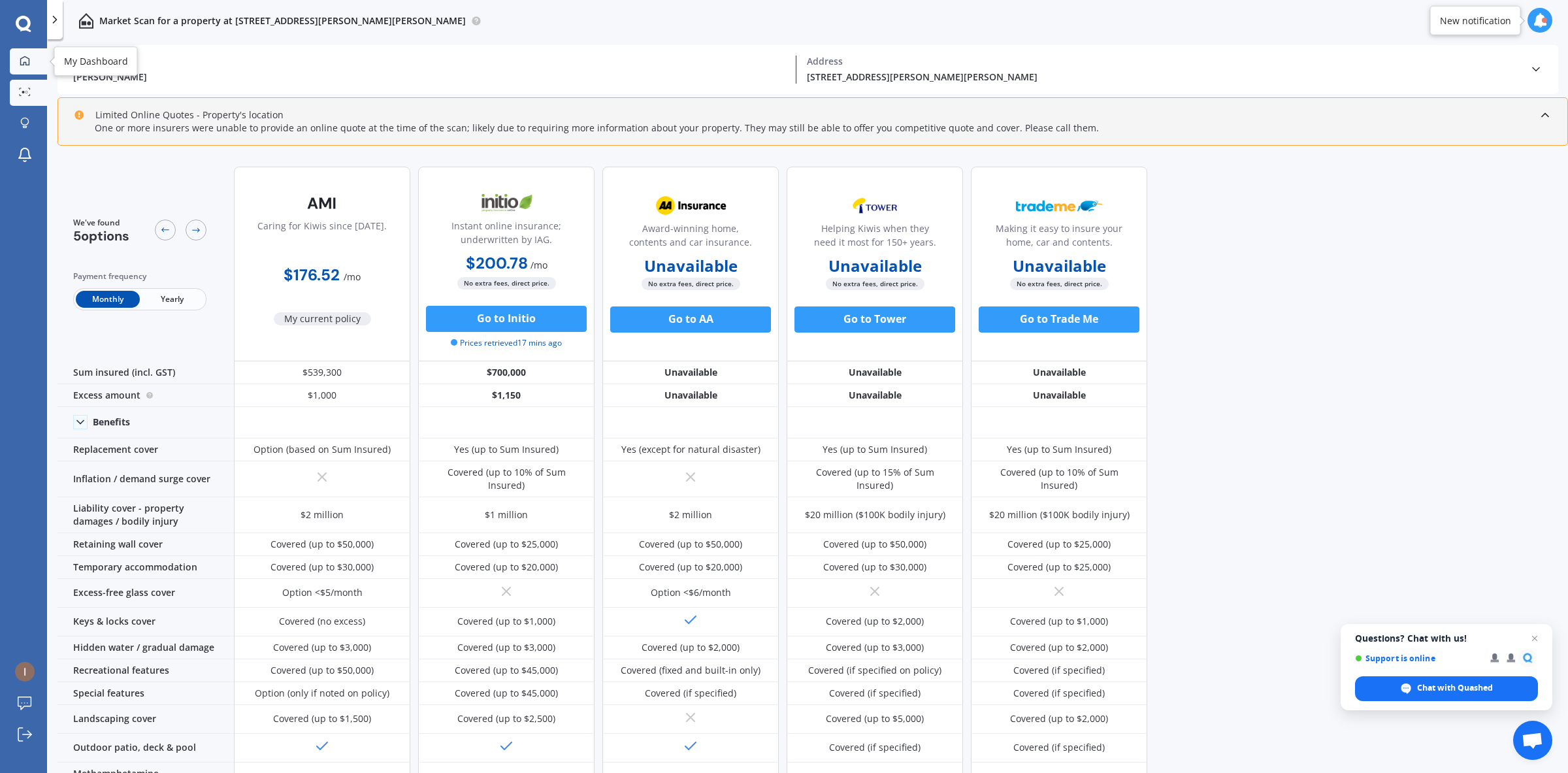
click at [29, 56] on icon at bounding box center [25, 60] width 10 height 10
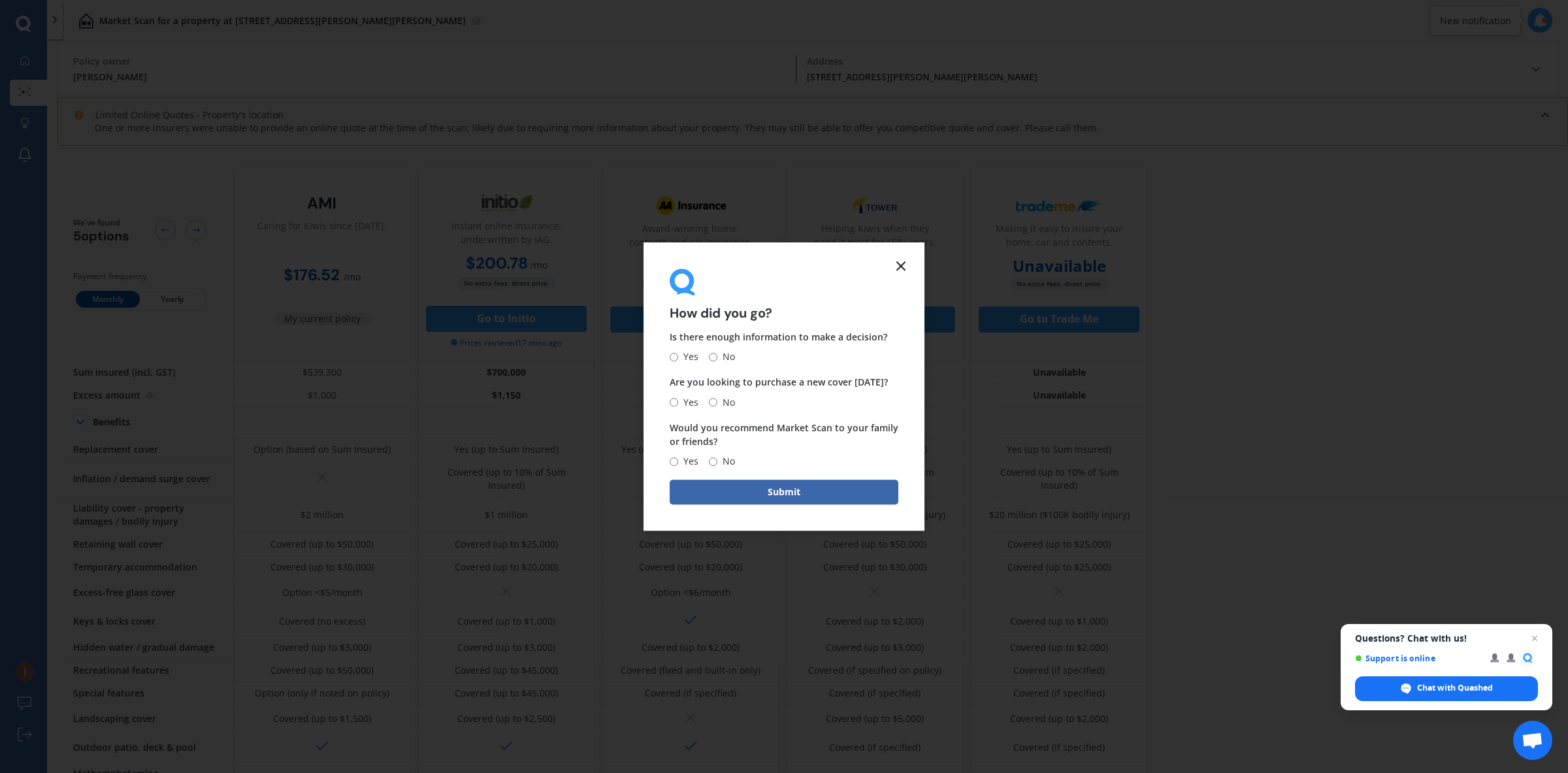
click at [893, 269] on icon at bounding box center [901, 266] width 16 height 16
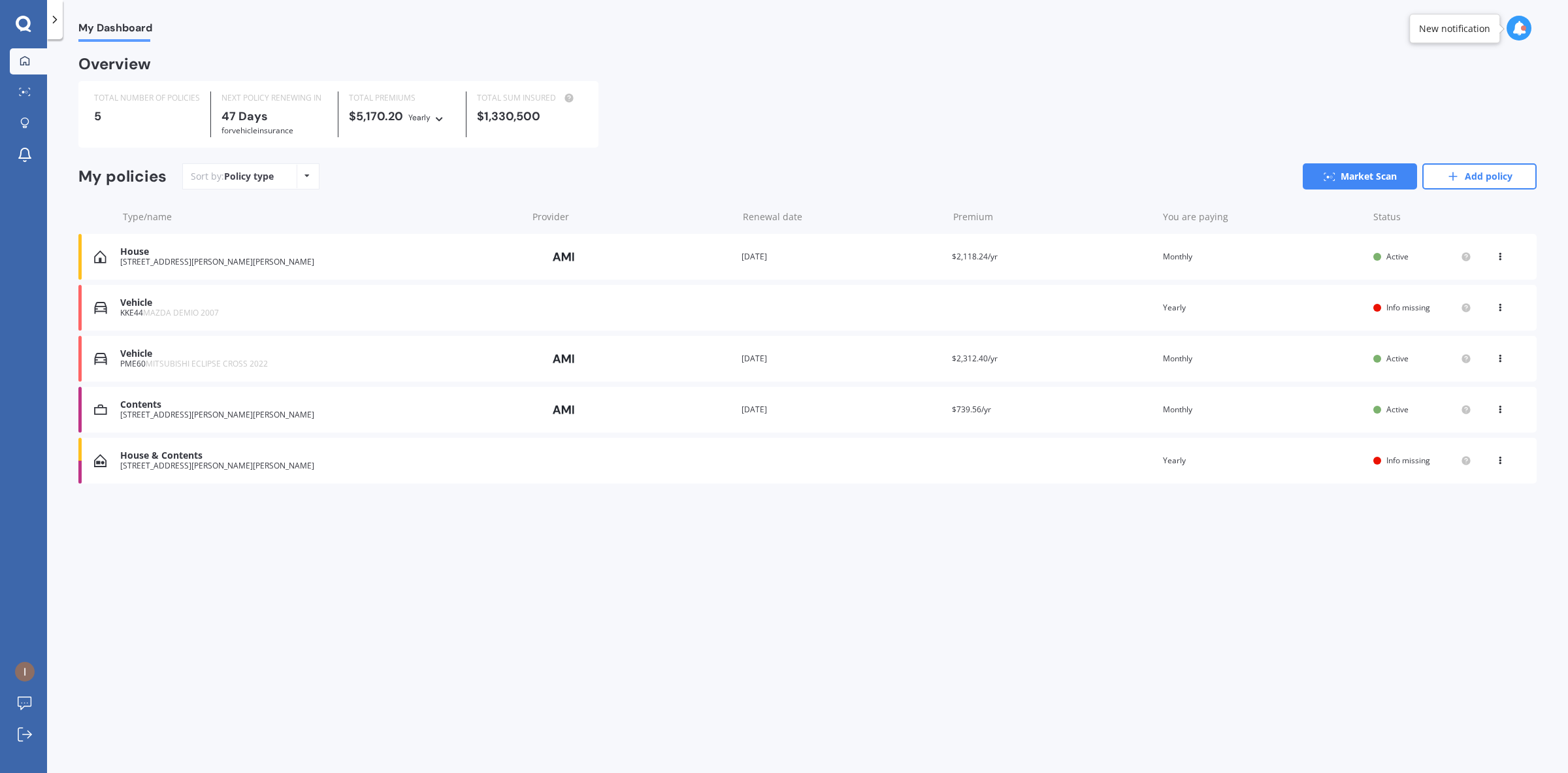
click at [175, 308] on div "Vehicle" at bounding box center [320, 302] width 401 height 11
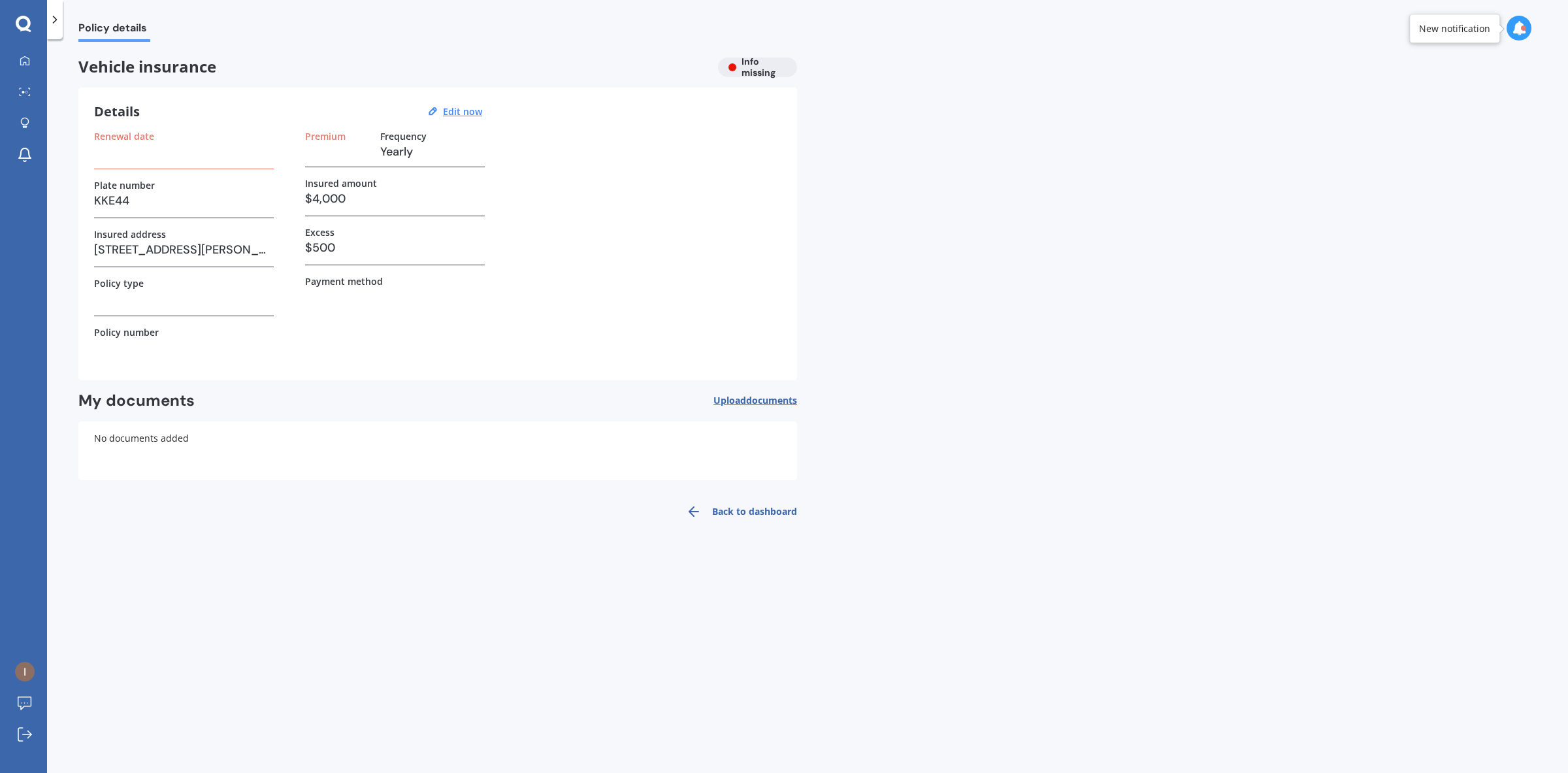
click at [60, 24] on icon at bounding box center [55, 20] width 13 height 13
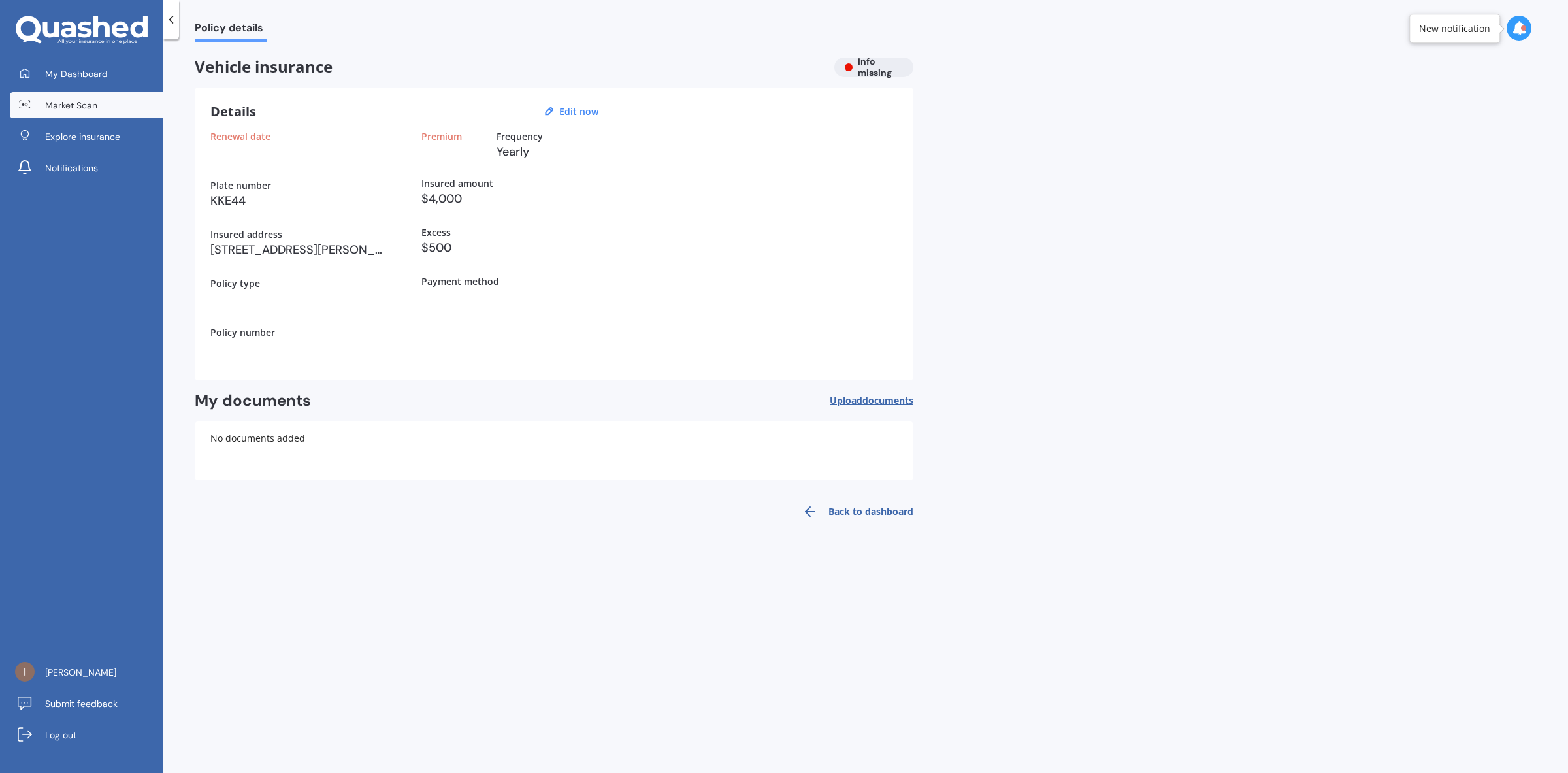
click at [63, 93] on link "Market Scan" at bounding box center [86, 105] width 154 height 26
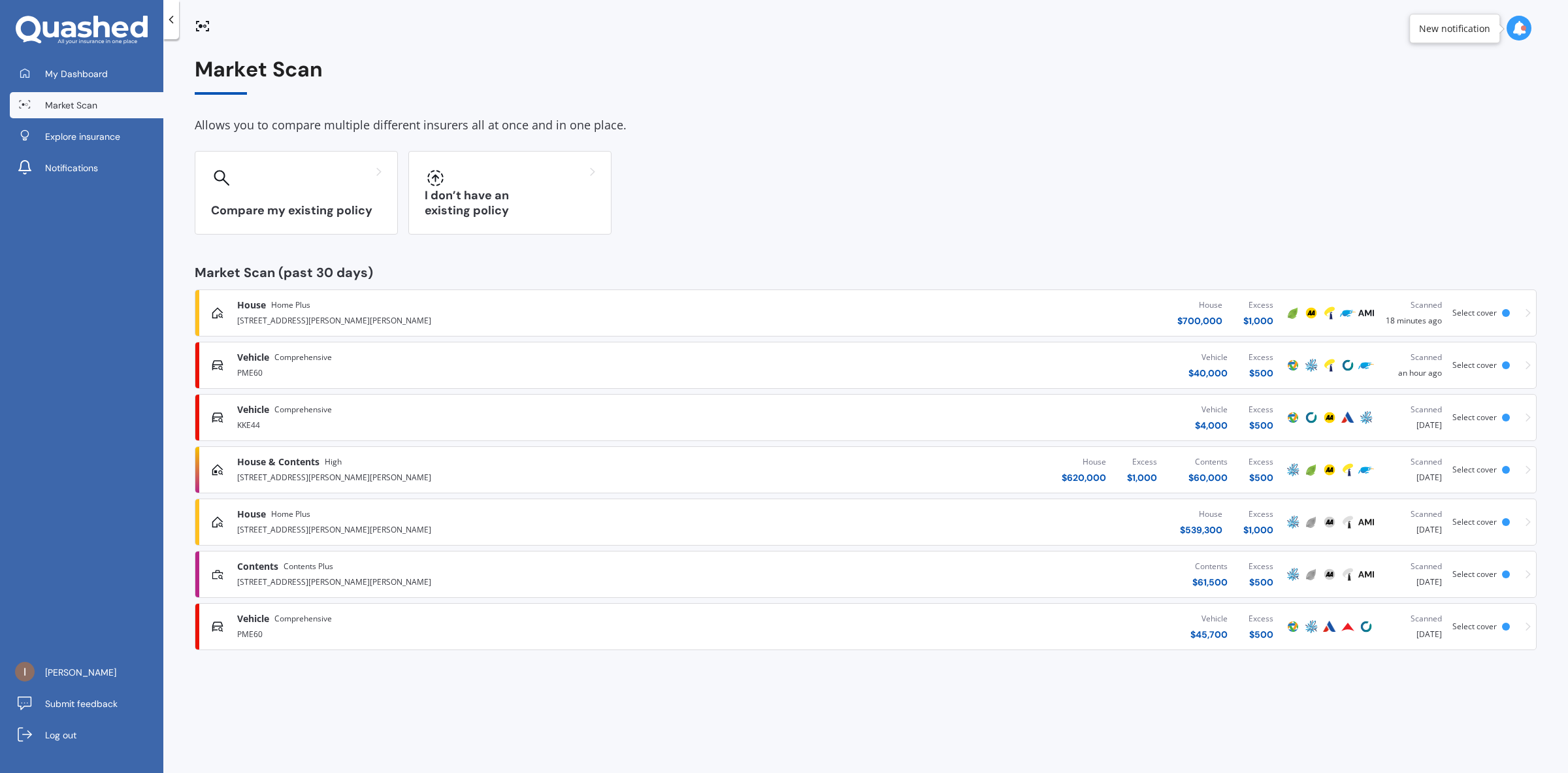
click at [1477, 417] on span "Select cover" at bounding box center [1474, 417] width 44 height 11
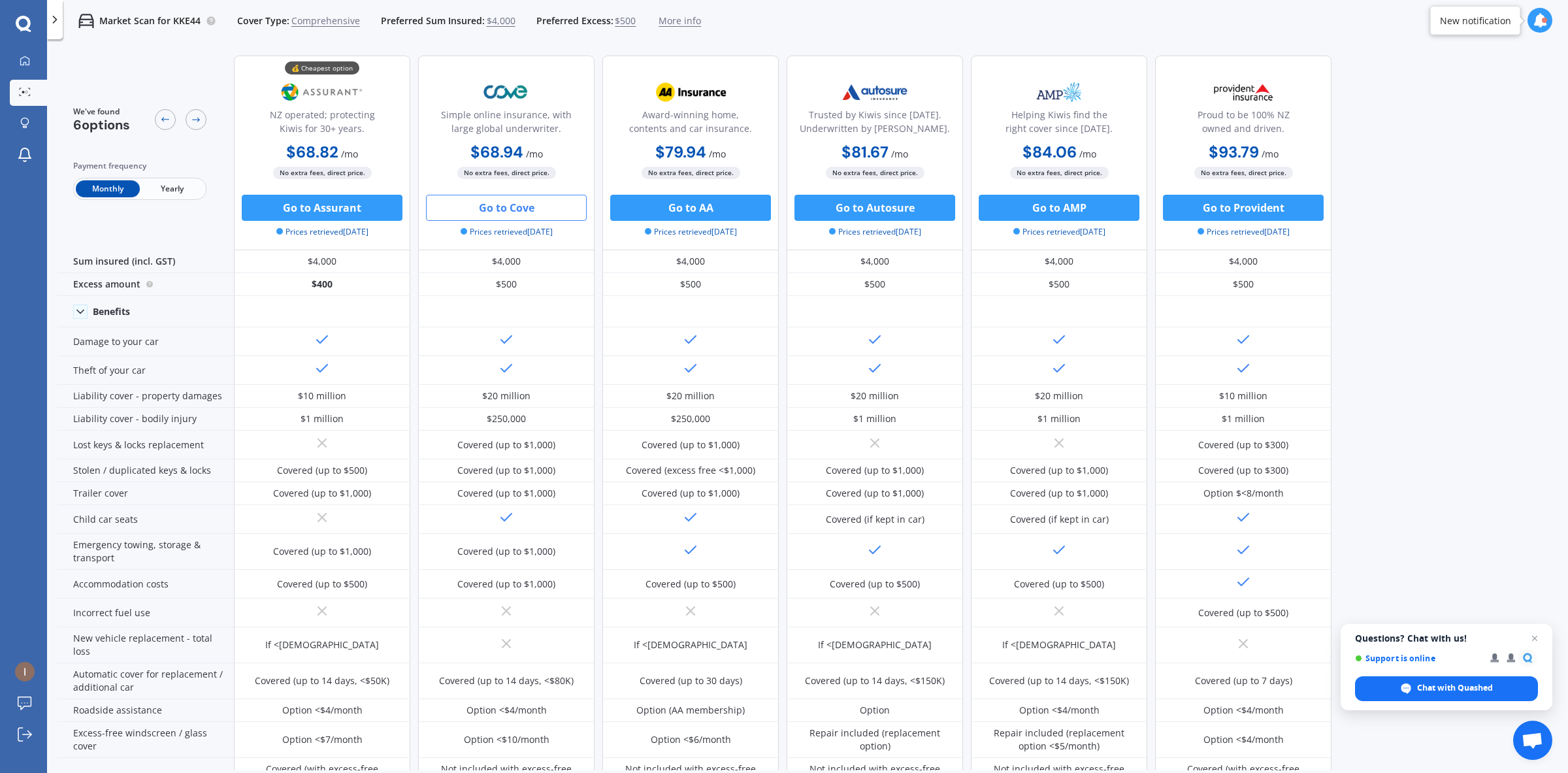
click at [490, 206] on button "Go to Cove" at bounding box center [506, 208] width 161 height 26
